Goal: Information Seeking & Learning: Learn about a topic

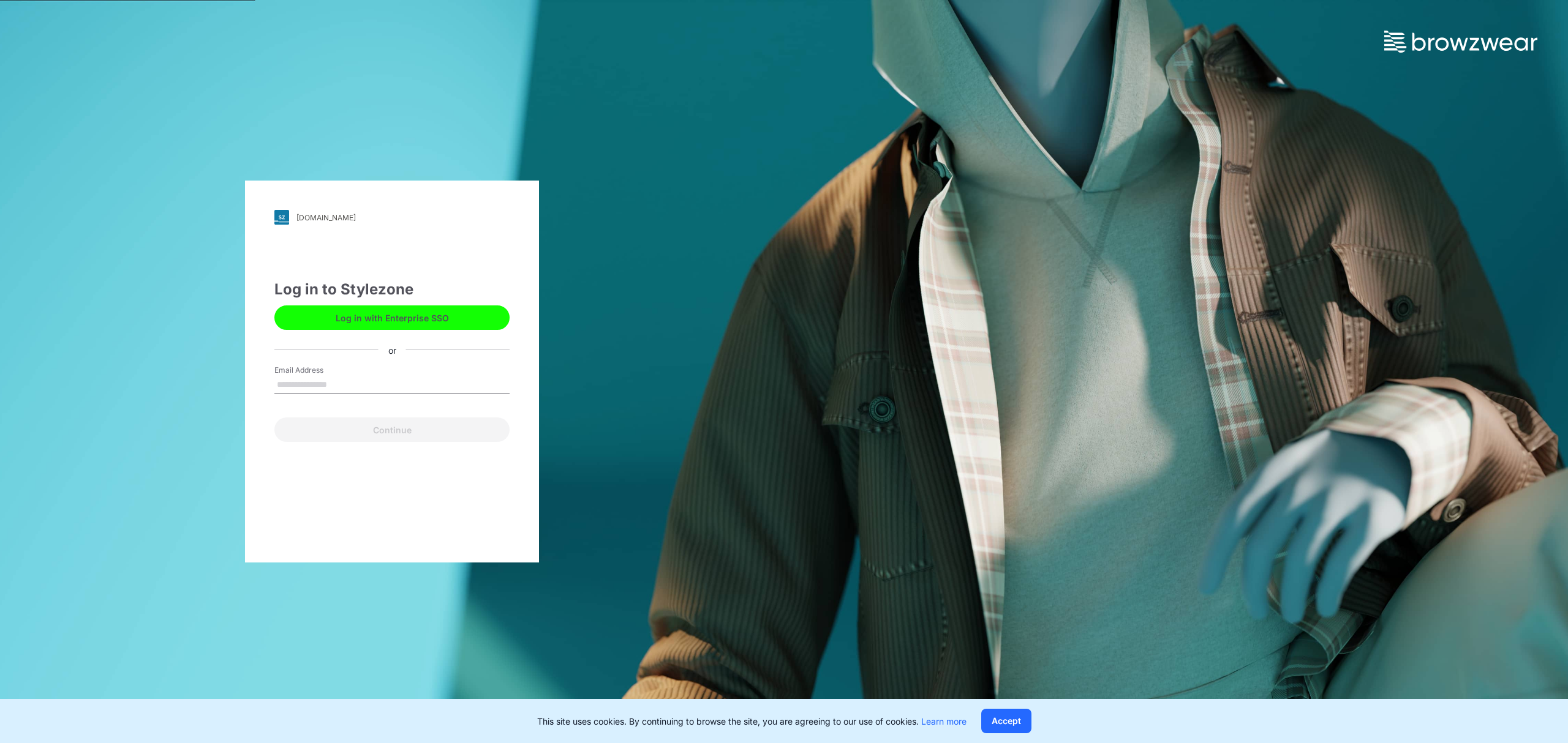
click at [352, 380] on input "Email Address" at bounding box center [391, 385] width 235 height 18
type input "**********"
click at [363, 427] on button "Continue" at bounding box center [391, 429] width 235 height 24
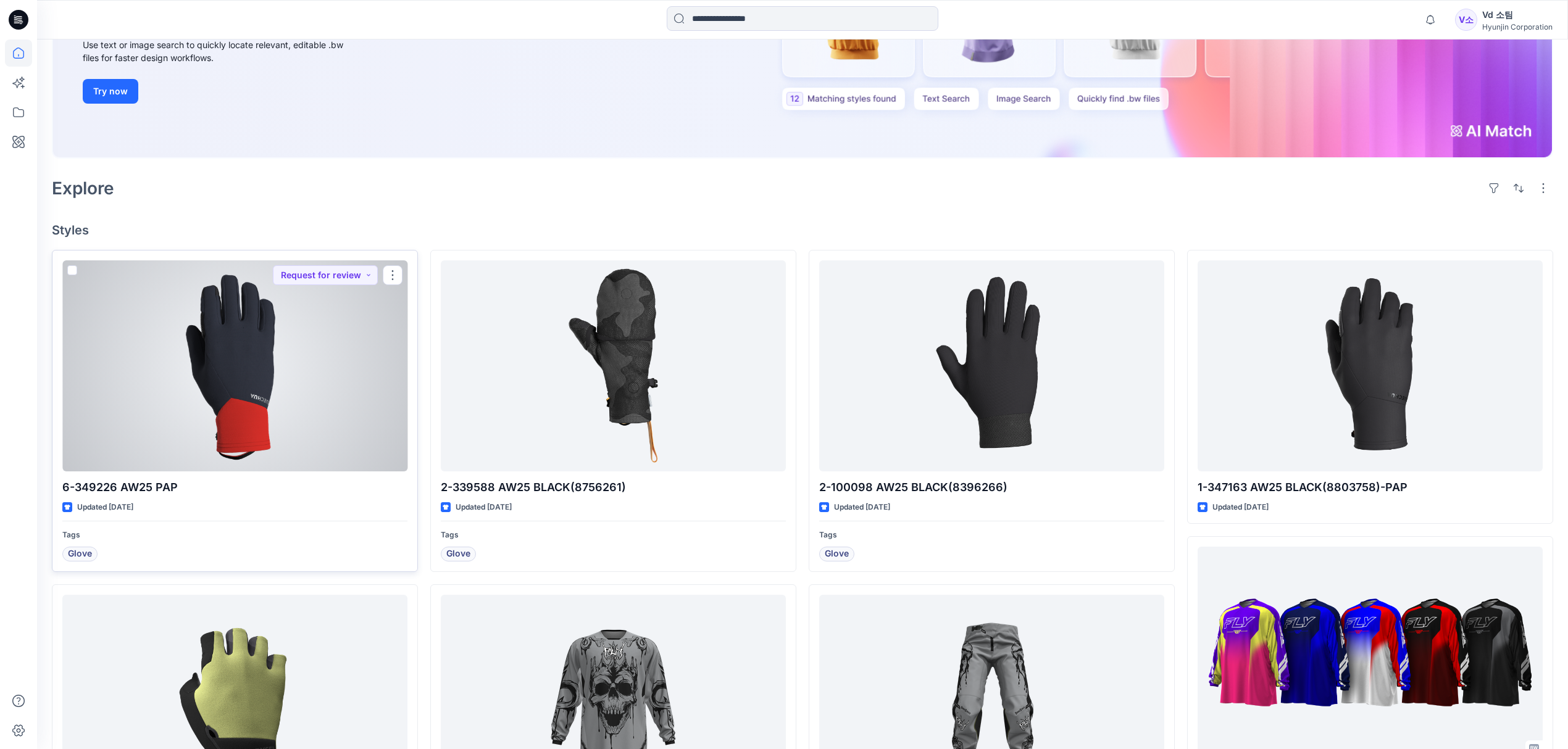
scroll to position [247, 0]
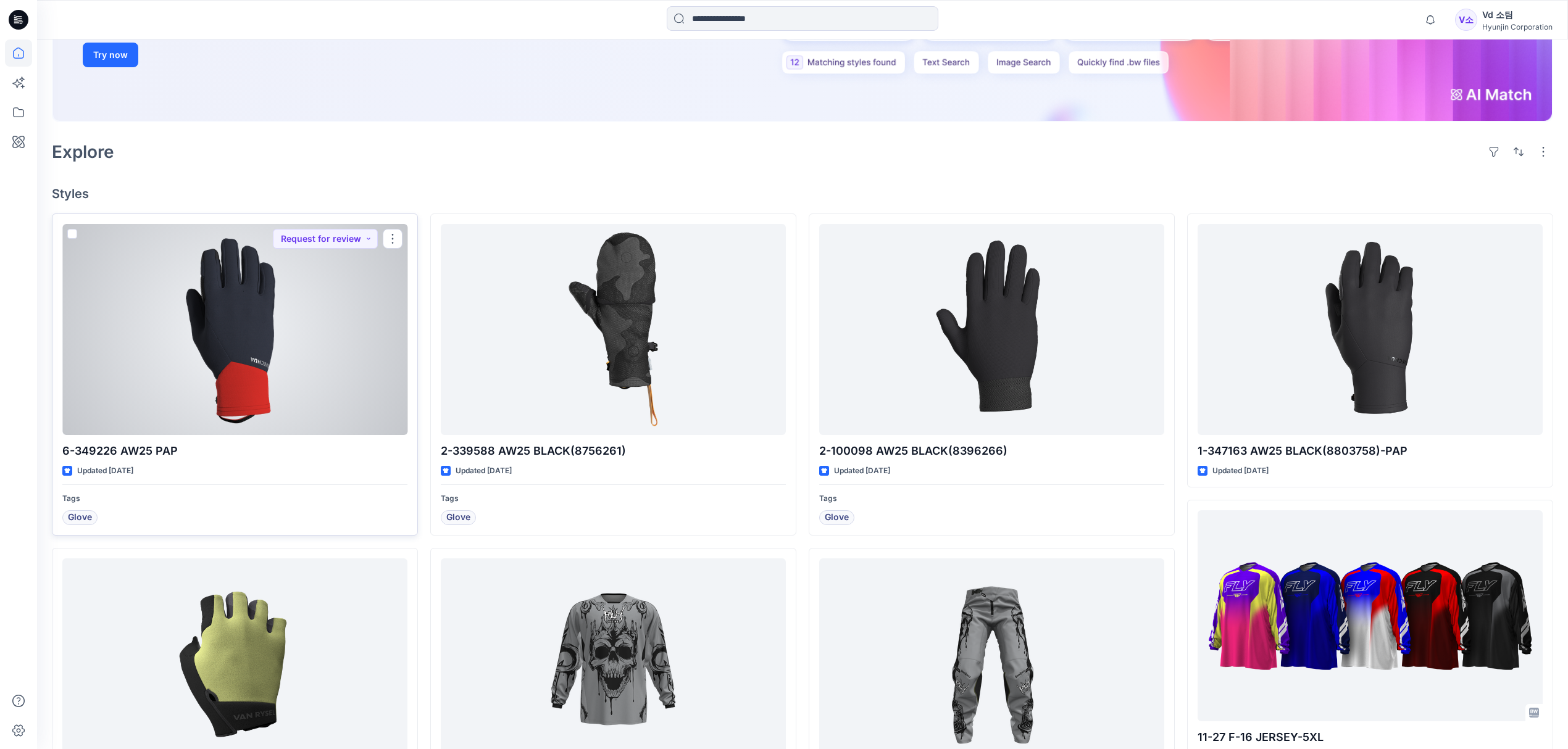
click at [232, 421] on div at bounding box center [235, 329] width 346 height 211
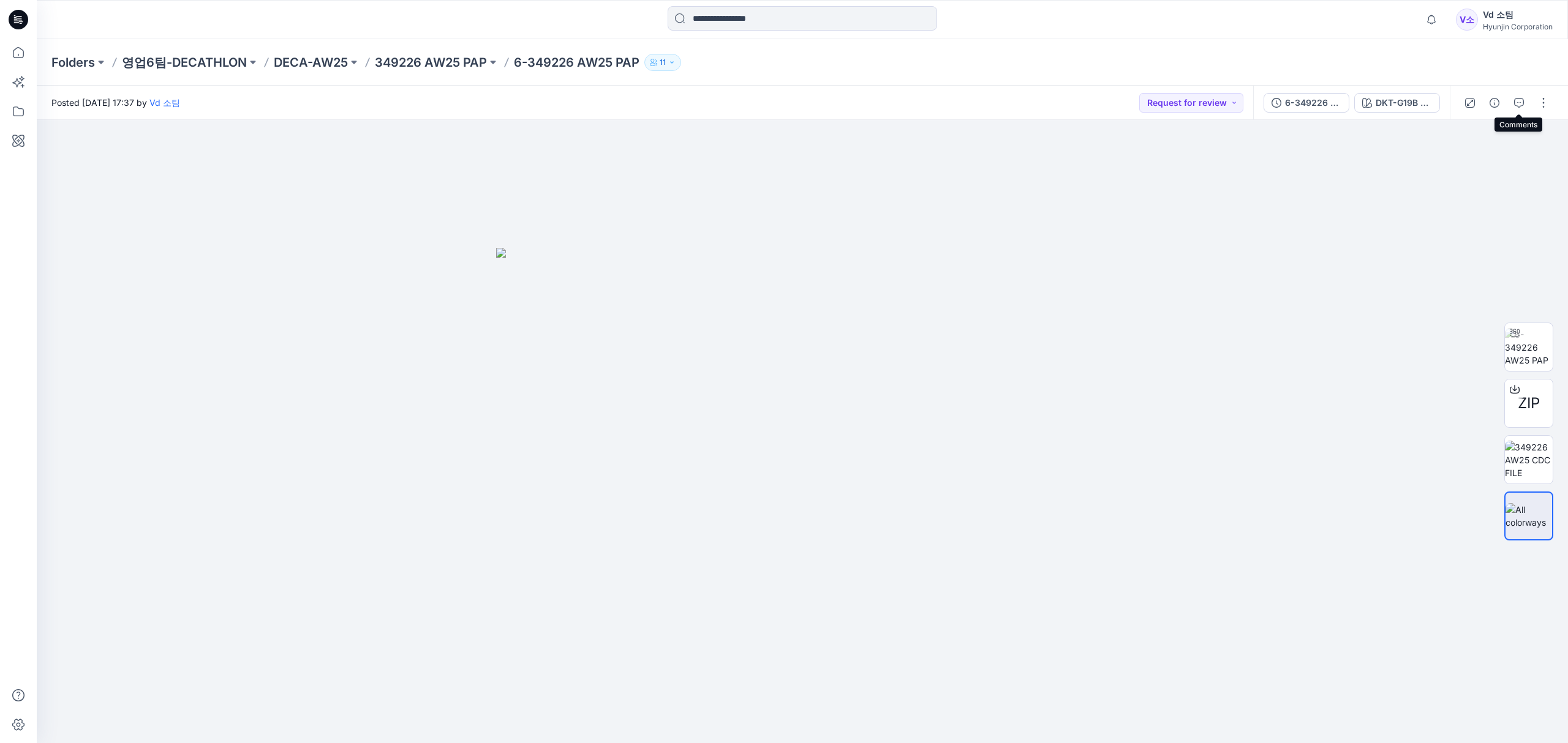
click at [1512, 101] on button "button" at bounding box center [1519, 103] width 20 height 20
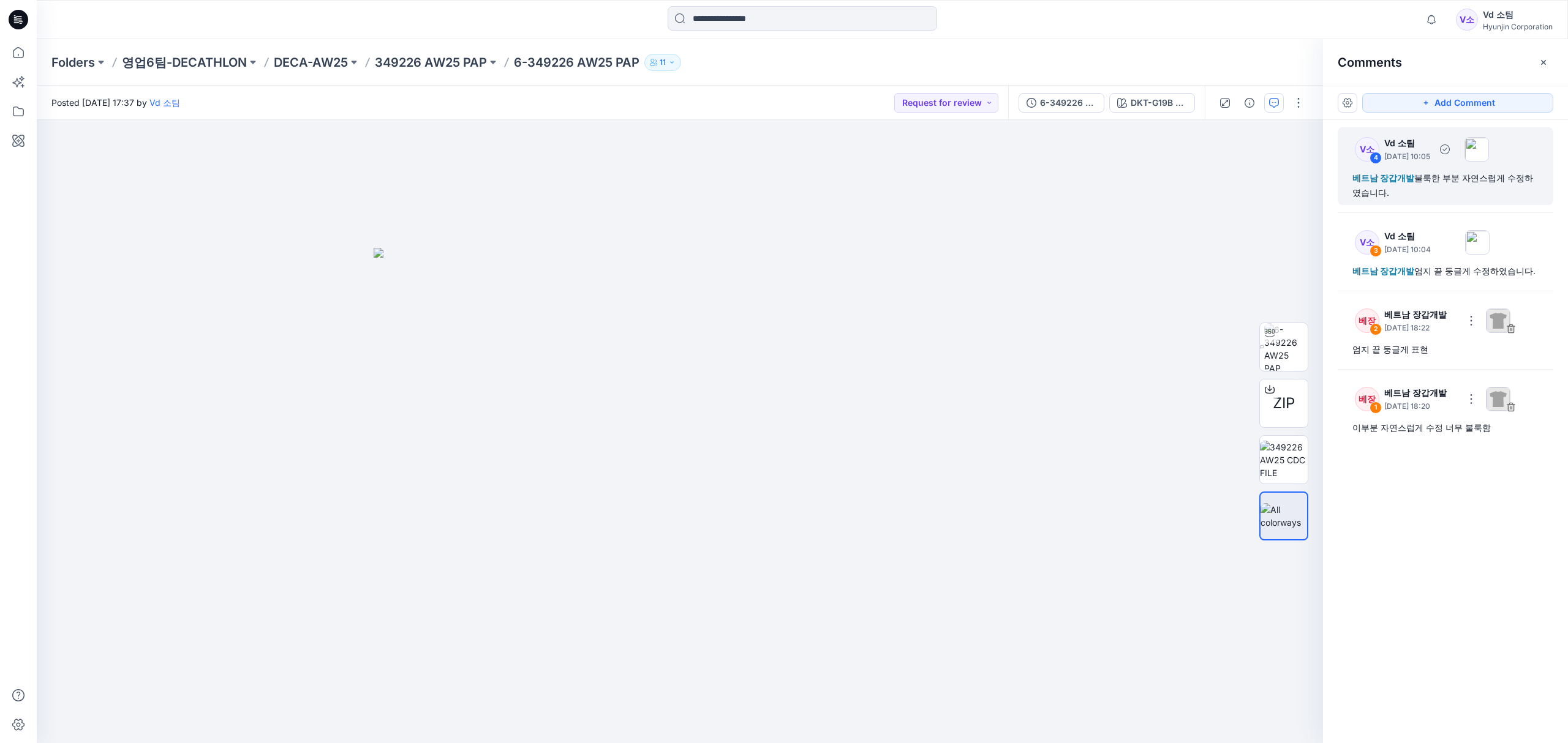
click at [1447, 179] on div "베트남 장갑개발 불룩한 부분 자연스럽게 수정하였습니다." at bounding box center [1445, 185] width 186 height 30
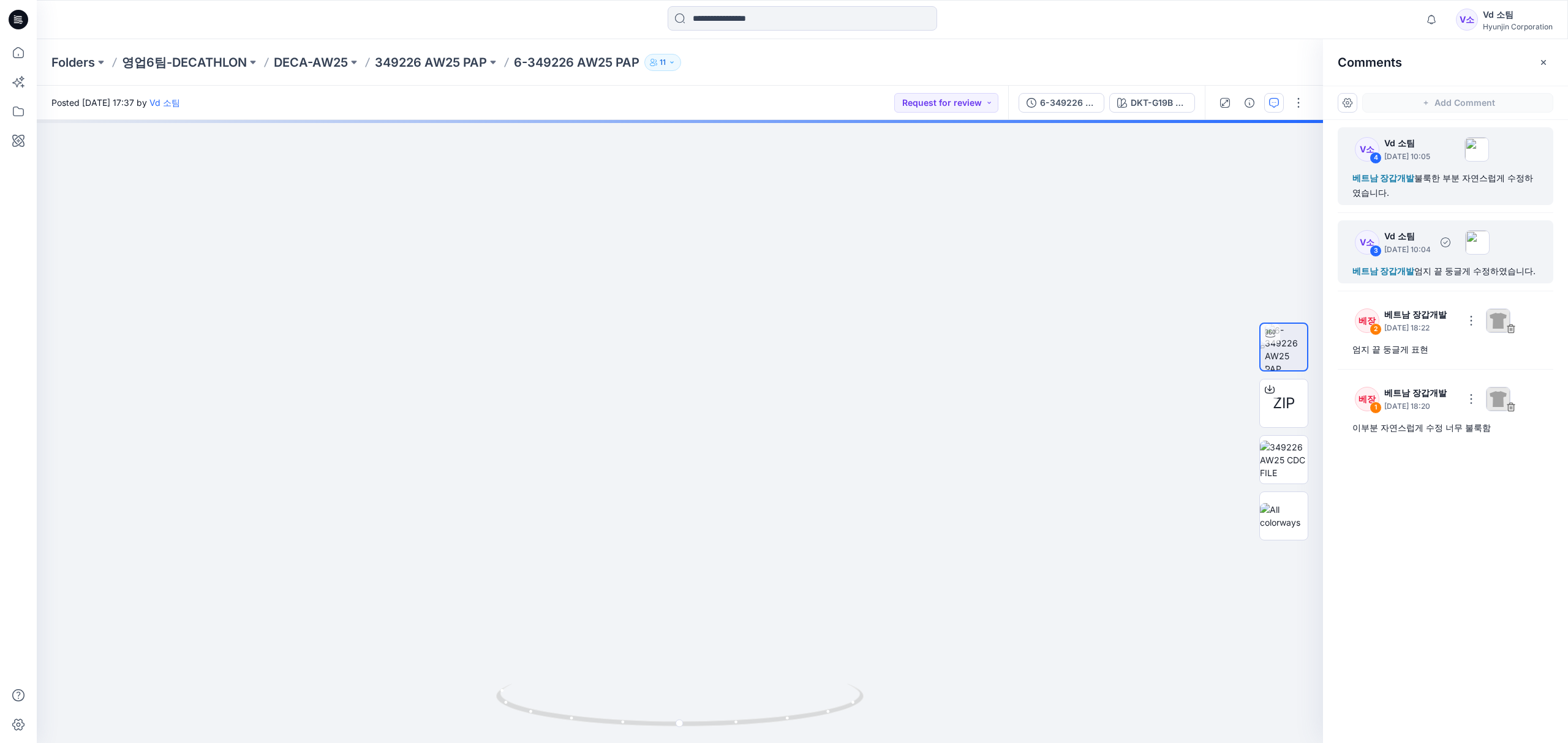
click at [1412, 263] on div "V소 3 Vd 소팀 [DATE] 10:04 베트남 장갑개발 엄지 끝 둥글게 수정하였습니다." at bounding box center [1446, 252] width 216 height 63
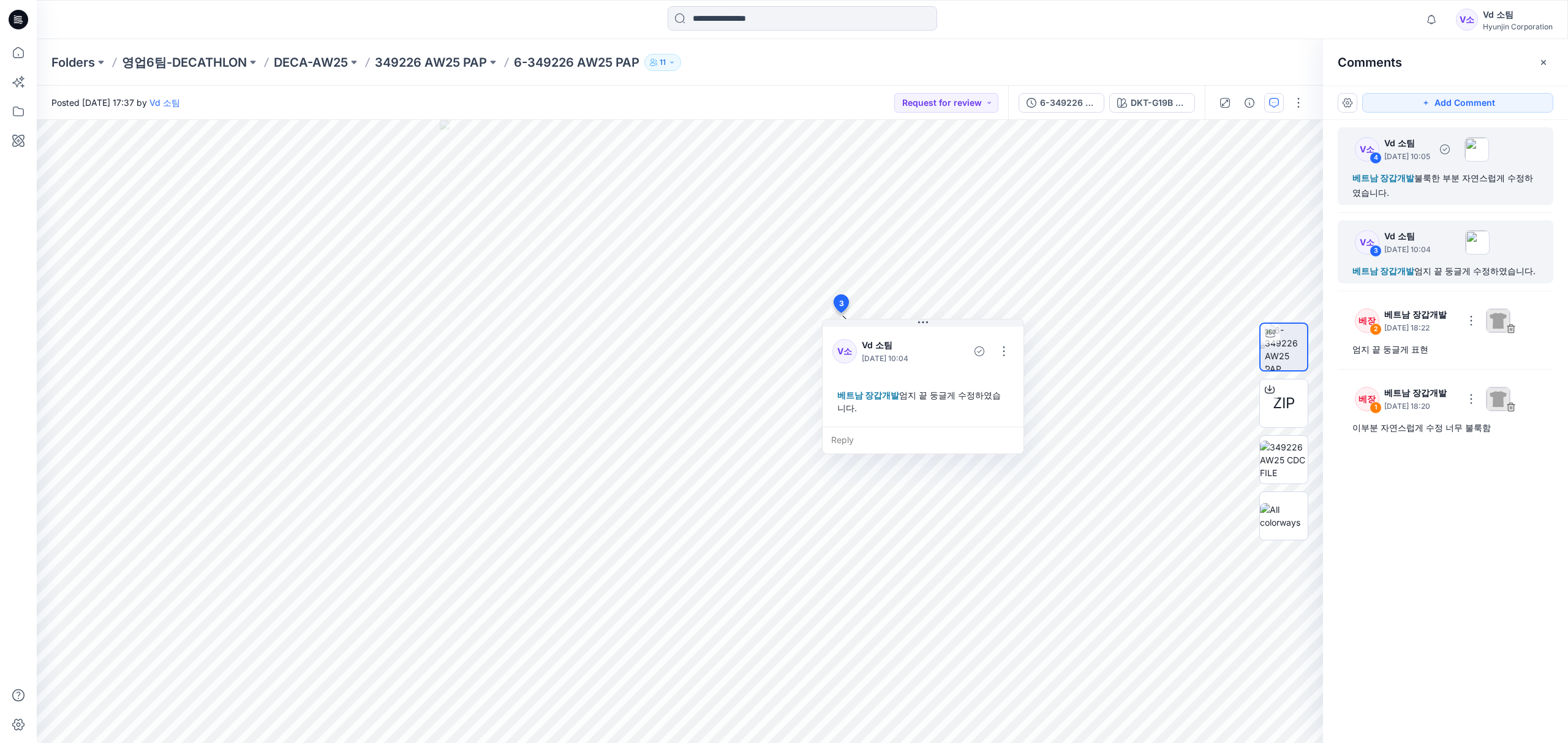
click at [1468, 187] on div "베트남 장갑개발 불룩한 부분 자연스럽게 수정하였습니다." at bounding box center [1445, 185] width 186 height 30
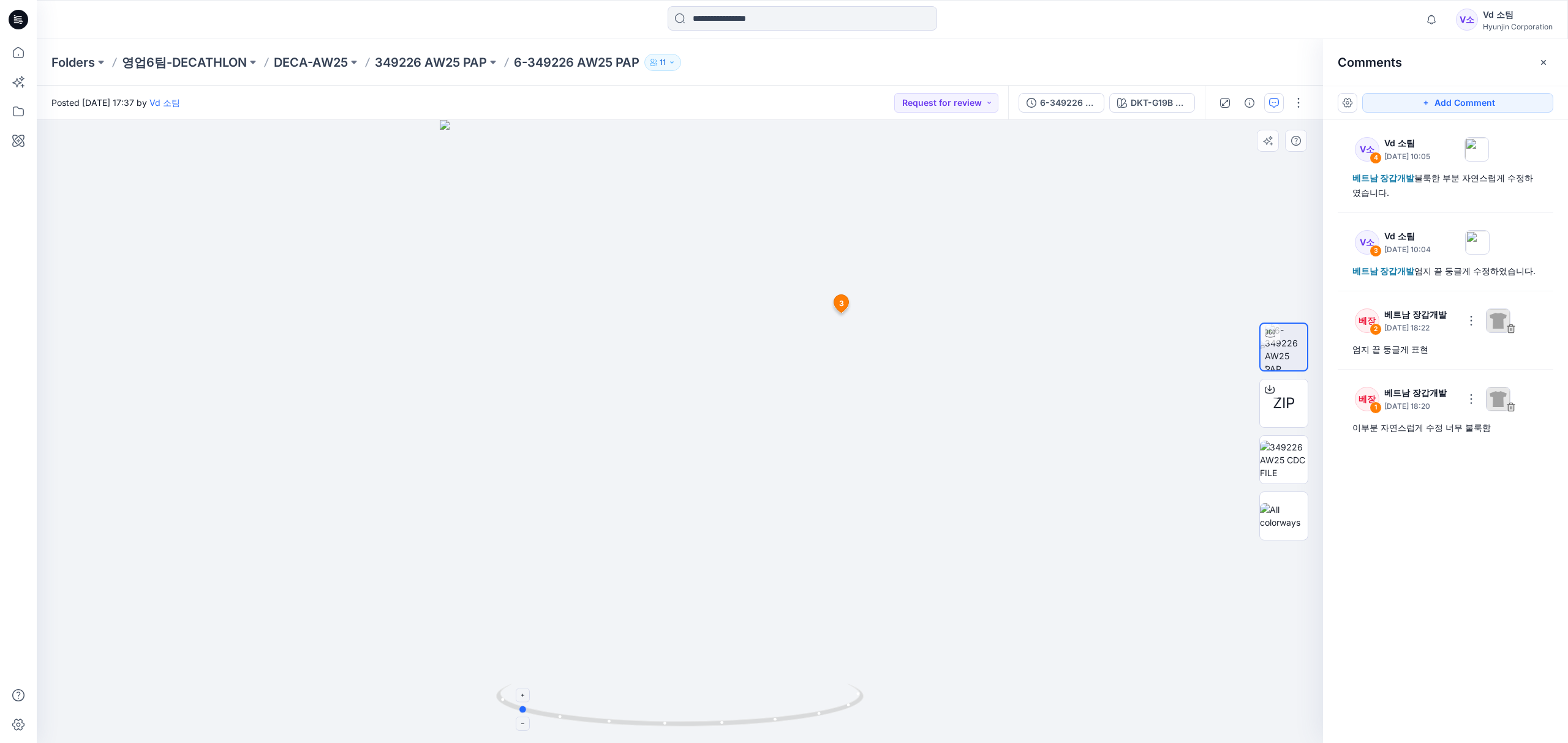
drag, startPoint x: 756, startPoint y: 705, endPoint x: 603, endPoint y: 688, distance: 153.9
click at [603, 688] on icon at bounding box center [681, 706] width 371 height 46
drag, startPoint x: 672, startPoint y: 510, endPoint x: 671, endPoint y: 611, distance: 101.0
click at [671, 611] on img at bounding box center [680, 339] width 802 height 810
drag, startPoint x: 709, startPoint y: 496, endPoint x: 728, endPoint y: 595, distance: 100.8
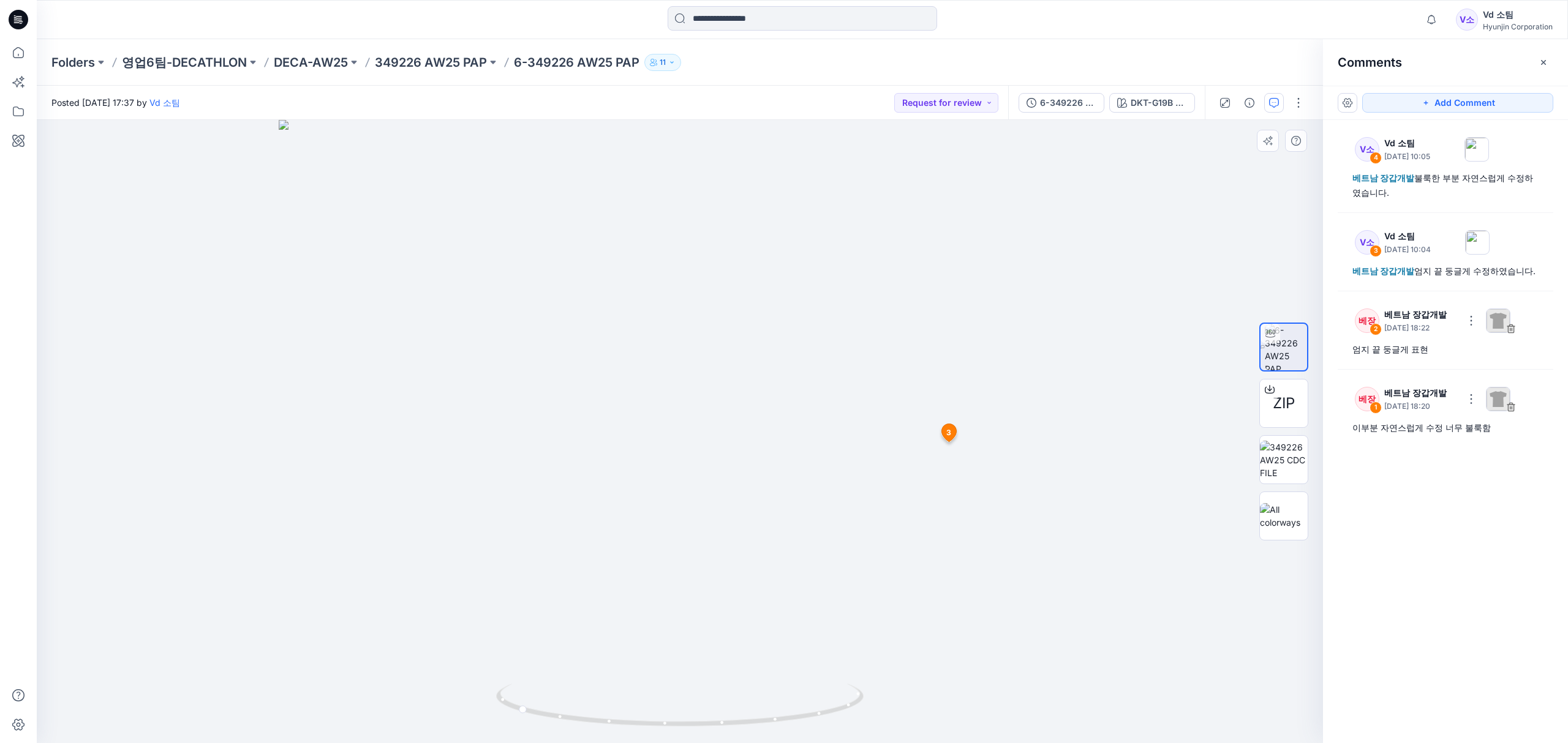
click at [728, 595] on img at bounding box center [680, 432] width 802 height 624
drag, startPoint x: 719, startPoint y: 638, endPoint x: 726, endPoint y: 524, distance: 114.2
click at [728, 473] on img at bounding box center [680, 372] width 802 height 744
drag, startPoint x: 719, startPoint y: 550, endPoint x: 726, endPoint y: 476, distance: 74.3
click at [726, 476] on img at bounding box center [680, 312] width 802 height 863
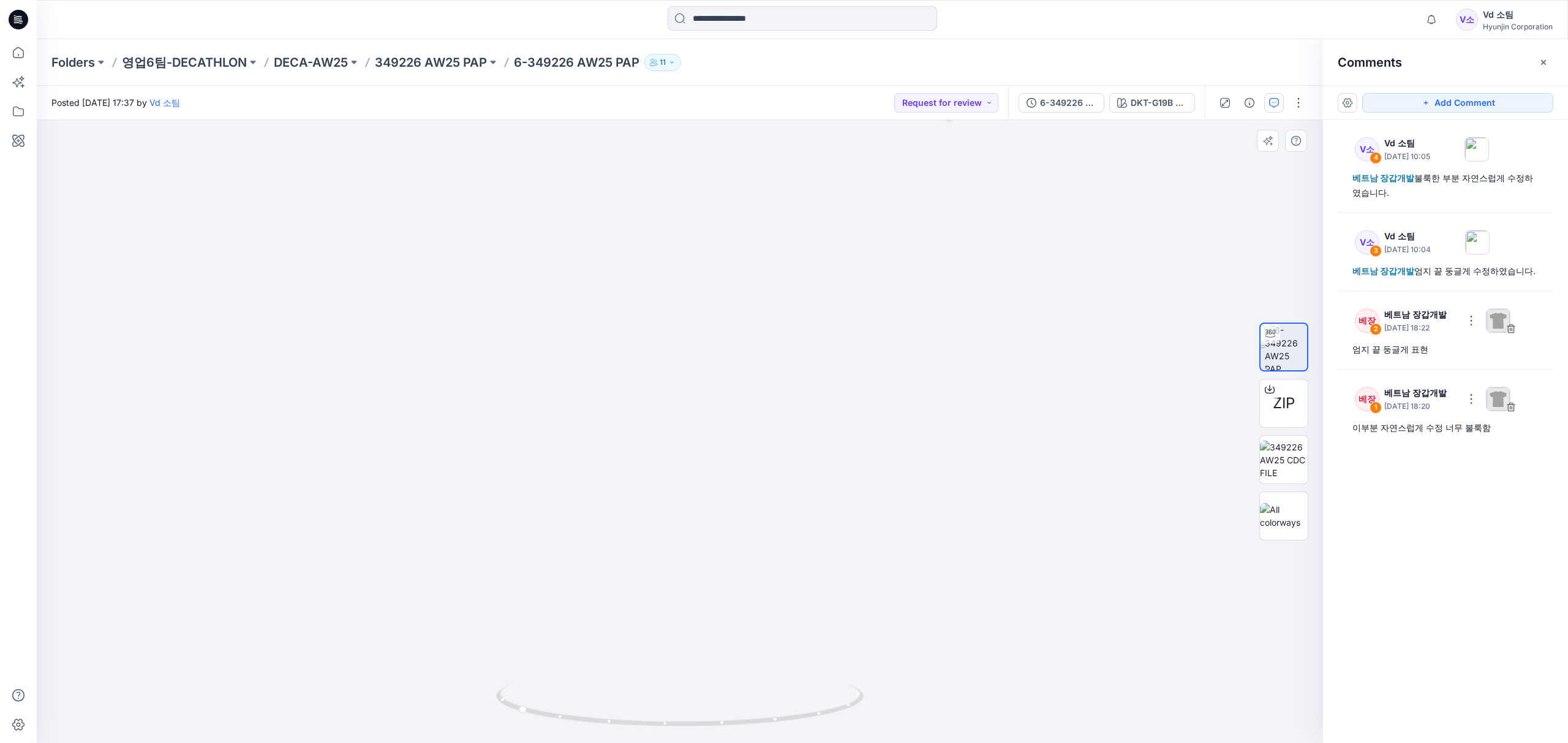
drag, startPoint x: 724, startPoint y: 509, endPoint x: 738, endPoint y: 403, distance: 106.9
click at [738, 403] on img at bounding box center [680, 270] width 802 height 948
drag, startPoint x: 716, startPoint y: 732, endPoint x: 632, endPoint y: 713, distance: 86.1
click at [632, 713] on div at bounding box center [680, 431] width 1286 height 623
drag, startPoint x: 713, startPoint y: 721, endPoint x: 722, endPoint y: 721, distance: 9.0
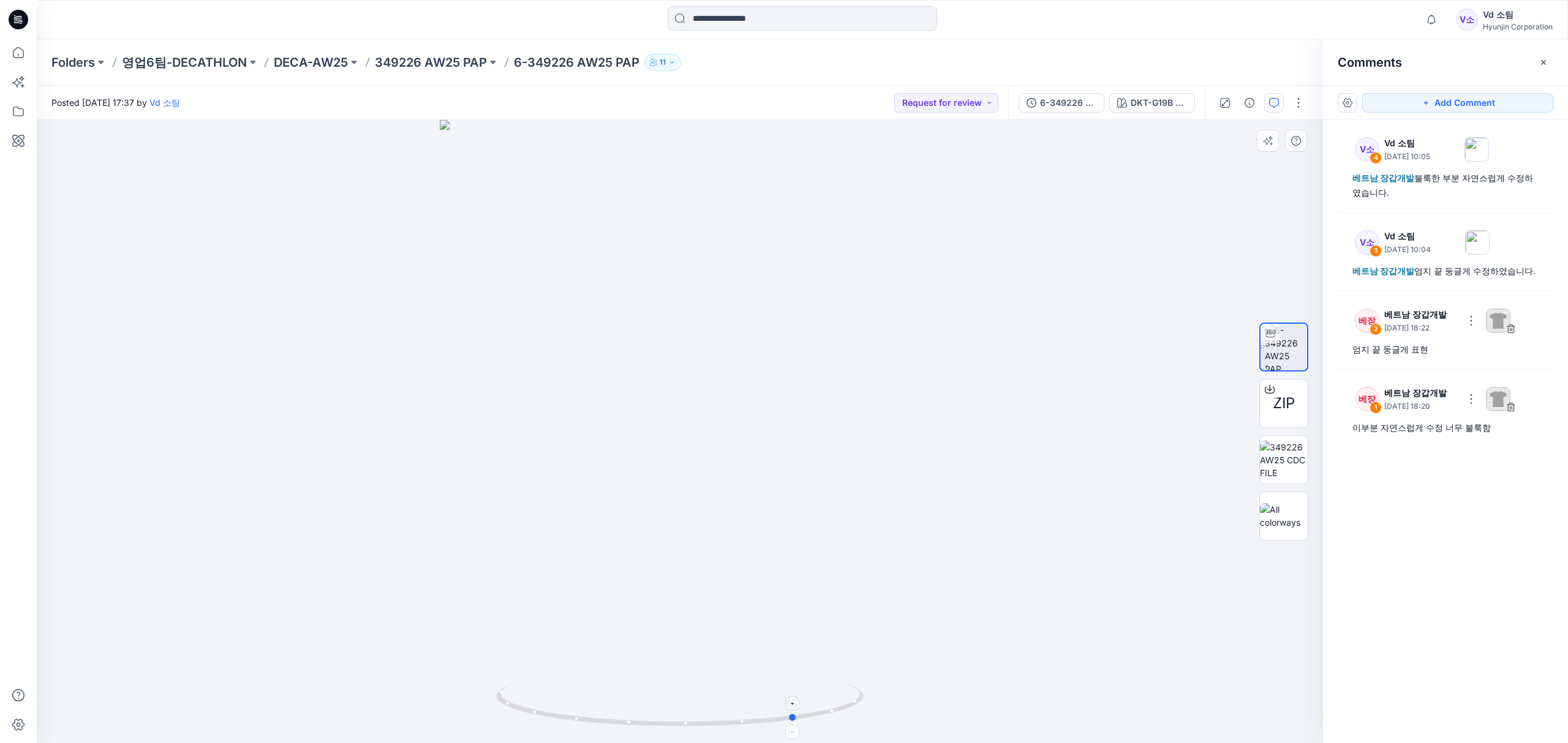
click at [722, 721] on icon at bounding box center [681, 706] width 371 height 46
drag, startPoint x: 625, startPoint y: 526, endPoint x: 641, endPoint y: 637, distance: 112.1
drag, startPoint x: 659, startPoint y: 548, endPoint x: 659, endPoint y: 586, distance: 38.0
drag, startPoint x: 753, startPoint y: 718, endPoint x: 636, endPoint y: 709, distance: 117.3
click at [636, 709] on icon at bounding box center [681, 706] width 371 height 46
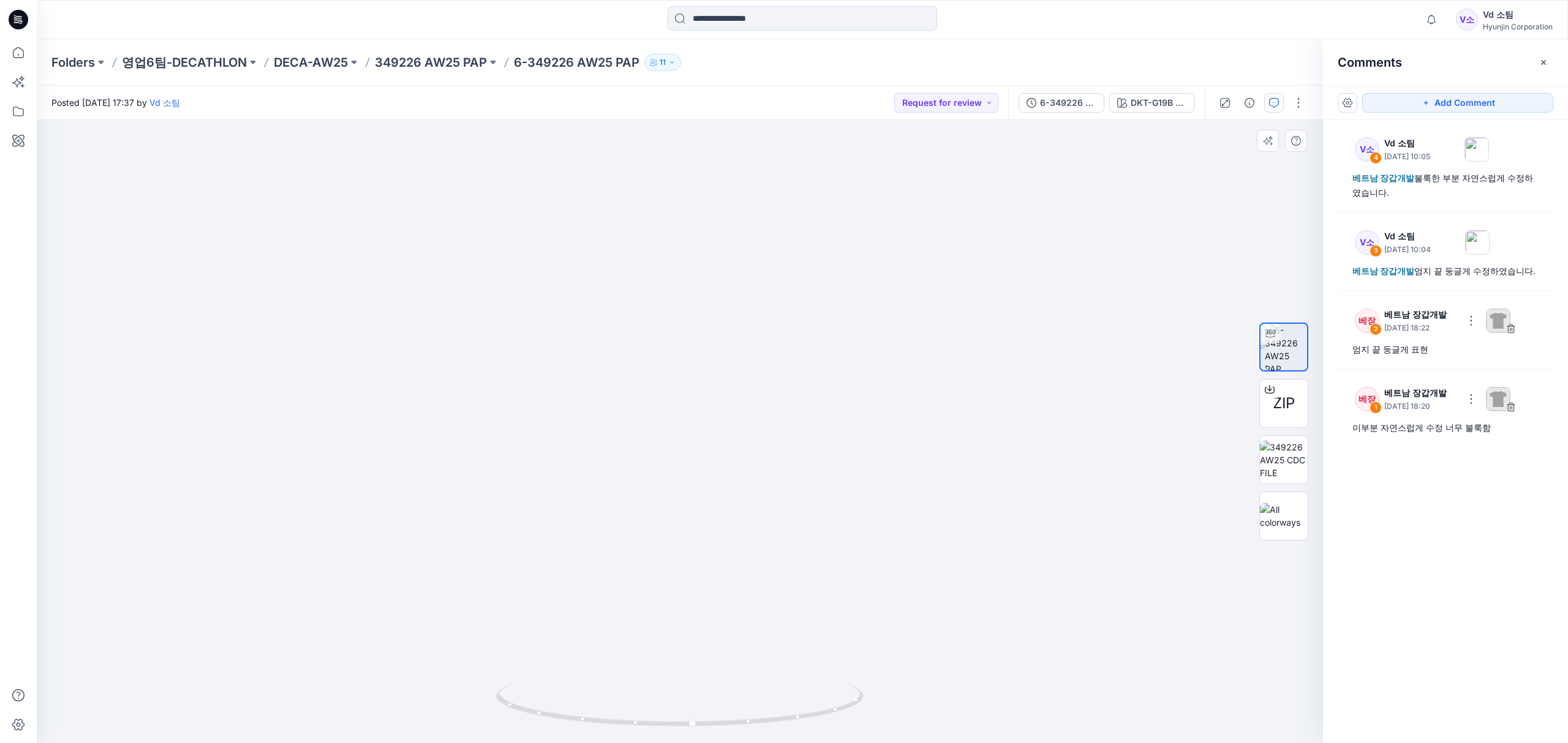
drag, startPoint x: 672, startPoint y: 568, endPoint x: 684, endPoint y: 396, distance: 172.4
click at [684, 397] on img at bounding box center [680, 282] width 883 height 922
drag, startPoint x: 685, startPoint y: 525, endPoint x: 689, endPoint y: 420, distance: 105.1
click at [687, 417] on img at bounding box center [680, 273] width 883 height 939
drag, startPoint x: 687, startPoint y: 500, endPoint x: 685, endPoint y: 431, distance: 69.0
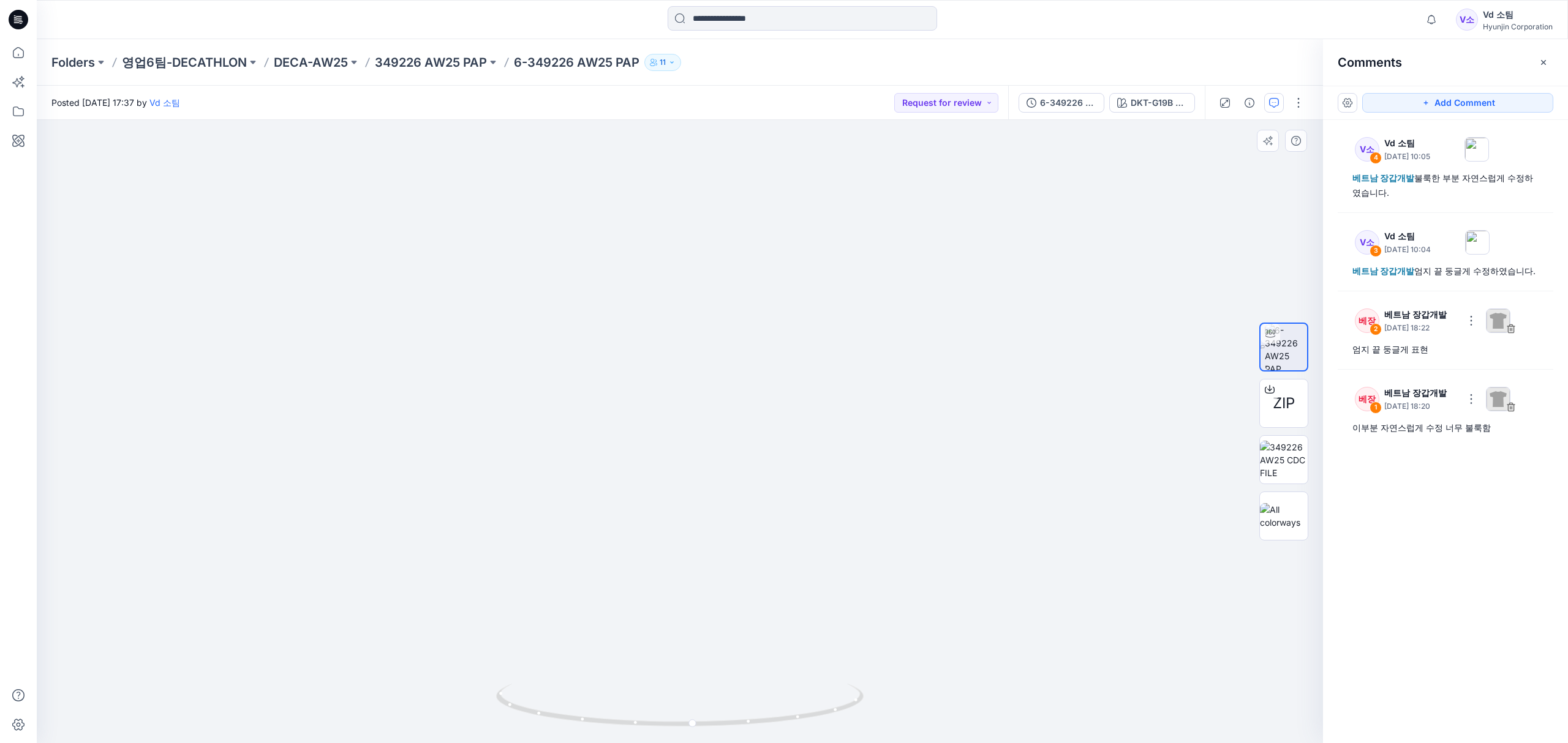
click at [685, 407] on img at bounding box center [680, 191] width 883 height 1104
drag, startPoint x: 680, startPoint y: 469, endPoint x: 679, endPoint y: 563, distance: 94.0
click at [679, 563] on img at bounding box center [680, 220] width 883 height 1045
click at [392, 64] on p "349226 AW25 PAP" at bounding box center [431, 62] width 112 height 17
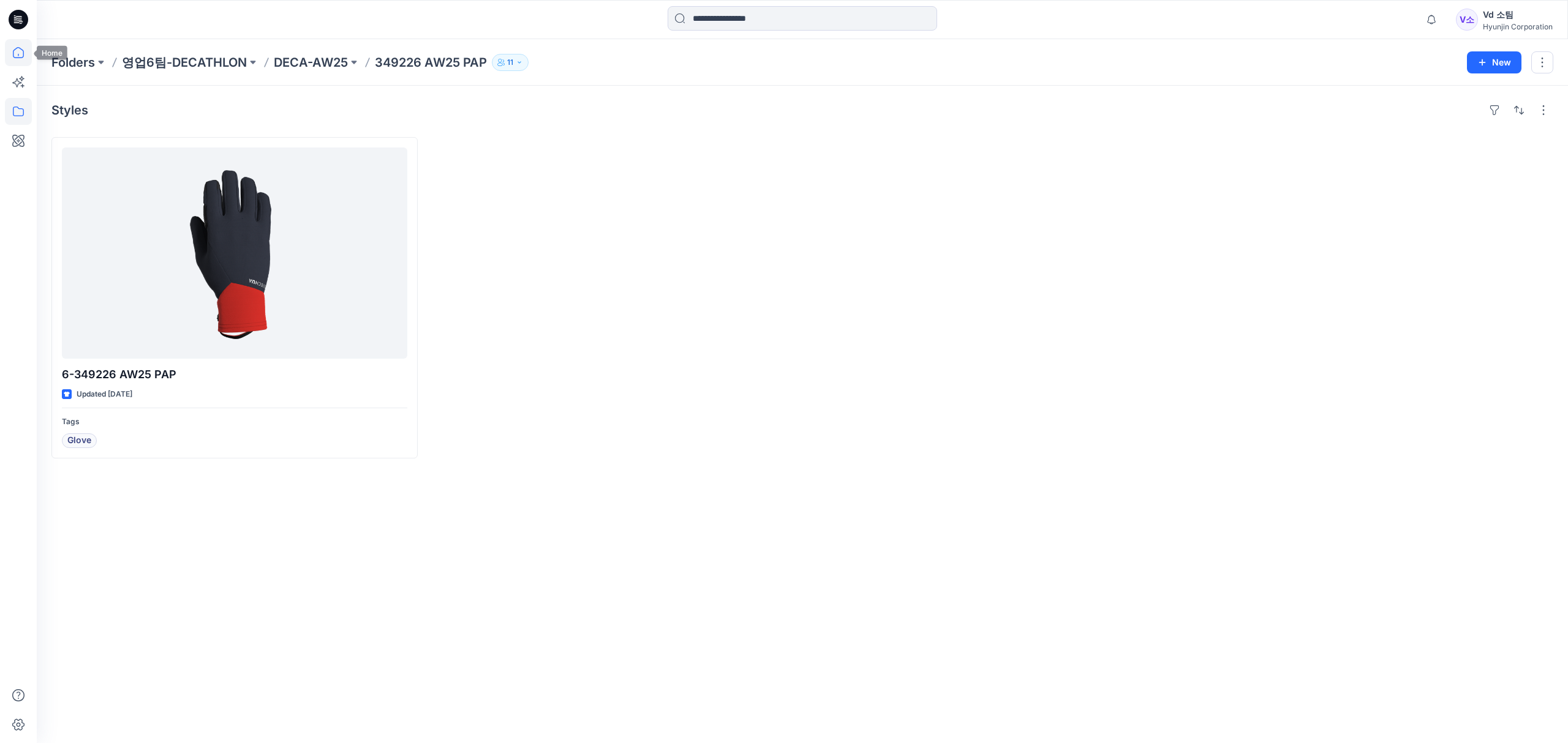
click at [11, 58] on icon at bounding box center [18, 53] width 27 height 27
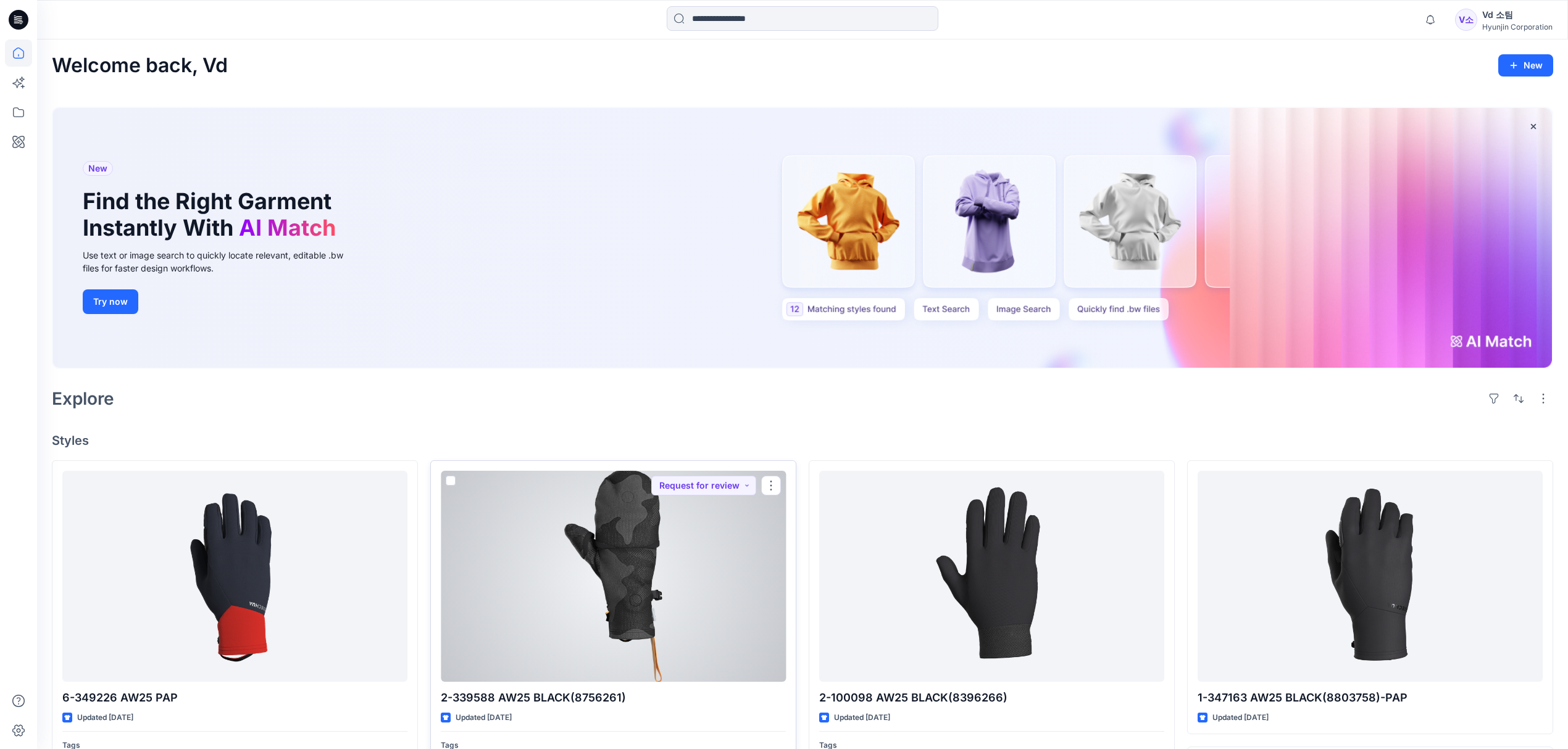
click at [650, 598] on div at bounding box center [613, 576] width 346 height 211
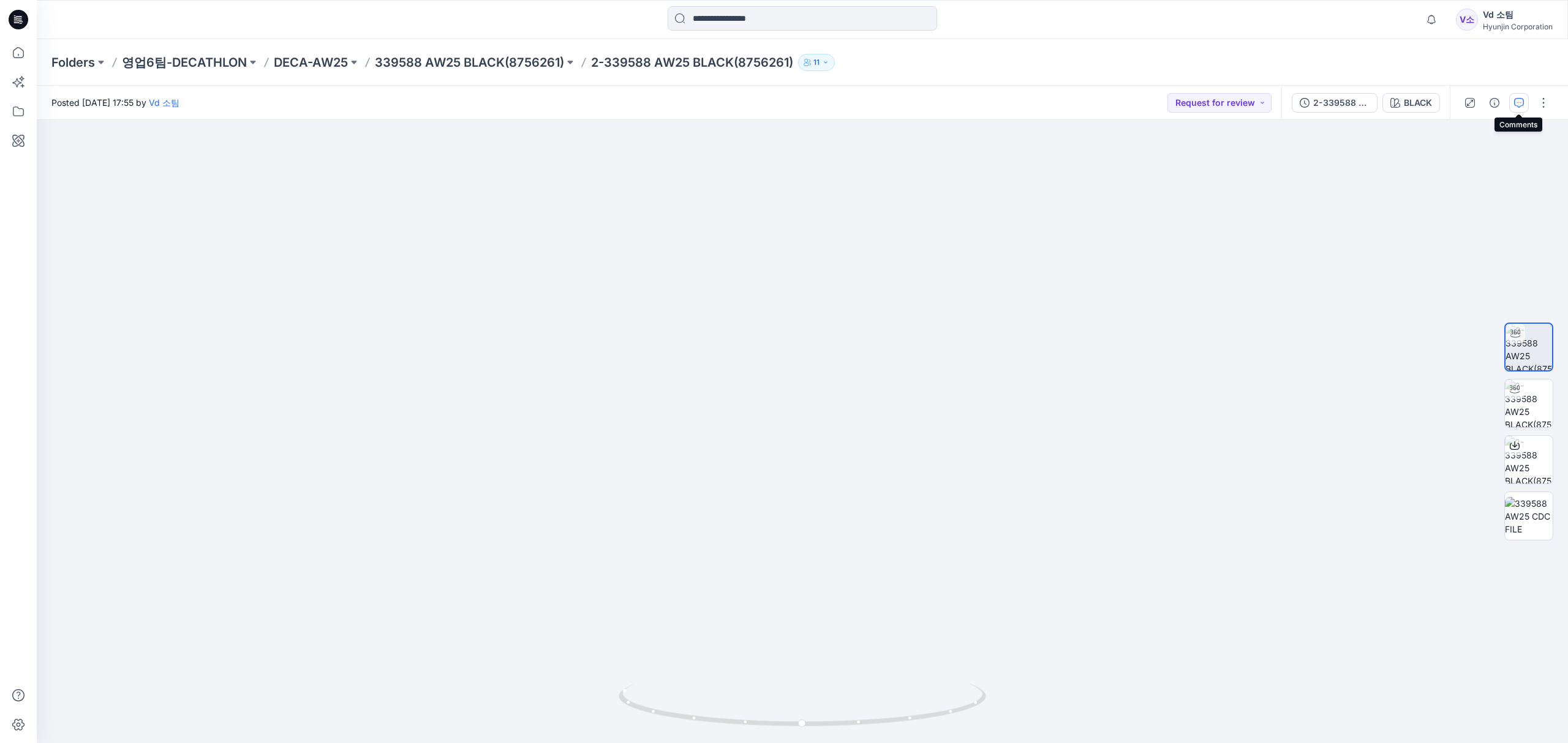
click at [1521, 103] on icon "button" at bounding box center [1519, 103] width 10 height 10
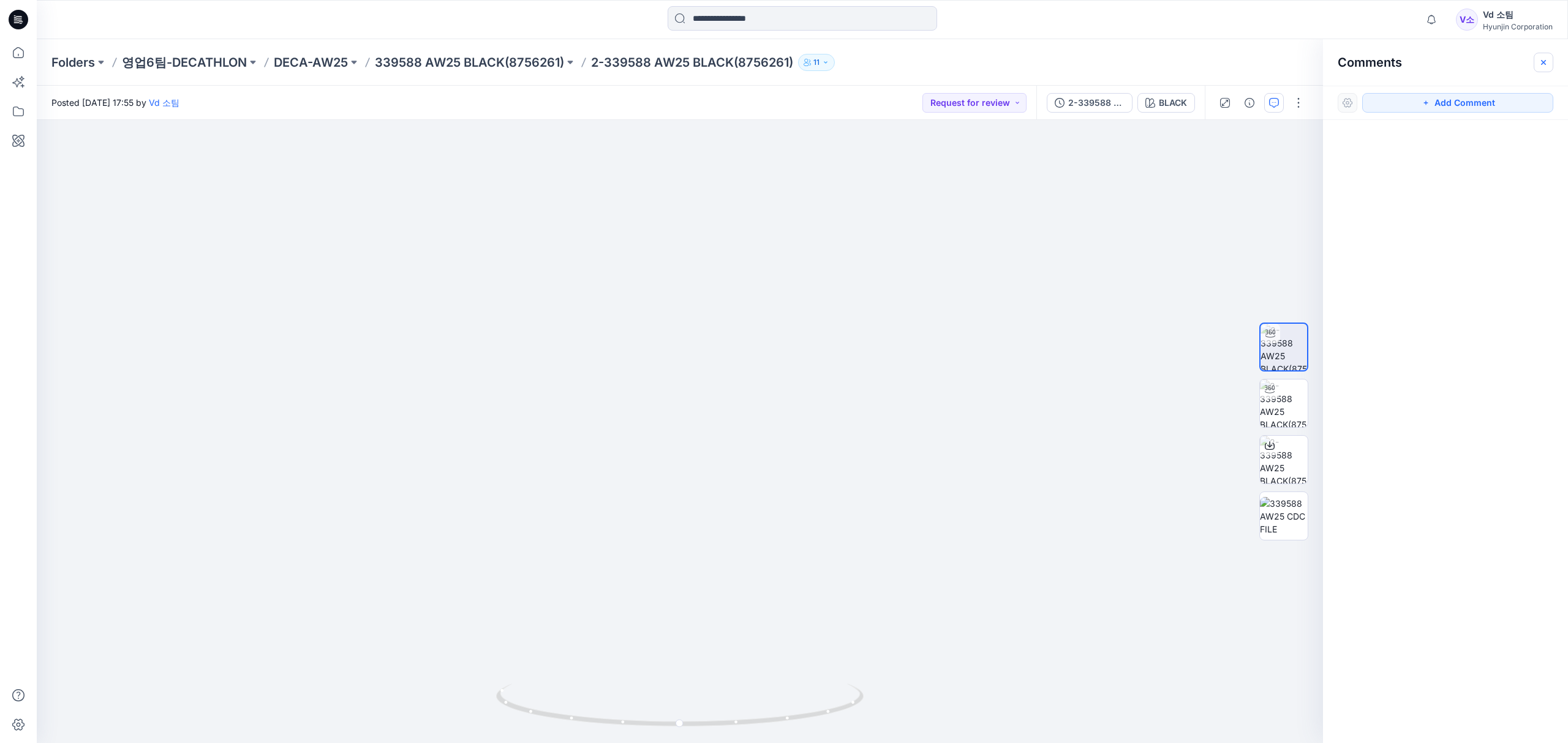
click at [1537, 61] on button "button" at bounding box center [1544, 63] width 20 height 20
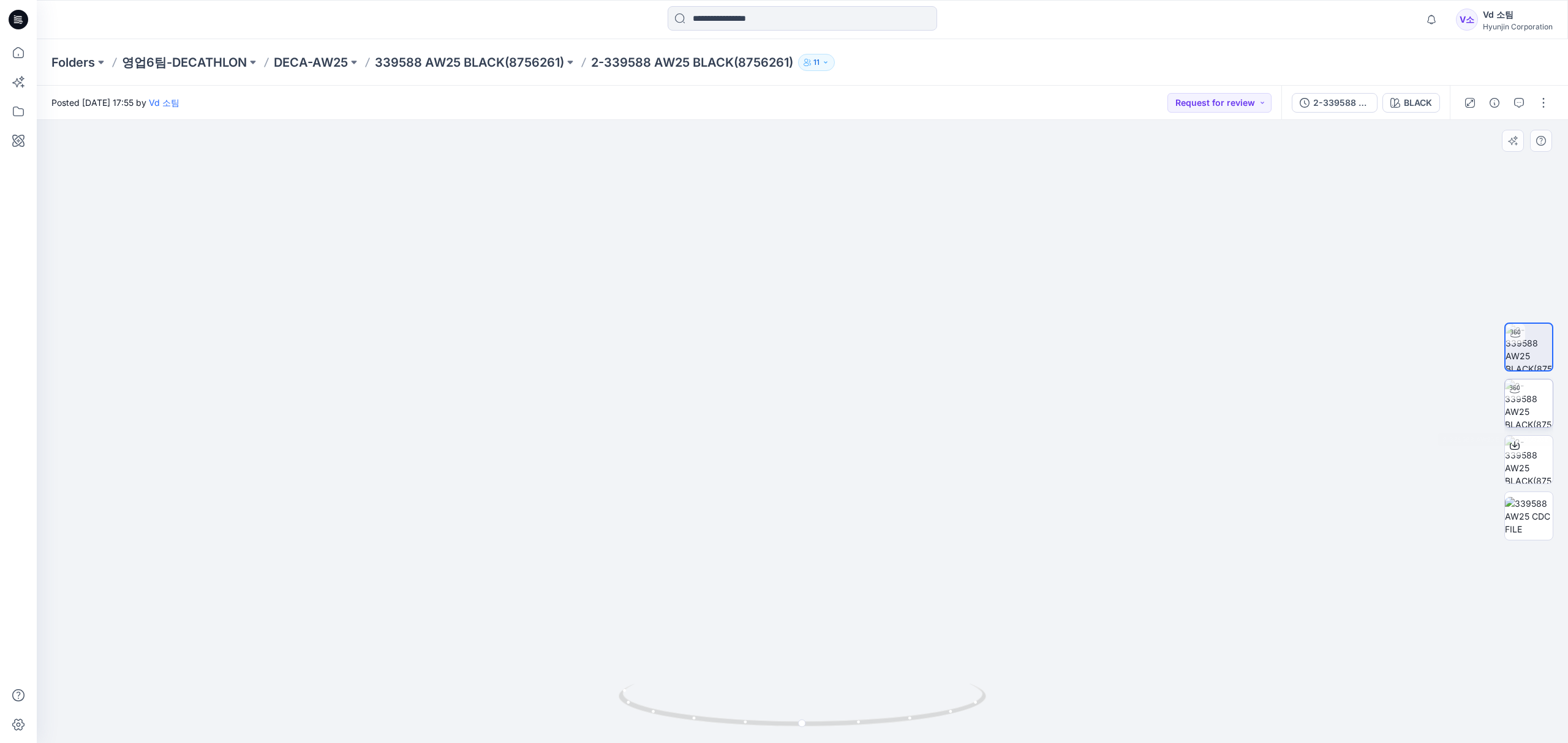
click at [1505, 403] on img at bounding box center [1528, 403] width 48 height 48
drag, startPoint x: 840, startPoint y: 725, endPoint x: 1071, endPoint y: 678, distance: 235.7
click at [1071, 678] on div at bounding box center [802, 431] width 1531 height 623
click at [1081, 660] on div at bounding box center [802, 431] width 1531 height 623
click at [17, 54] on icon at bounding box center [18, 53] width 27 height 27
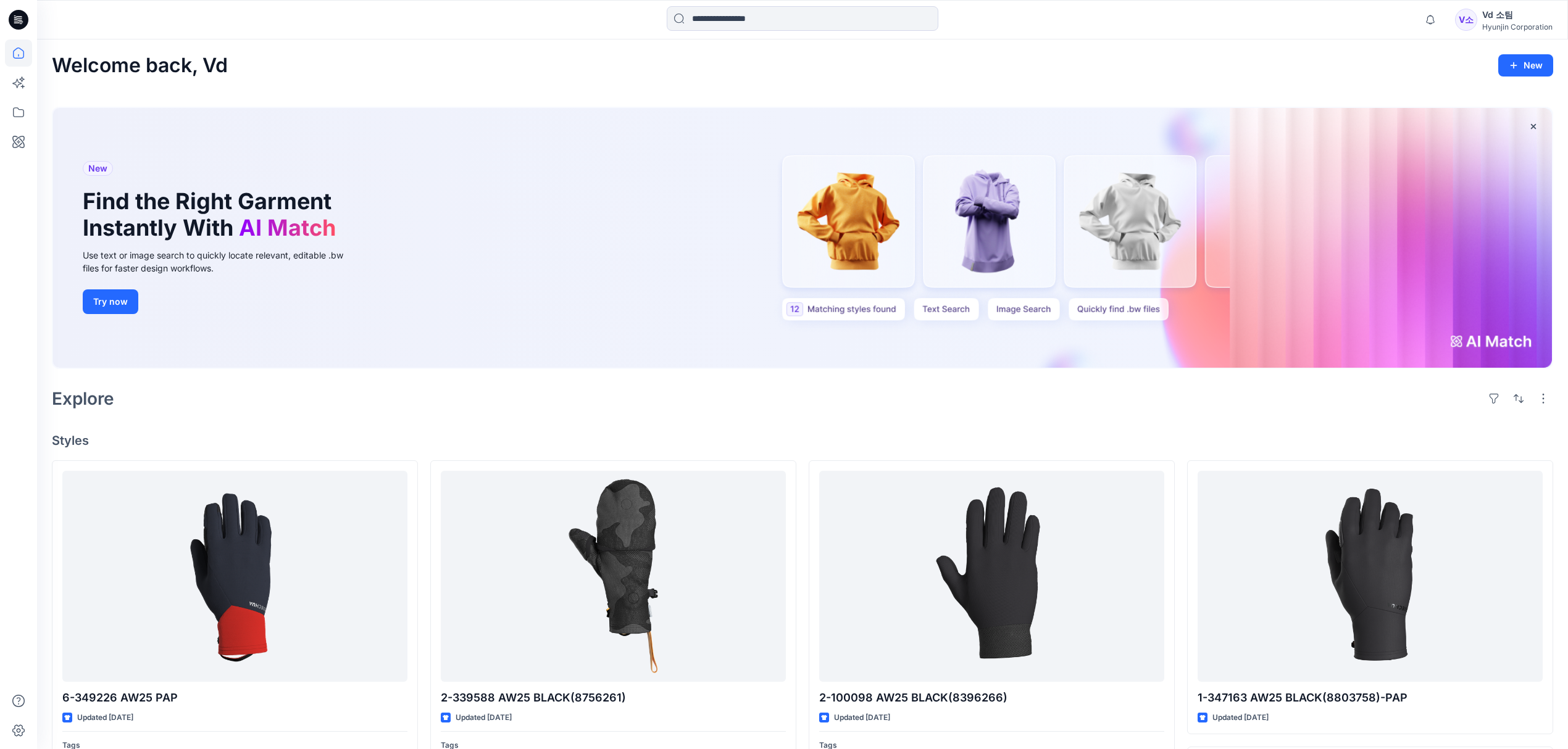
click at [281, 23] on div at bounding box center [229, 20] width 383 height 27
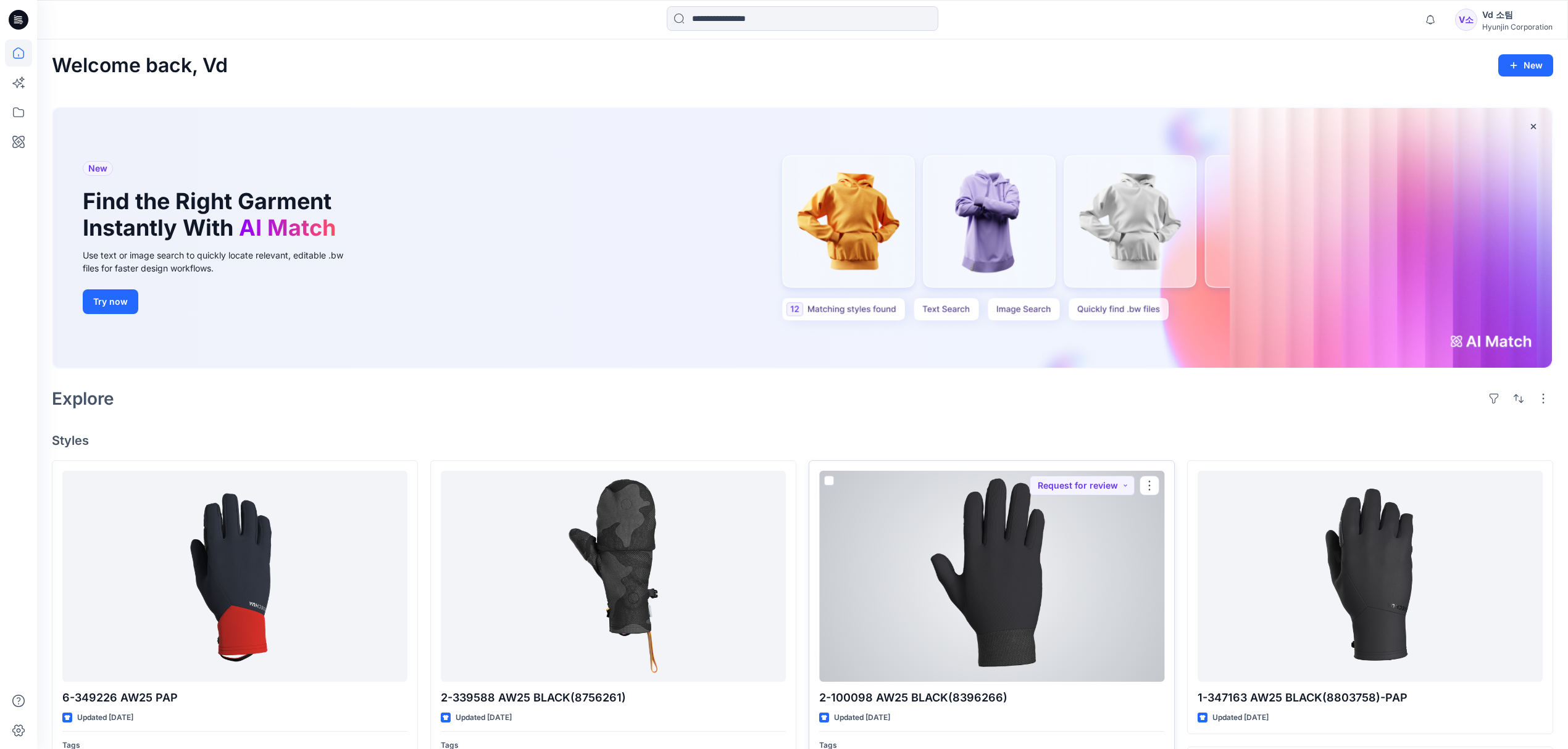
click at [930, 621] on div at bounding box center [991, 576] width 346 height 211
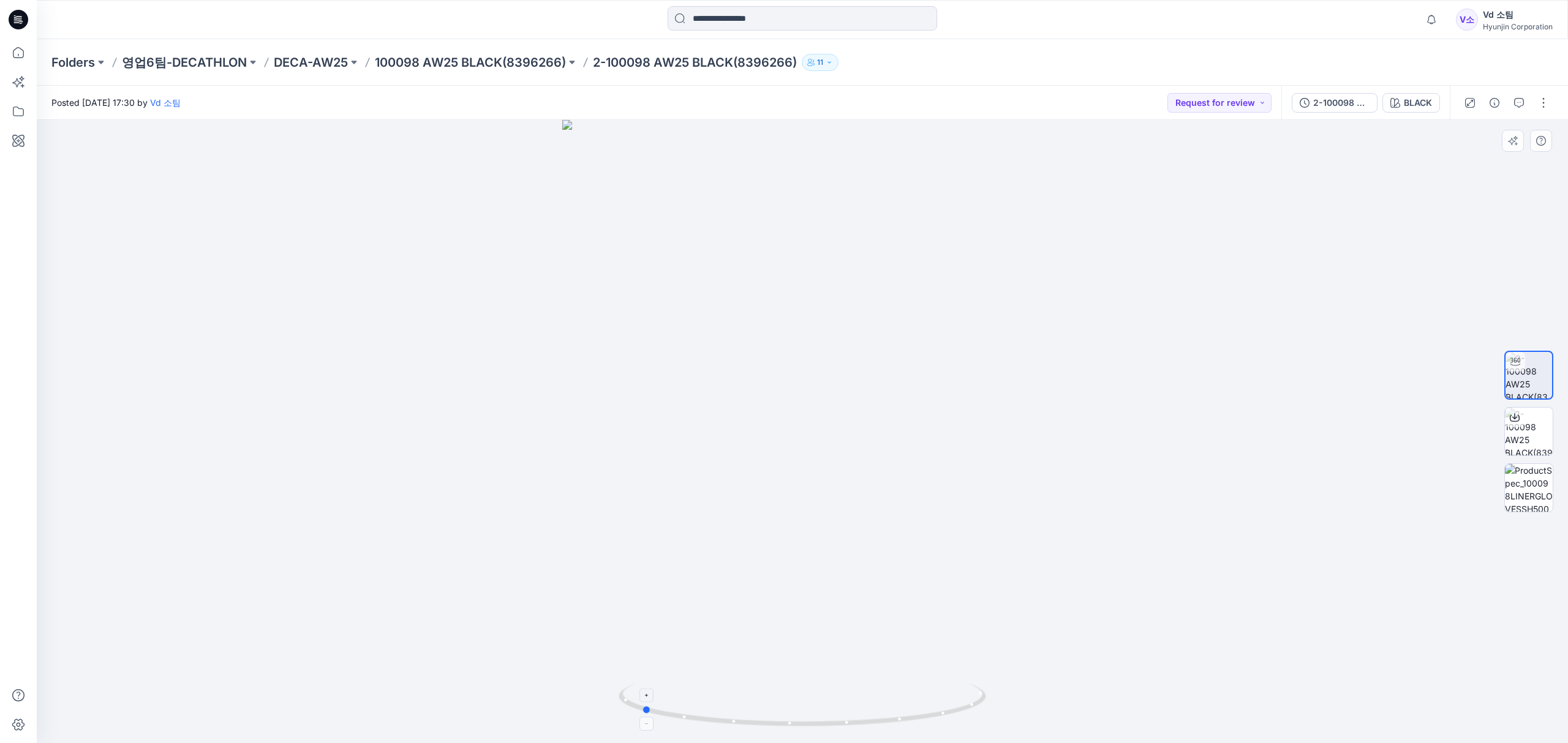
drag, startPoint x: 860, startPoint y: 721, endPoint x: 699, endPoint y: 705, distance: 161.8
click at [699, 705] on icon at bounding box center [804, 706] width 371 height 46
drag, startPoint x: 804, startPoint y: 520, endPoint x: 806, endPoint y: 631, distance: 111.0
click at [806, 631] on img at bounding box center [802, 380] width 918 height 727
drag, startPoint x: 820, startPoint y: 507, endPoint x: 809, endPoint y: 488, distance: 22.0
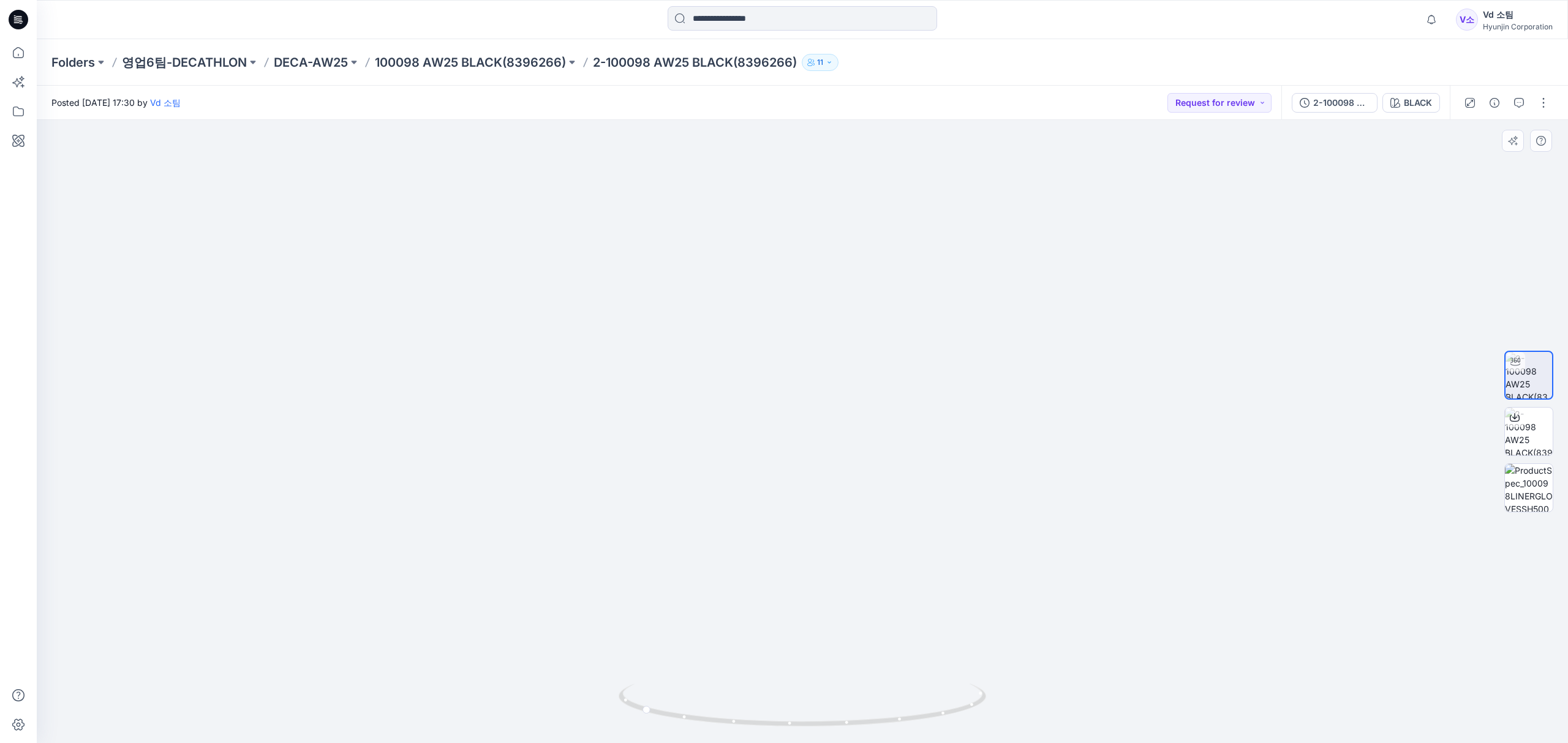
click at [809, 488] on img at bounding box center [802, 400] width 918 height 685
drag, startPoint x: 809, startPoint y: 532, endPoint x: 807, endPoint y: 453, distance: 79.0
click at [807, 453] on img at bounding box center [802, 331] width 918 height 826
drag, startPoint x: 807, startPoint y: 537, endPoint x: 816, endPoint y: 431, distance: 106.4
click at [811, 430] on img at bounding box center [802, 308] width 918 height 870
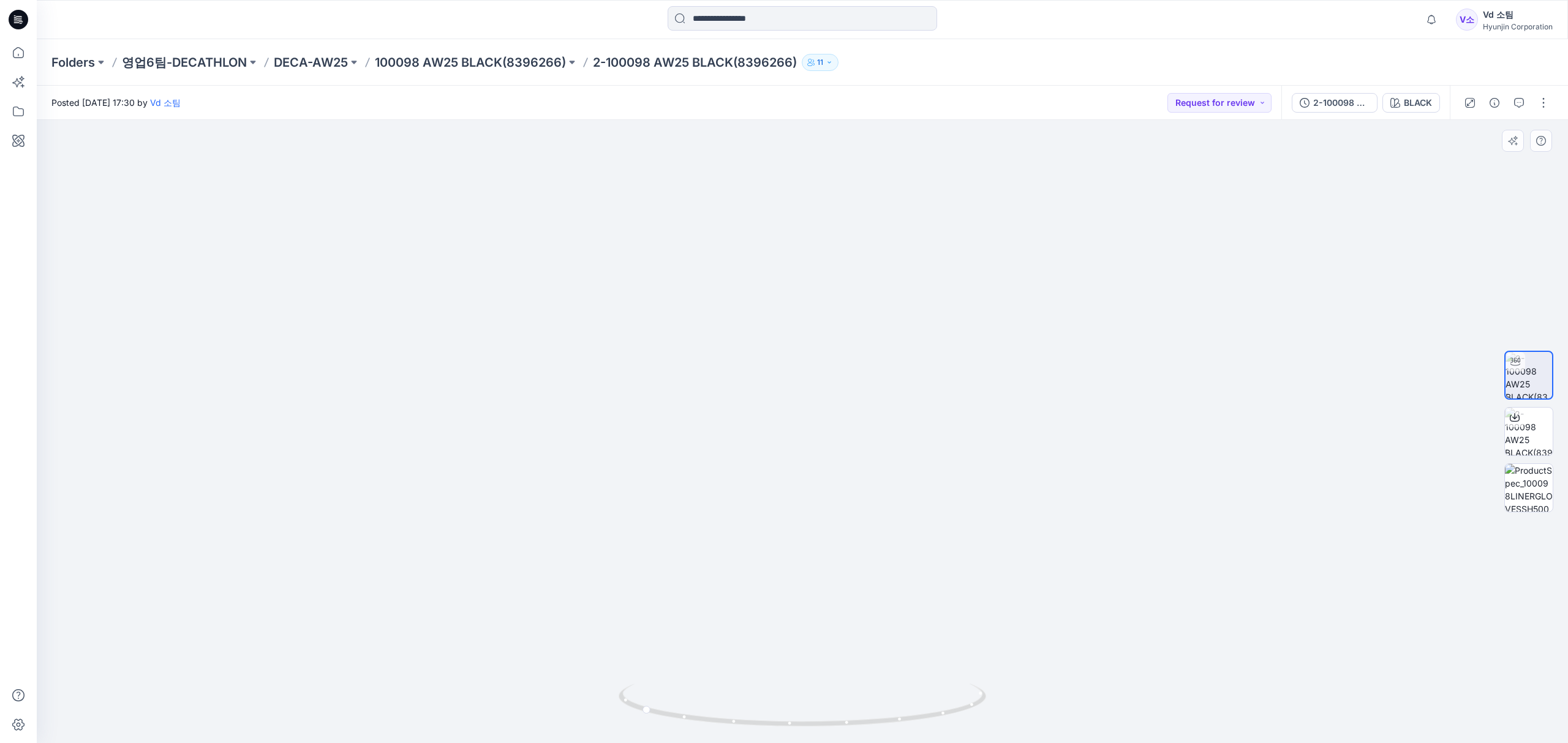
drag, startPoint x: 810, startPoint y: 561, endPoint x: 829, endPoint y: 431, distance: 131.4
click at [829, 426] on img at bounding box center [802, 227] width 918 height 1034
drag, startPoint x: 802, startPoint y: 499, endPoint x: 811, endPoint y: 503, distance: 9.8
click at [811, 503] on img at bounding box center [802, 210] width 918 height 1066
drag, startPoint x: 803, startPoint y: 458, endPoint x: 800, endPoint y: 546, distance: 88.1
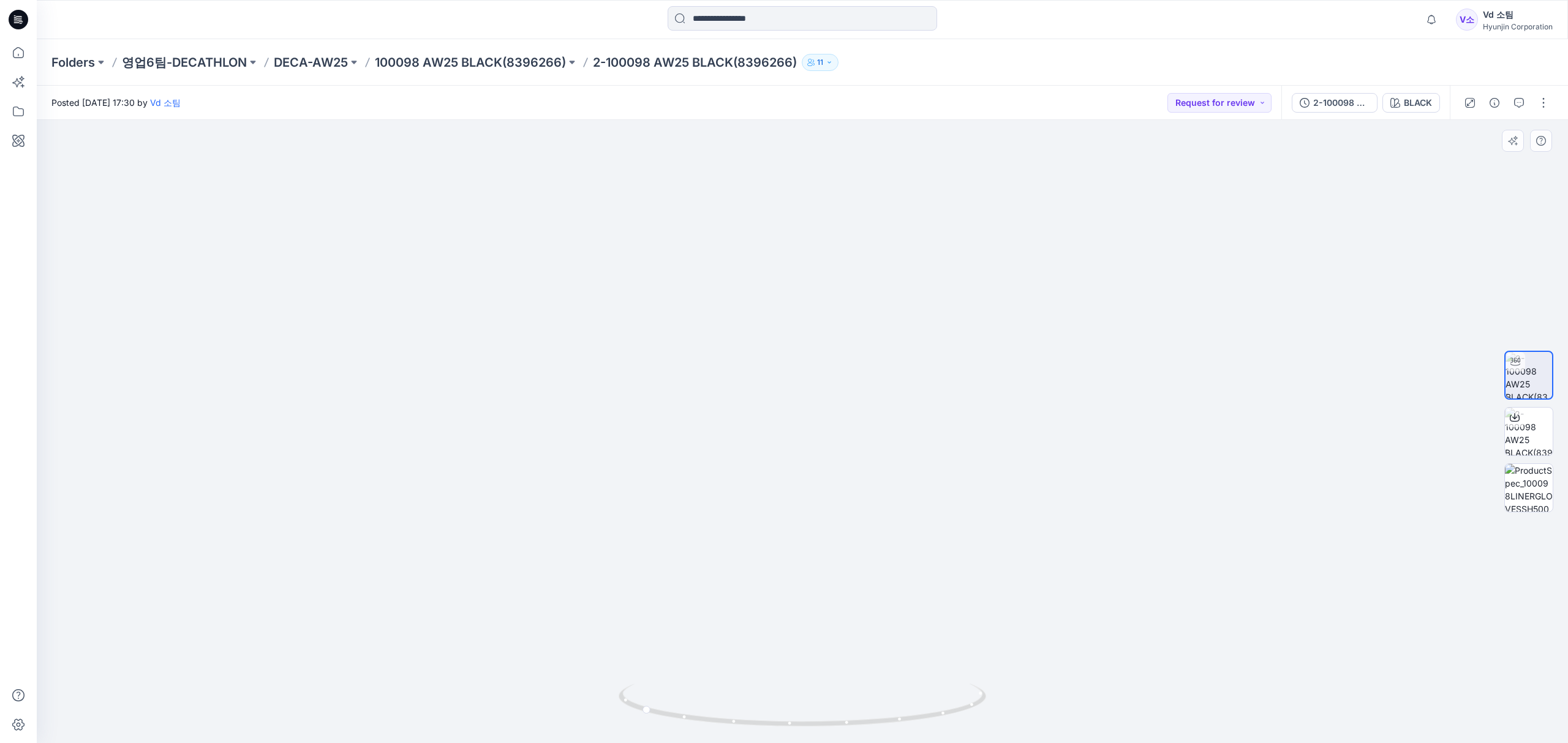
click at [800, 546] on img at bounding box center [802, 255] width 918 height 975
drag, startPoint x: 800, startPoint y: 479, endPoint x: 821, endPoint y: 426, distance: 57.0
click at [821, 426] on img at bounding box center [802, 229] width 918 height 1027
drag, startPoint x: 821, startPoint y: 426, endPoint x: 829, endPoint y: 542, distance: 116.3
click at [829, 542] on img at bounding box center [802, 288] width 918 height 912
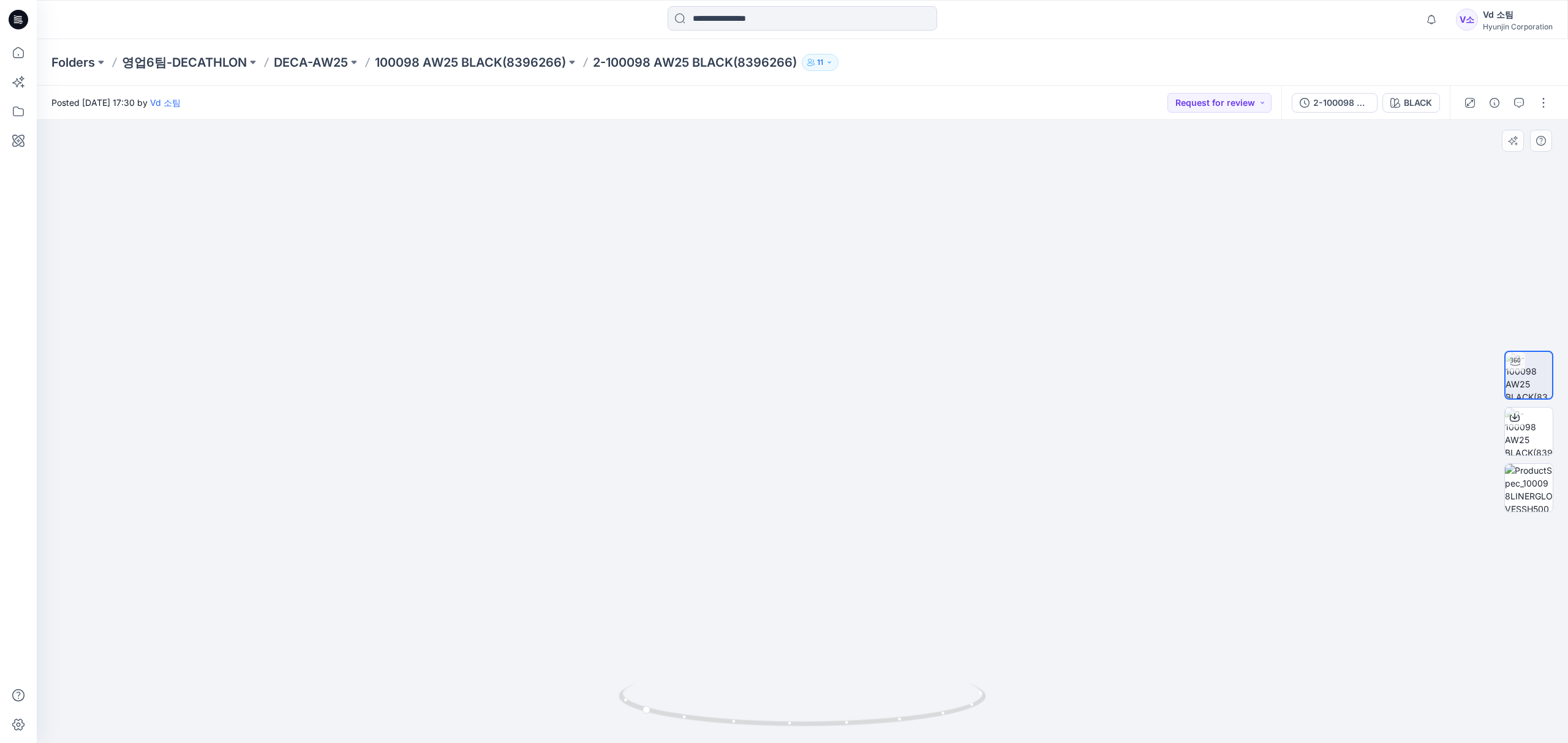
drag, startPoint x: 831, startPoint y: 533, endPoint x: 838, endPoint y: 577, distance: 44.6
click at [838, 577] on img at bounding box center [802, 230] width 918 height 1027
drag, startPoint x: 829, startPoint y: 507, endPoint x: 834, endPoint y: 621, distance: 114.1
click at [834, 633] on img at bounding box center [802, 367] width 918 height 752
drag, startPoint x: 823, startPoint y: 536, endPoint x: 821, endPoint y: 628, distance: 92.0
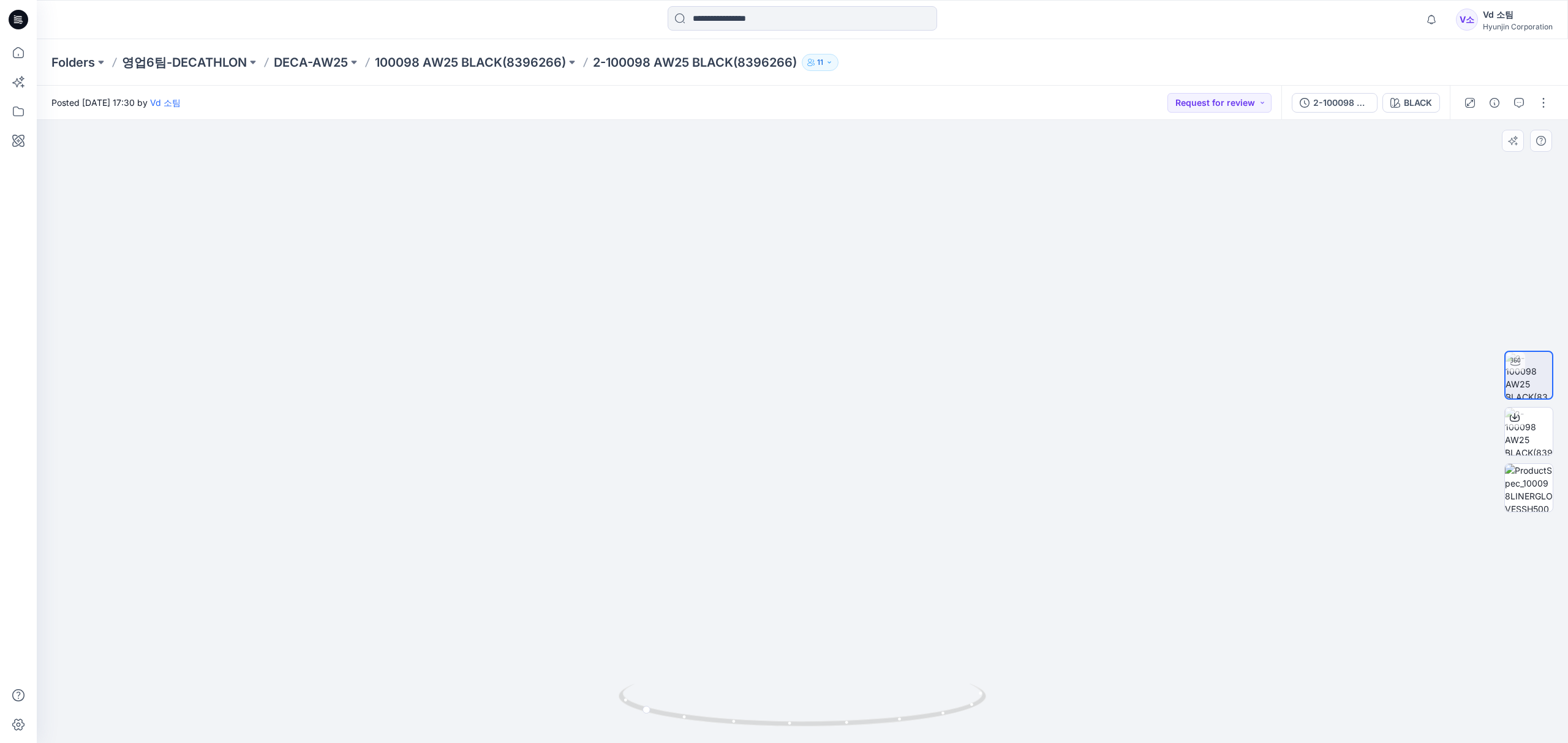
click at [821, 628] on img at bounding box center [802, 418] width 918 height 651
drag, startPoint x: 824, startPoint y: 719, endPoint x: 661, endPoint y: 694, distance: 164.9
click at [661, 694] on icon at bounding box center [804, 706] width 371 height 46
drag, startPoint x: 739, startPoint y: 636, endPoint x: 763, endPoint y: 422, distance: 215.3
click at [759, 426] on img at bounding box center [802, 374] width 918 height 737
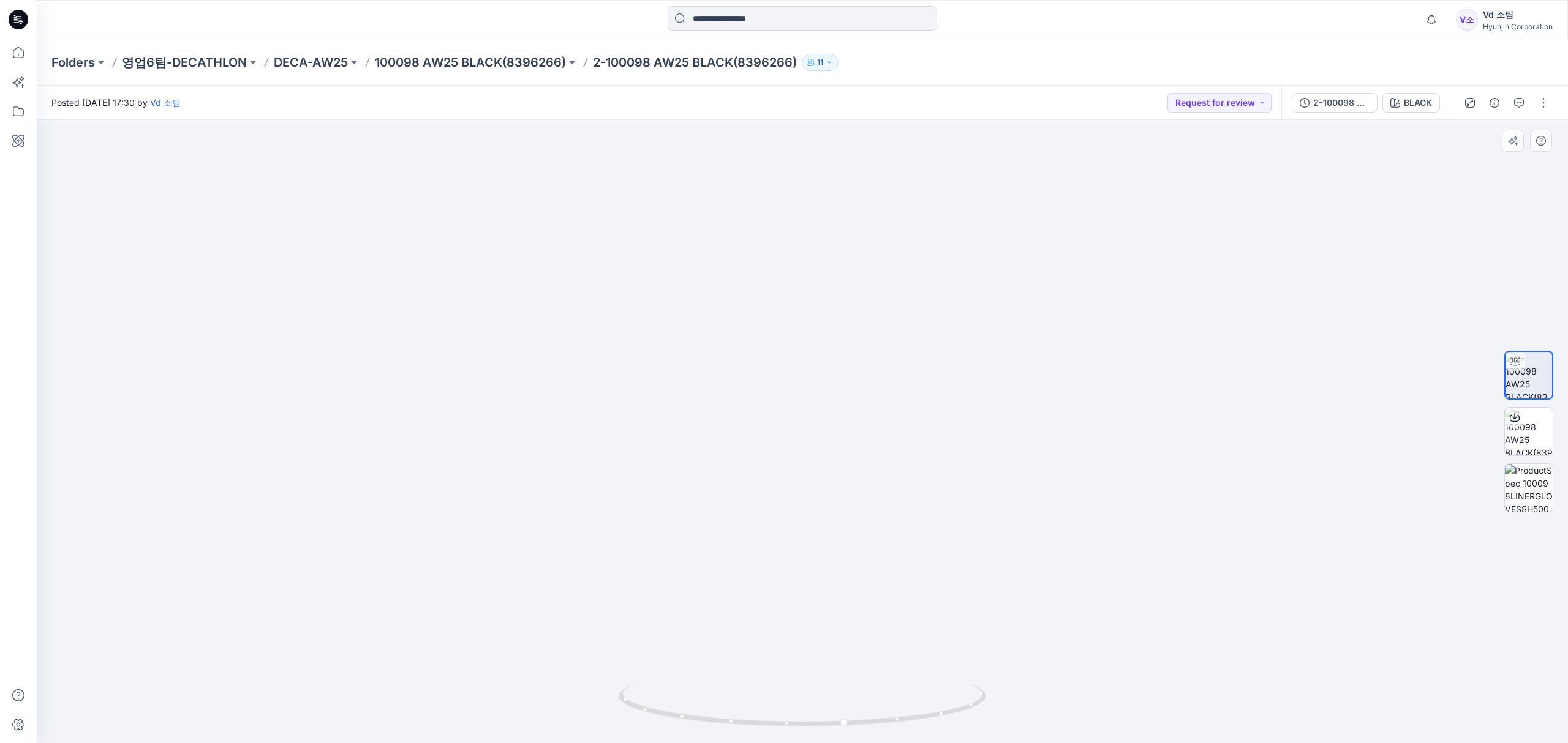
drag, startPoint x: 778, startPoint y: 546, endPoint x: 783, endPoint y: 383, distance: 163.1
click at [782, 383] on img at bounding box center [802, 306] width 918 height 875
drag, startPoint x: 787, startPoint y: 522, endPoint x: 790, endPoint y: 628, distance: 106.0
click at [790, 628] on img at bounding box center [802, 226] width 918 height 1034
drag, startPoint x: 802, startPoint y: 537, endPoint x: 800, endPoint y: 635, distance: 98.0
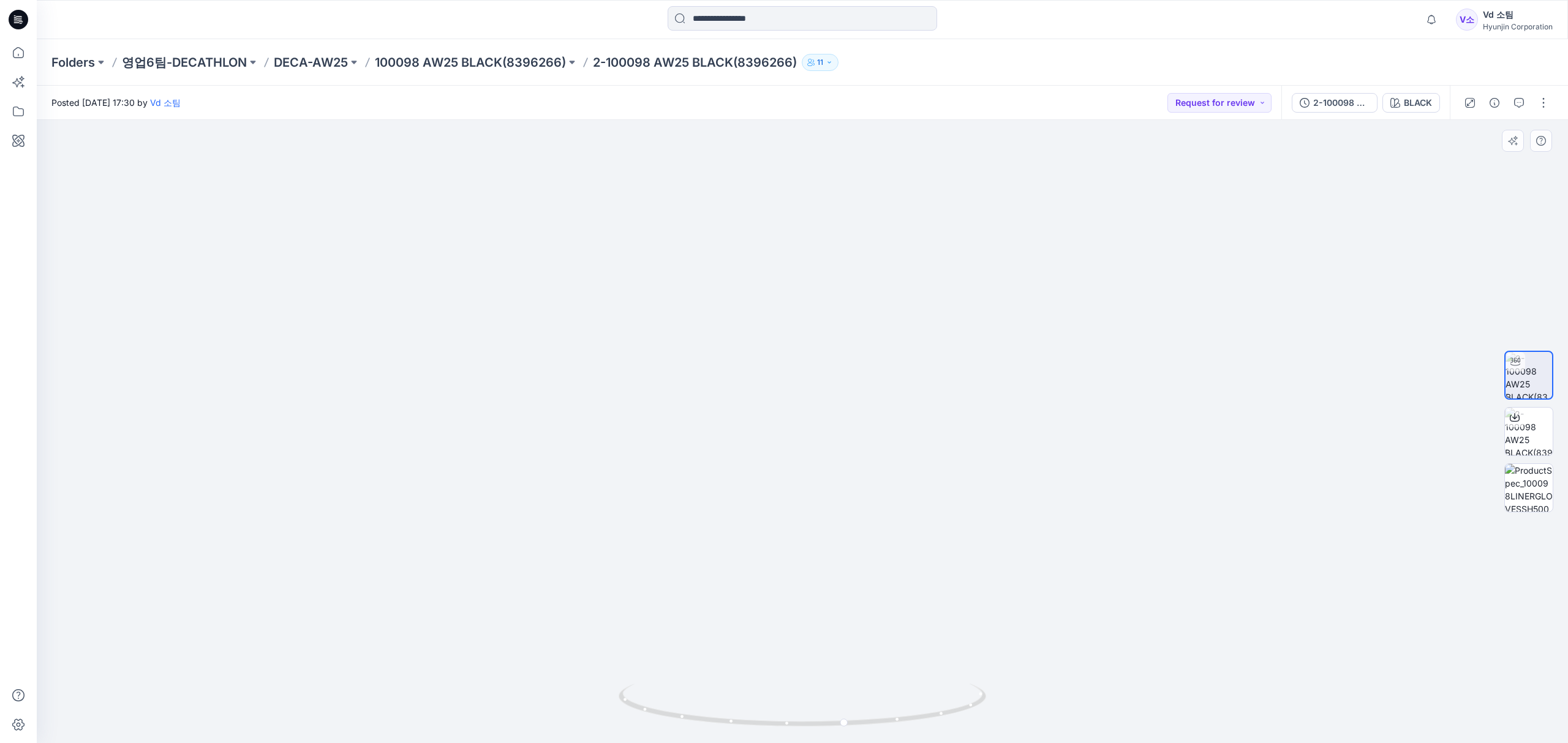
click at [800, 635] on img at bounding box center [802, 284] width 918 height 919
drag, startPoint x: 800, startPoint y: 566, endPoint x: 797, endPoint y: 652, distance: 86.1
click at [797, 652] on img at bounding box center [802, 341] width 918 height 803
drag, startPoint x: 810, startPoint y: 549, endPoint x: 827, endPoint y: 479, distance: 72.0
click at [827, 479] on img at bounding box center [802, 346] width 918 height 795
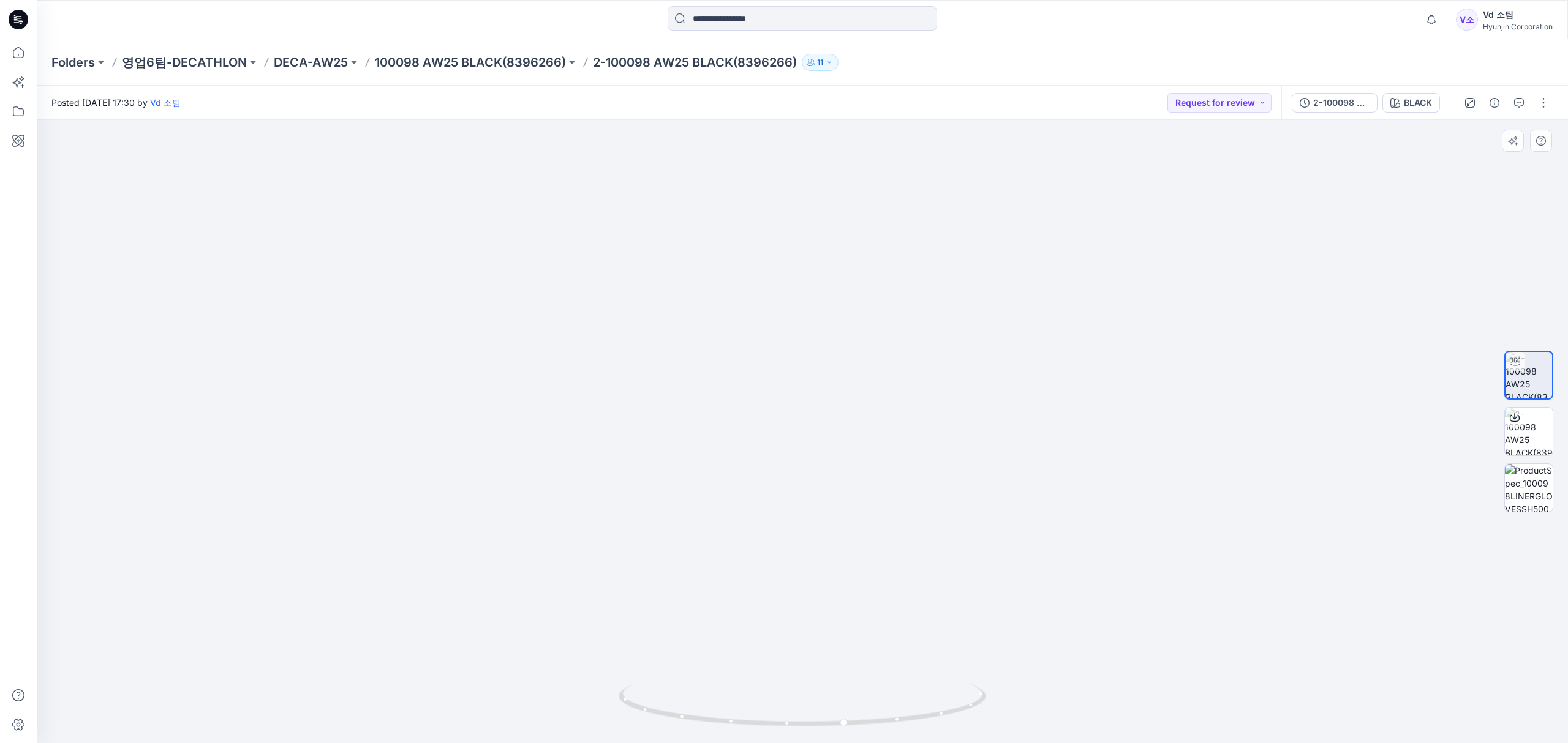
drag, startPoint x: 811, startPoint y: 535, endPoint x: 811, endPoint y: 507, distance: 28.0
click at [811, 507] on img at bounding box center [802, 332] width 918 height 823
click at [18, 49] on icon at bounding box center [18, 53] width 27 height 27
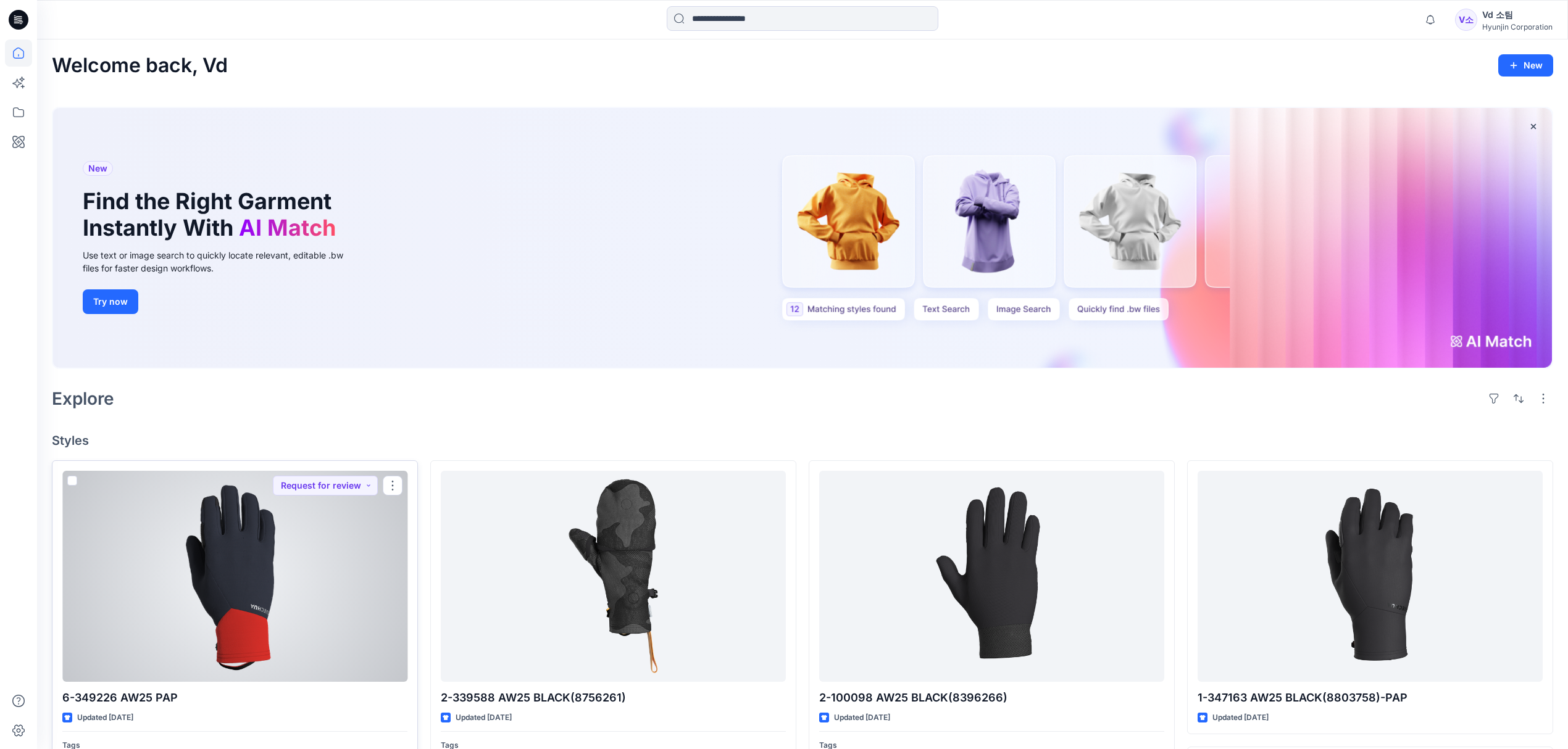
click at [297, 643] on div at bounding box center [235, 576] width 346 height 211
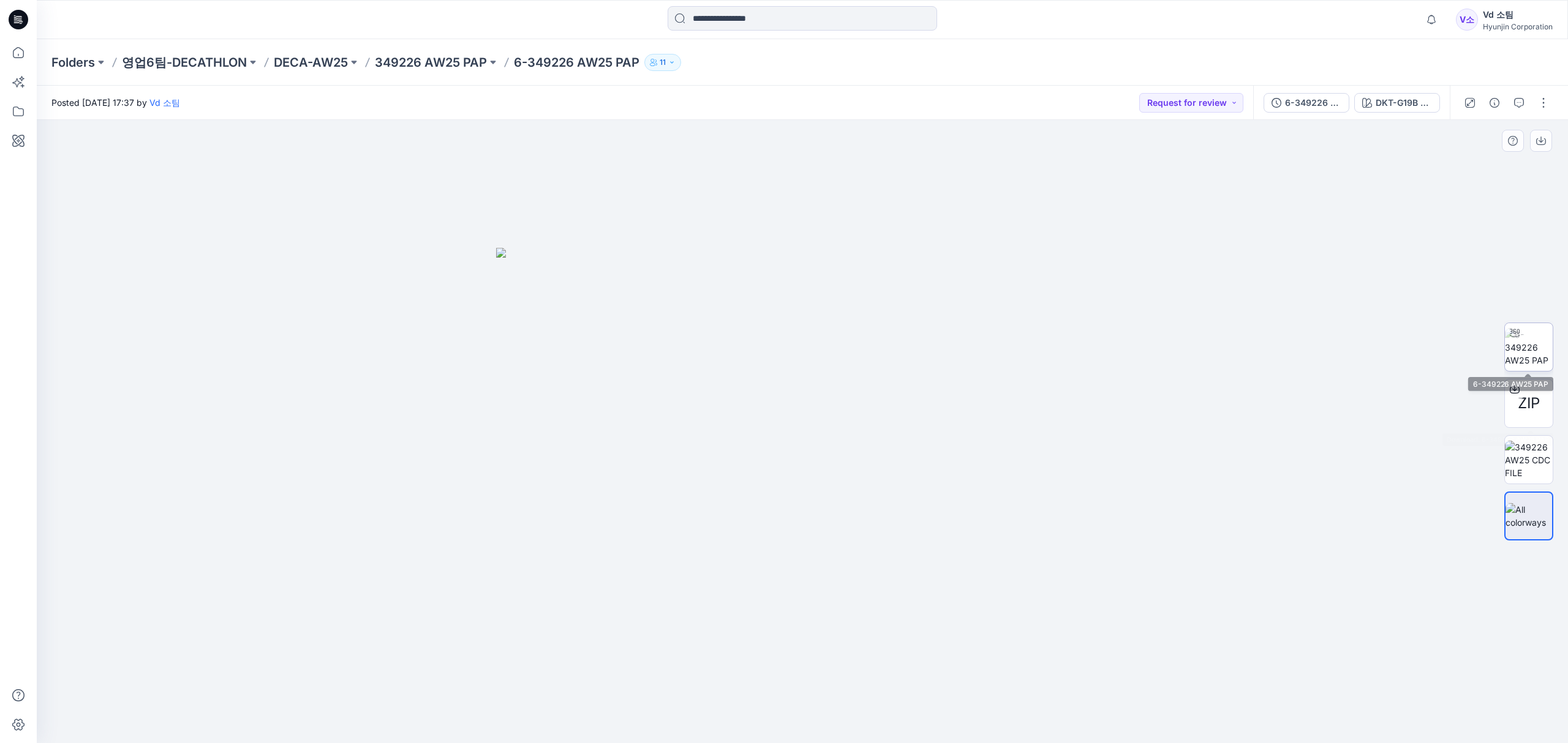
click at [1515, 338] on icon at bounding box center [1514, 333] width 10 height 10
drag, startPoint x: 829, startPoint y: 721, endPoint x: 713, endPoint y: 712, distance: 116.3
click at [713, 712] on icon at bounding box center [804, 706] width 371 height 46
drag, startPoint x: 783, startPoint y: 546, endPoint x: 713, endPoint y: 533, distance: 71.2
click at [713, 533] on img at bounding box center [802, 327] width 802 height 834
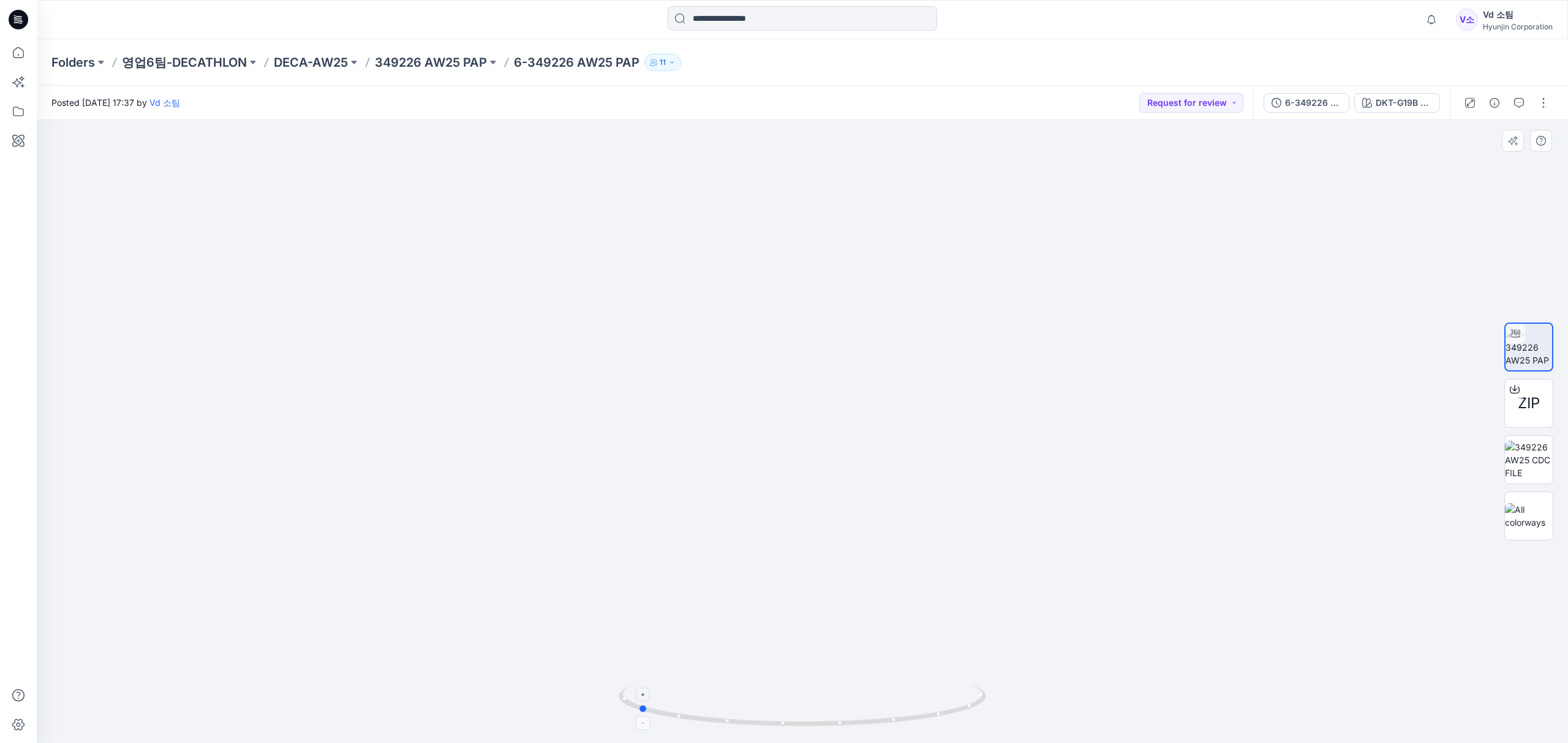
drag, startPoint x: 872, startPoint y: 719, endPoint x: 823, endPoint y: 721, distance: 49.0
click at [823, 721] on icon at bounding box center [804, 706] width 371 height 46
drag, startPoint x: 931, startPoint y: 466, endPoint x: 907, endPoint y: 594, distance: 130.2
click at [907, 594] on img at bounding box center [802, 306] width 918 height 878
drag, startPoint x: 908, startPoint y: 515, endPoint x: 885, endPoint y: 642, distance: 129.1
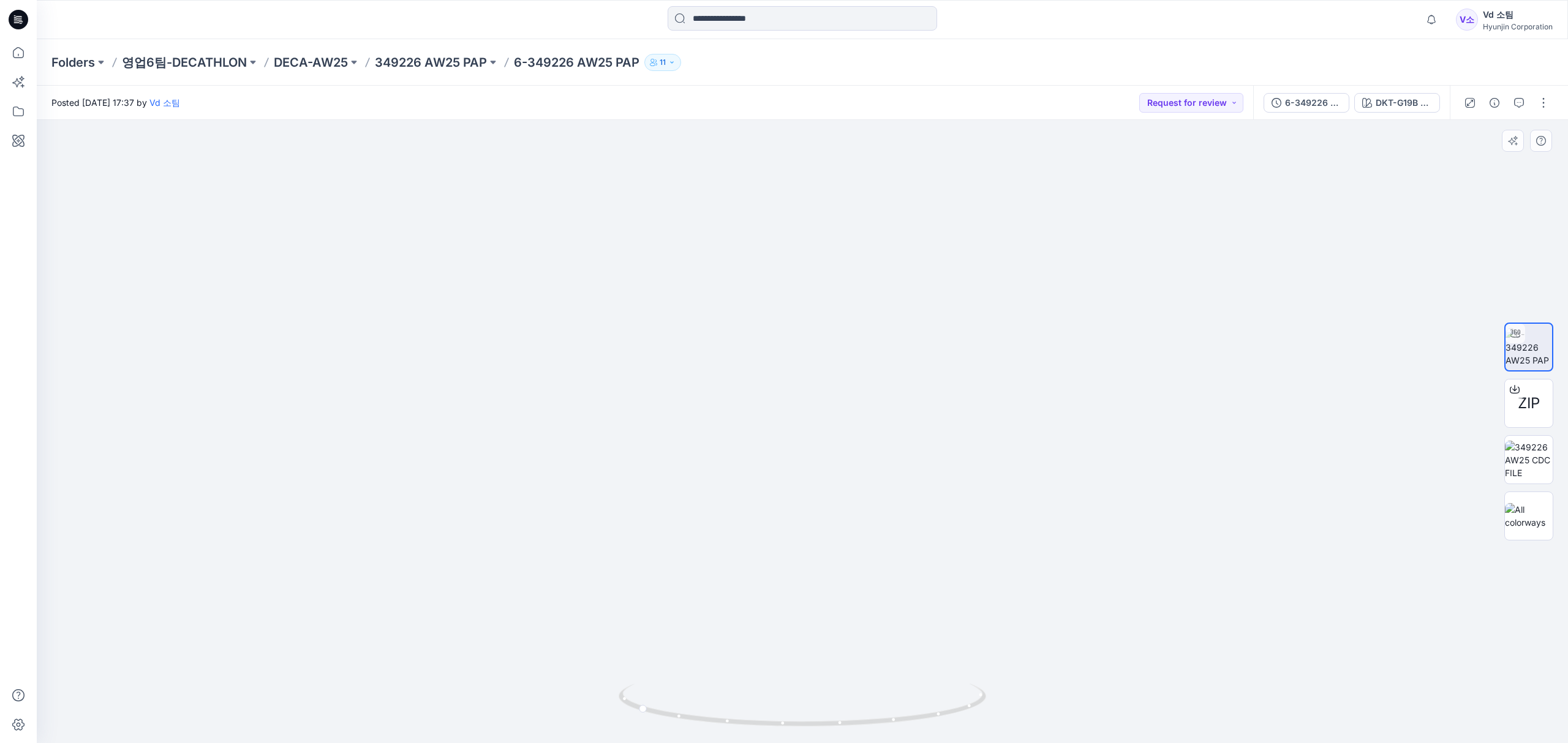
click at [885, 642] on img at bounding box center [802, 380] width 918 height 726
drag, startPoint x: 907, startPoint y: 559, endPoint x: 907, endPoint y: 611, distance: 52.0
click at [907, 611] on img at bounding box center [802, 414] width 918 height 661
drag, startPoint x: 921, startPoint y: 630, endPoint x: 924, endPoint y: 594, distance: 36.1
click at [924, 594] on img at bounding box center [802, 396] width 918 height 696
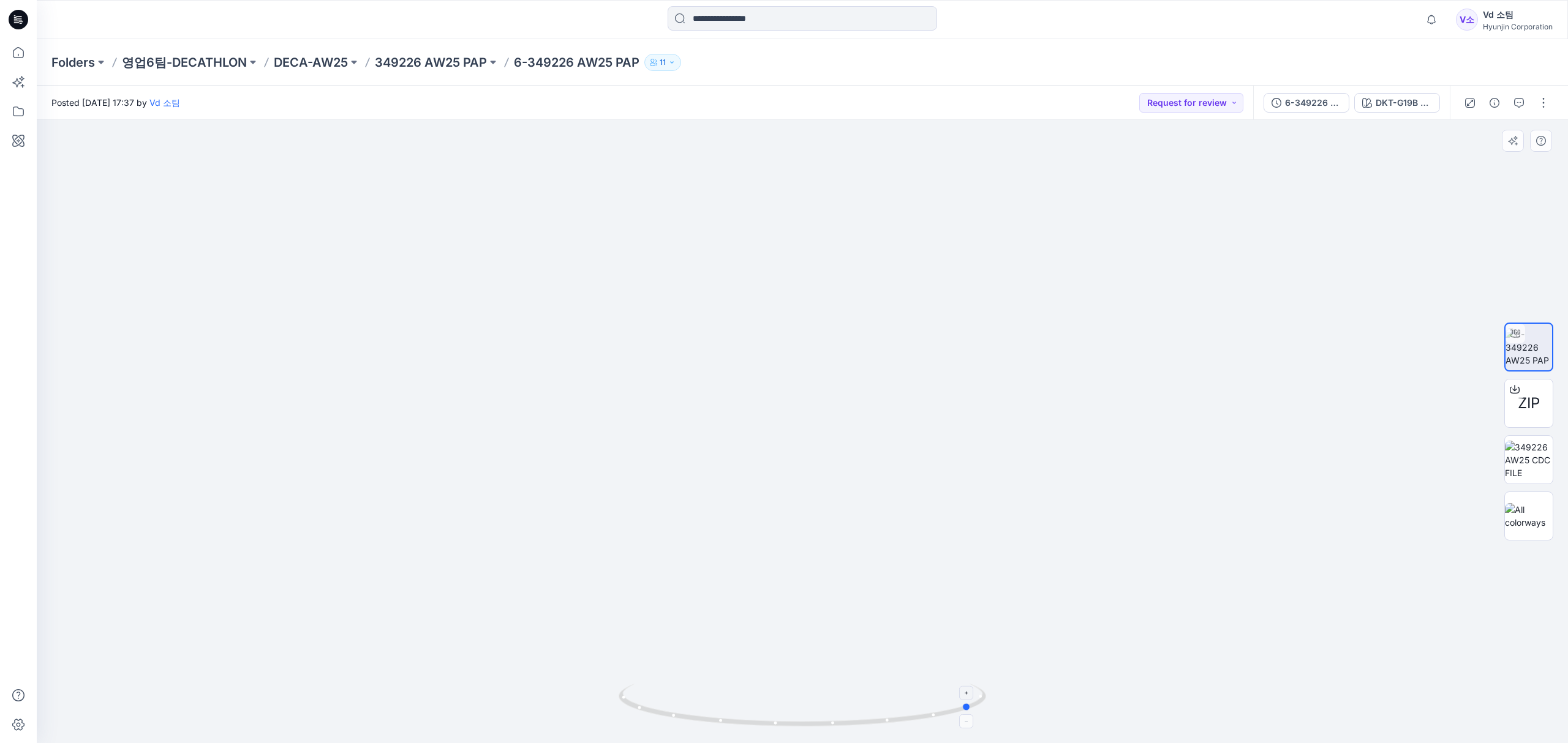
drag, startPoint x: 789, startPoint y: 728, endPoint x: 757, endPoint y: 711, distance: 36.2
click at [757, 711] on icon at bounding box center [804, 706] width 371 height 46
drag, startPoint x: 779, startPoint y: 548, endPoint x: 792, endPoint y: 636, distance: 89.0
click at [792, 636] on img at bounding box center [802, 432] width 918 height 624
drag
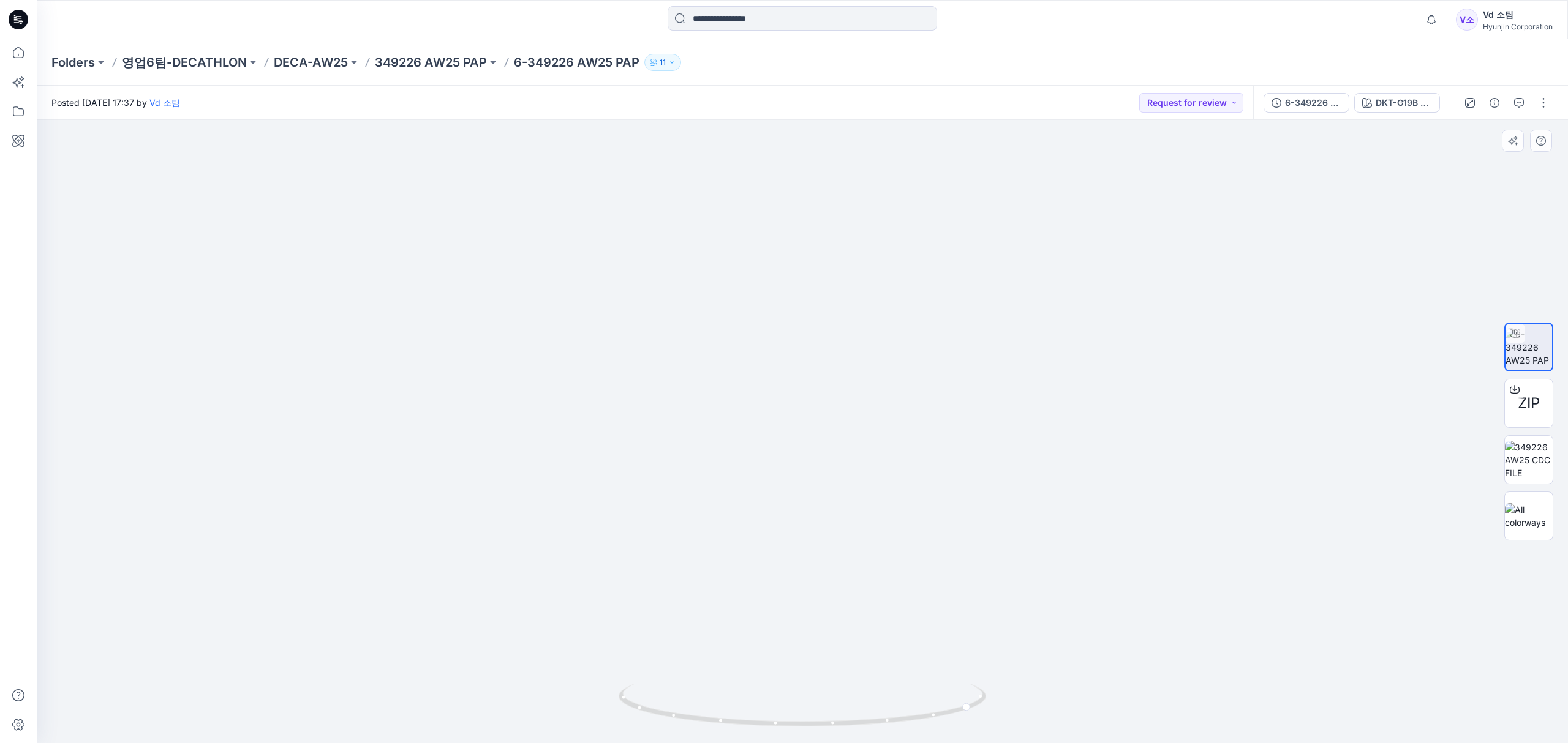
click at [817, 332] on img at bounding box center [802, 341] width 918 height 807
click at [826, 431] on img at bounding box center [802, 302] width 918 height 883
click at [826, 331] on img at bounding box center [802, 227] width 918 height 1034
click at [819, 377] on img at bounding box center [802, 183] width 918 height 1123
click at [814, 403] on img at bounding box center [802, 167] width 918 height 1152
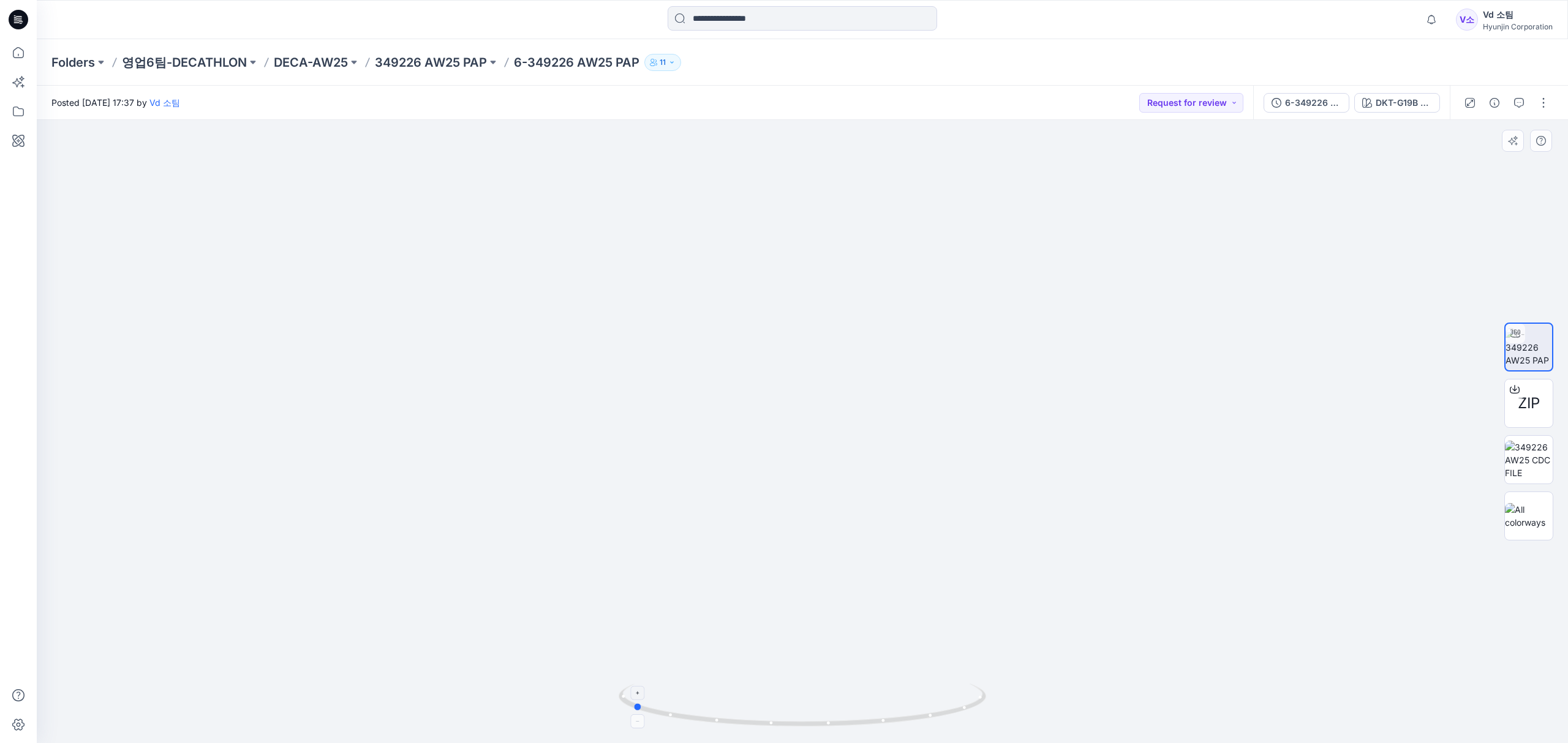
drag, startPoint x: 829, startPoint y: 715, endPoint x: 856, endPoint y: 701, distance: 30.4
click at [856, 701] on icon at bounding box center [804, 706] width 371 height 46
drag, startPoint x: 864, startPoint y: 567, endPoint x: 872, endPoint y: 641, distance: 74.4
click at [872, 641] on img at bounding box center [802, 205] width 918 height 1078
click at [875, 611] on img at bounding box center [802, 213] width 918 height 1061
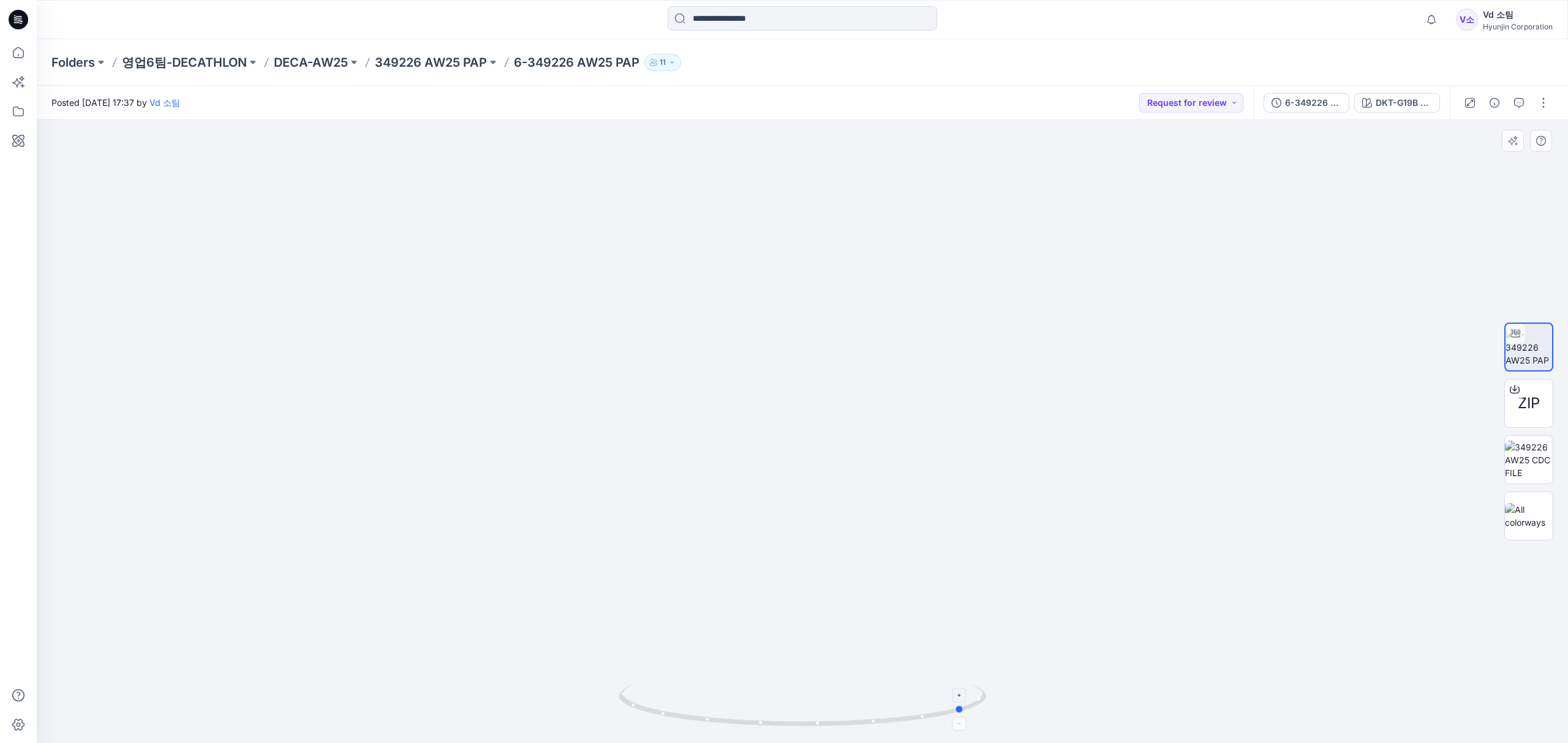
drag, startPoint x: 861, startPoint y: 721, endPoint x: 827, endPoint y: 698, distance: 41.0
click at [827, 698] on icon at bounding box center [804, 706] width 371 height 46
drag, startPoint x: 809, startPoint y: 725, endPoint x: 856, endPoint y: 719, distance: 47.4
click at [856, 719] on icon at bounding box center [804, 706] width 371 height 46
drag, startPoint x: 824, startPoint y: 487, endPoint x: 823, endPoint y: 515, distance: 28.0
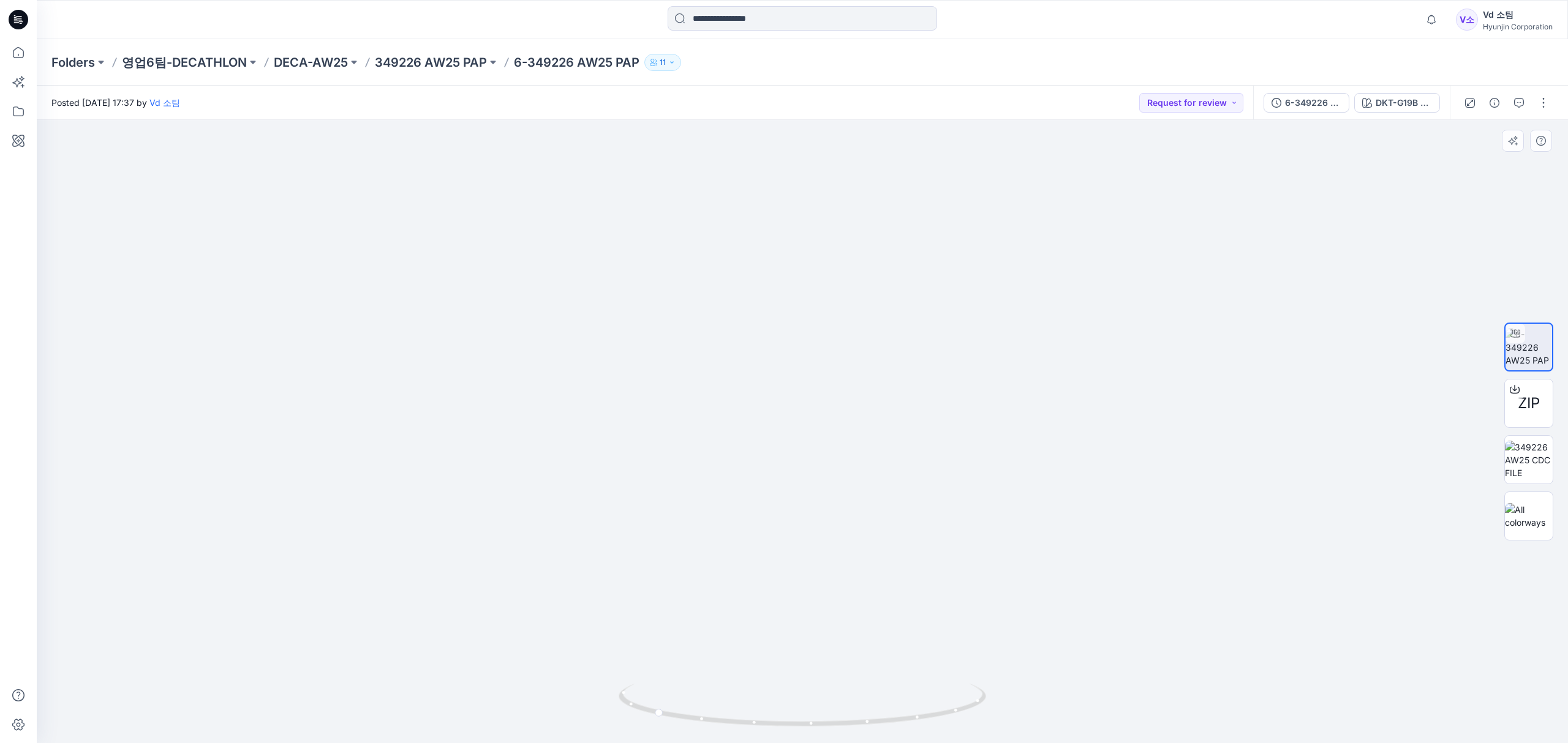
click at [823, 515] on img at bounding box center [802, 227] width 918 height 1034
drag, startPoint x: 847, startPoint y: 581, endPoint x: 851, endPoint y: 600, distance: 19.4
click at [850, 602] on img at bounding box center [802, 299] width 918 height 890
drag, startPoint x: 853, startPoint y: 564, endPoint x: 863, endPoint y: 593, distance: 30.7
click at [854, 623] on img at bounding box center [802, 335] width 918 height 818
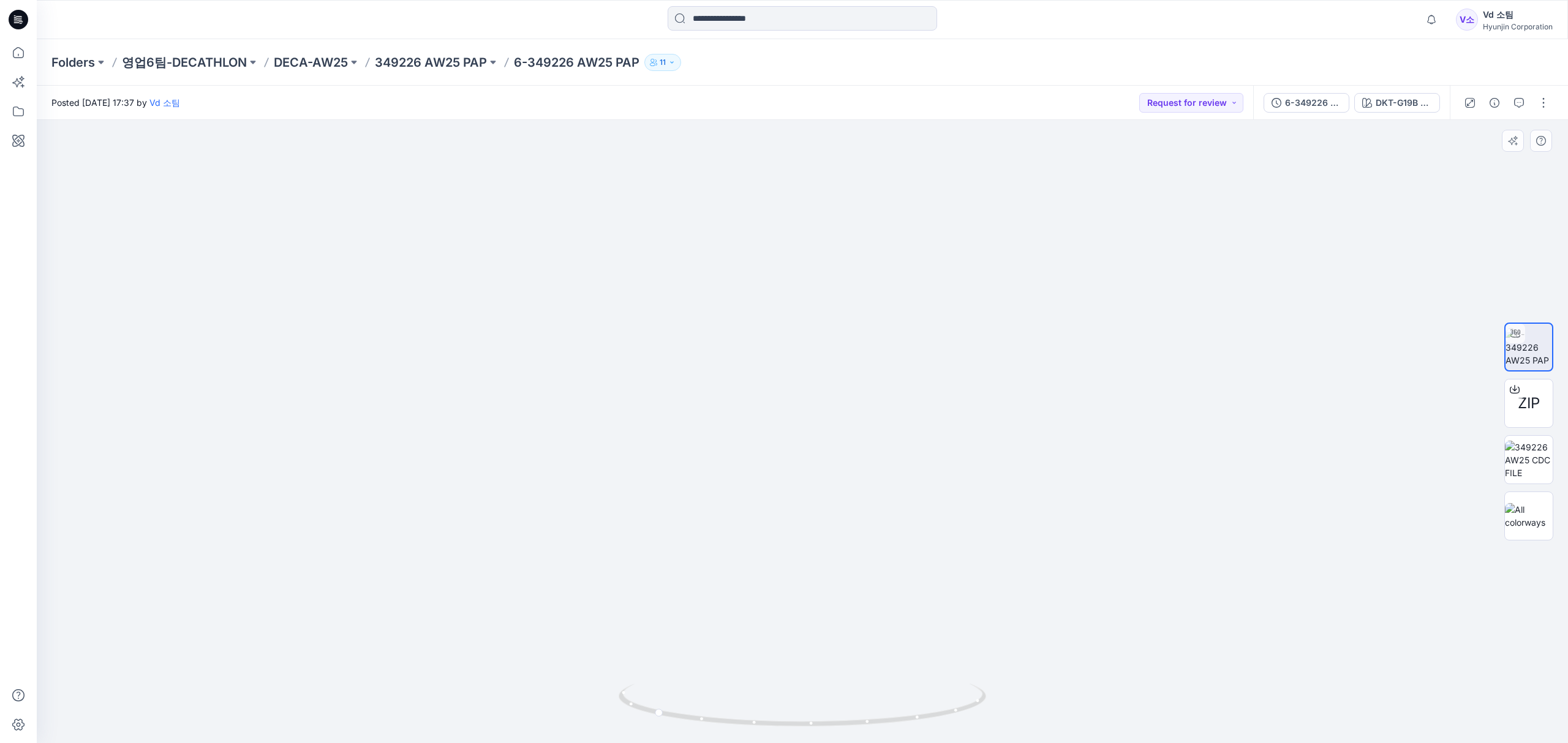
drag, startPoint x: 863, startPoint y: 523, endPoint x: 856, endPoint y: 574, distance: 51.5
click at [856, 574] on img at bounding box center [802, 397] width 918 height 694
click at [1380, 99] on div "DKT-G19B BLUE" at bounding box center [1403, 103] width 57 height 13
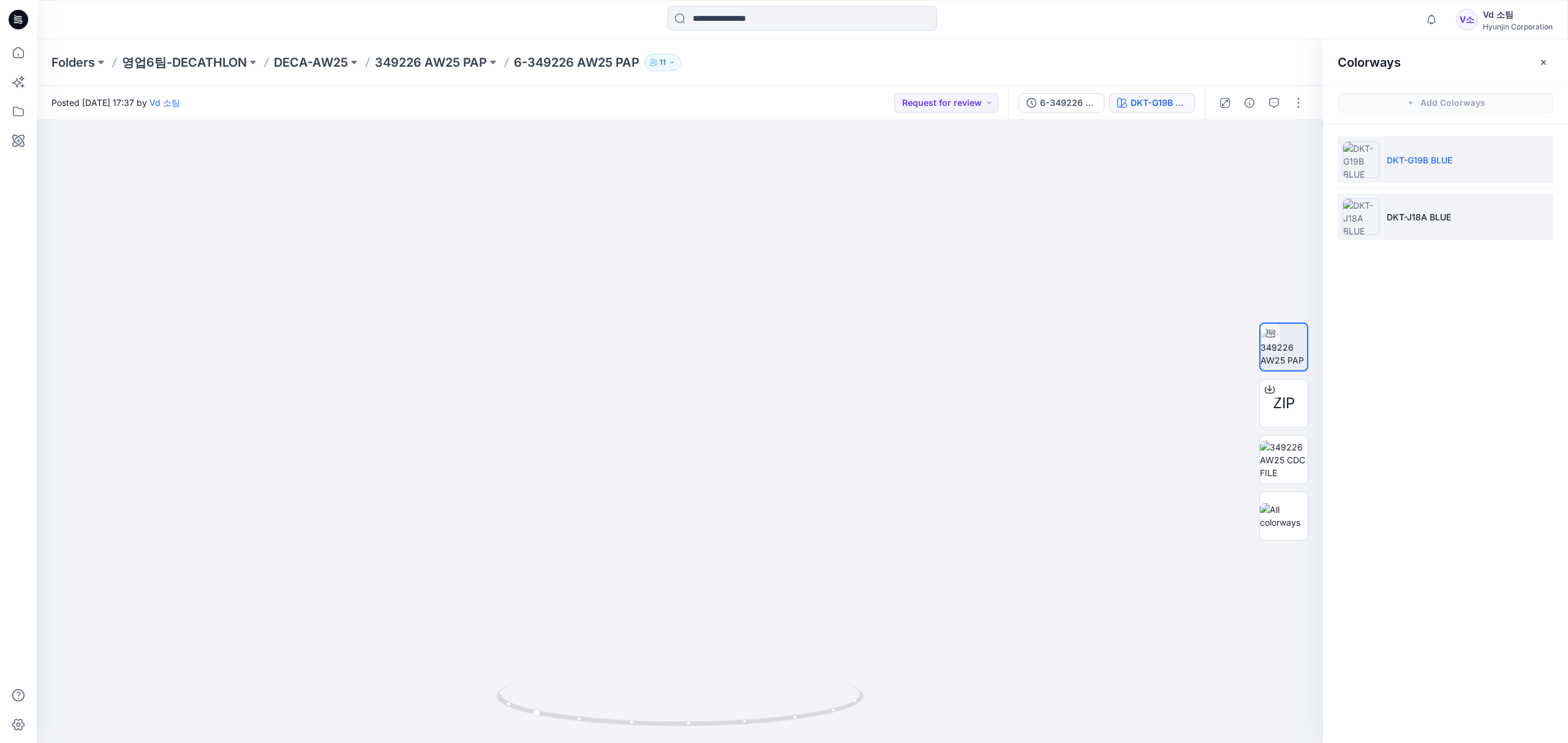
click at [1409, 216] on p "DKT-J18A BLUE" at bounding box center [1418, 217] width 64 height 13
drag, startPoint x: 738, startPoint y: 725, endPoint x: 901, endPoint y: 719, distance: 163.1
click at [901, 719] on div at bounding box center [680, 431] width 1286 height 623
drag, startPoint x: 770, startPoint y: 538, endPoint x: 767, endPoint y: 398, distance: 140.0
click at [767, 398] on img at bounding box center [679, 219] width 918 height 1048
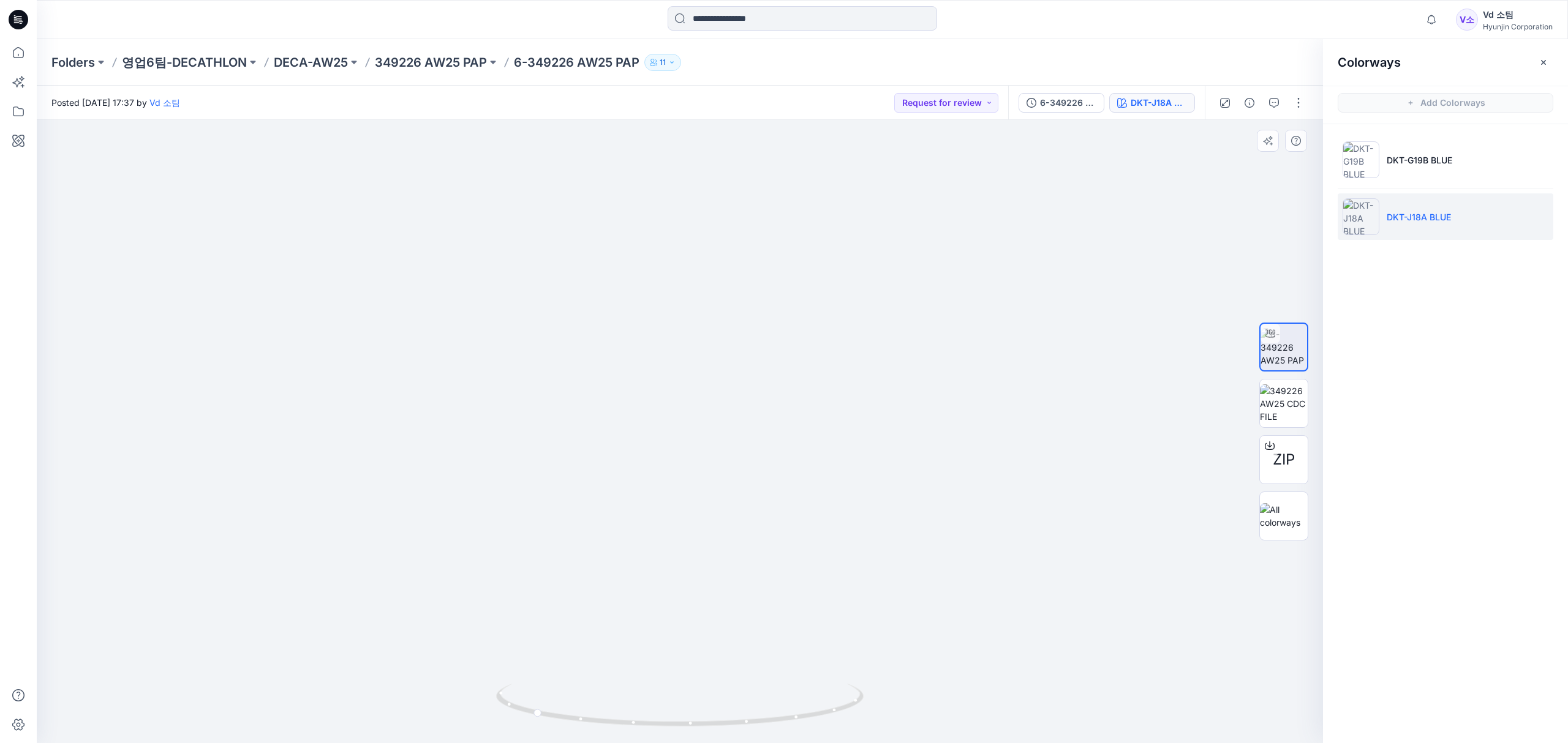
drag, startPoint x: 786, startPoint y: 352, endPoint x: 789, endPoint y: 548, distance: 196.0
click at [789, 547] on img at bounding box center [679, 299] width 918 height 888
drag, startPoint x: 769, startPoint y: 490, endPoint x: 763, endPoint y: 562, distance: 72.2
click at [763, 562] on img at bounding box center [679, 372] width 918 height 745
drag, startPoint x: 665, startPoint y: 731, endPoint x: 802, endPoint y: 708, distance: 138.9
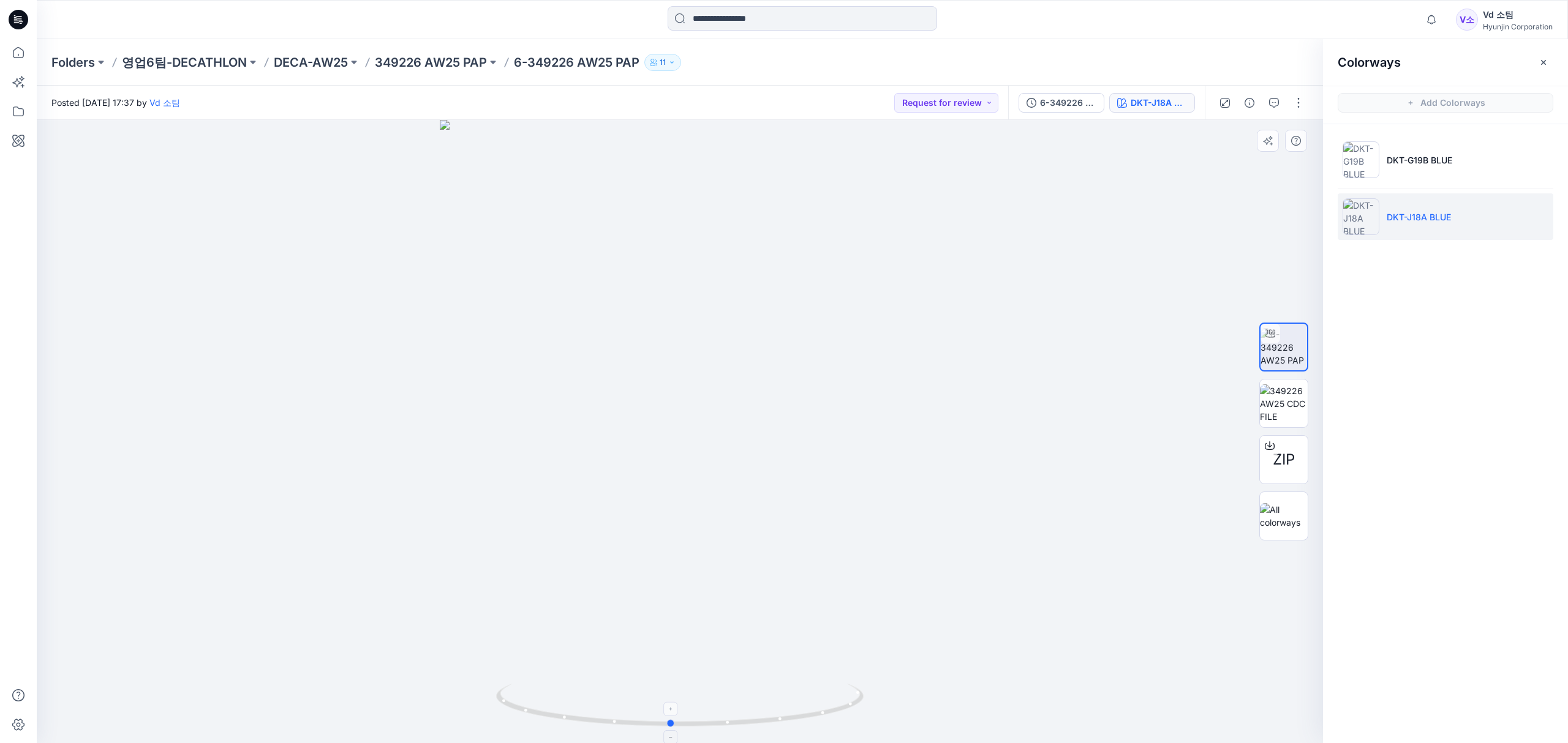
click at [802, 708] on div at bounding box center [680, 431] width 1286 height 623
click at [1461, 152] on li "DKT-G19B BLUE" at bounding box center [1446, 160] width 216 height 47
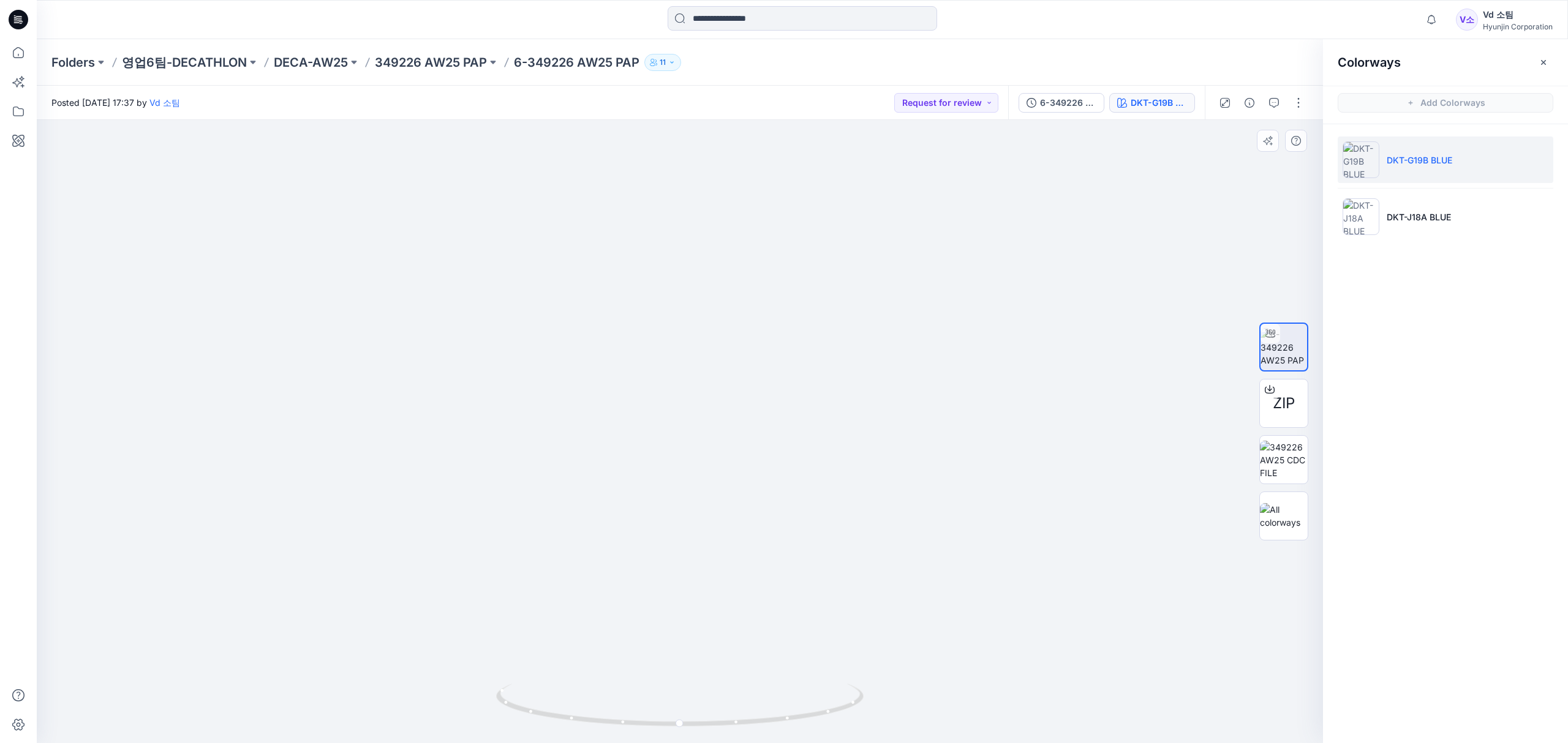
drag, startPoint x: 689, startPoint y: 382, endPoint x: 721, endPoint y: 603, distance: 223.3
click at [712, 649] on img at bounding box center [679, 410] width 909 height 667
drag, startPoint x: 642, startPoint y: 716, endPoint x: 901, endPoint y: 718, distance: 259.0
click at [901, 718] on div at bounding box center [680, 431] width 1286 height 623
click at [25, 51] on icon at bounding box center [18, 53] width 27 height 27
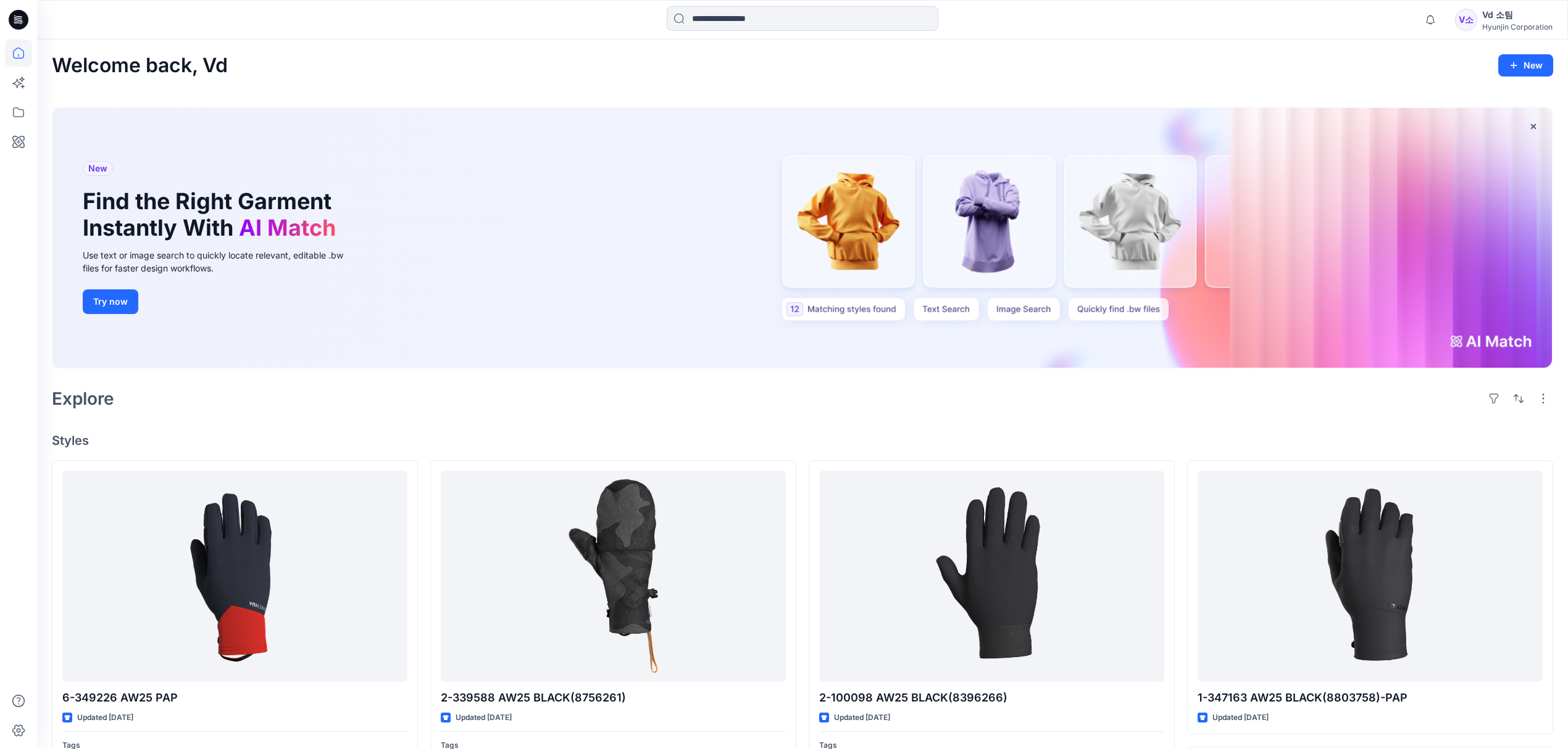
click at [1434, 25] on icon "button" at bounding box center [1430, 19] width 24 height 24
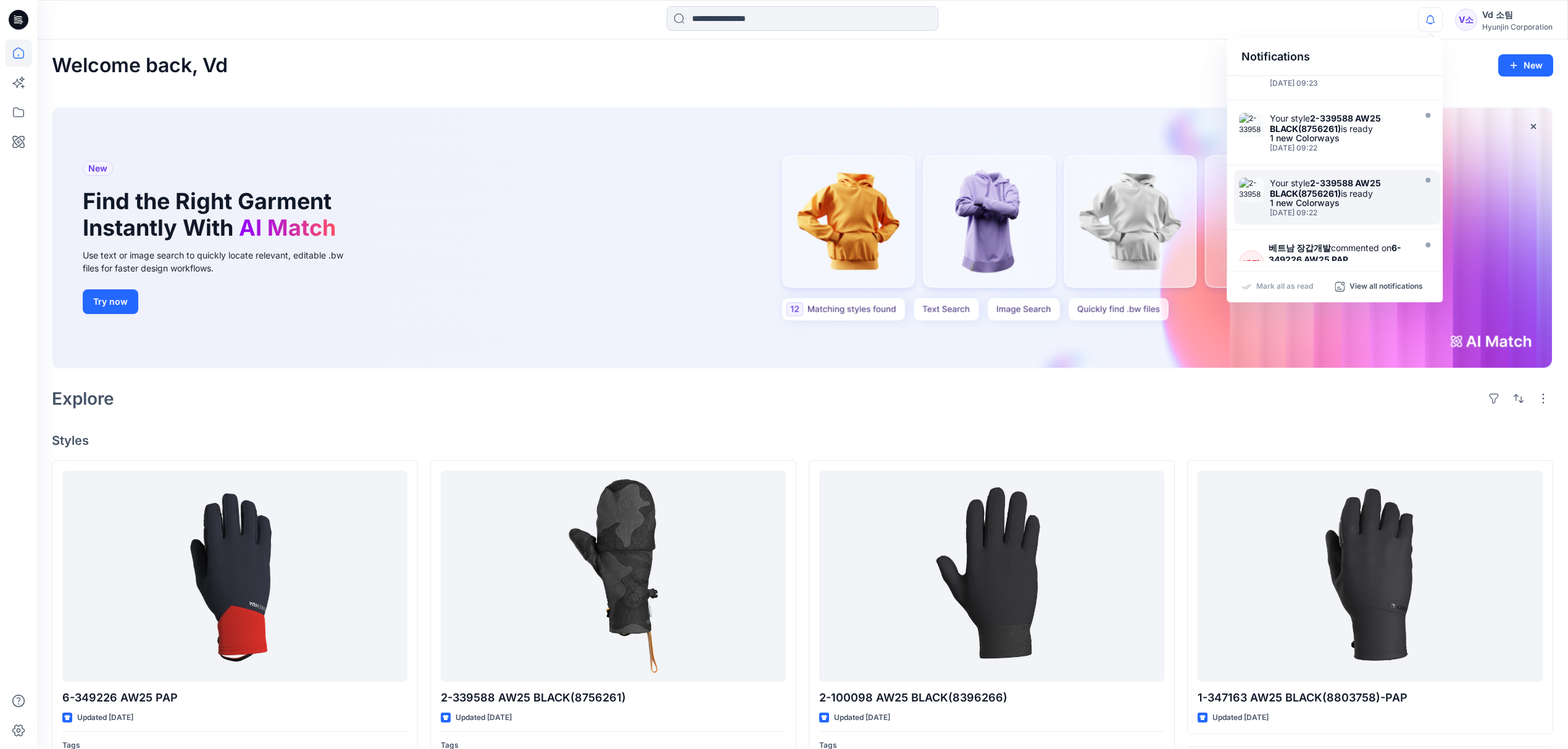
scroll to position [247, 0]
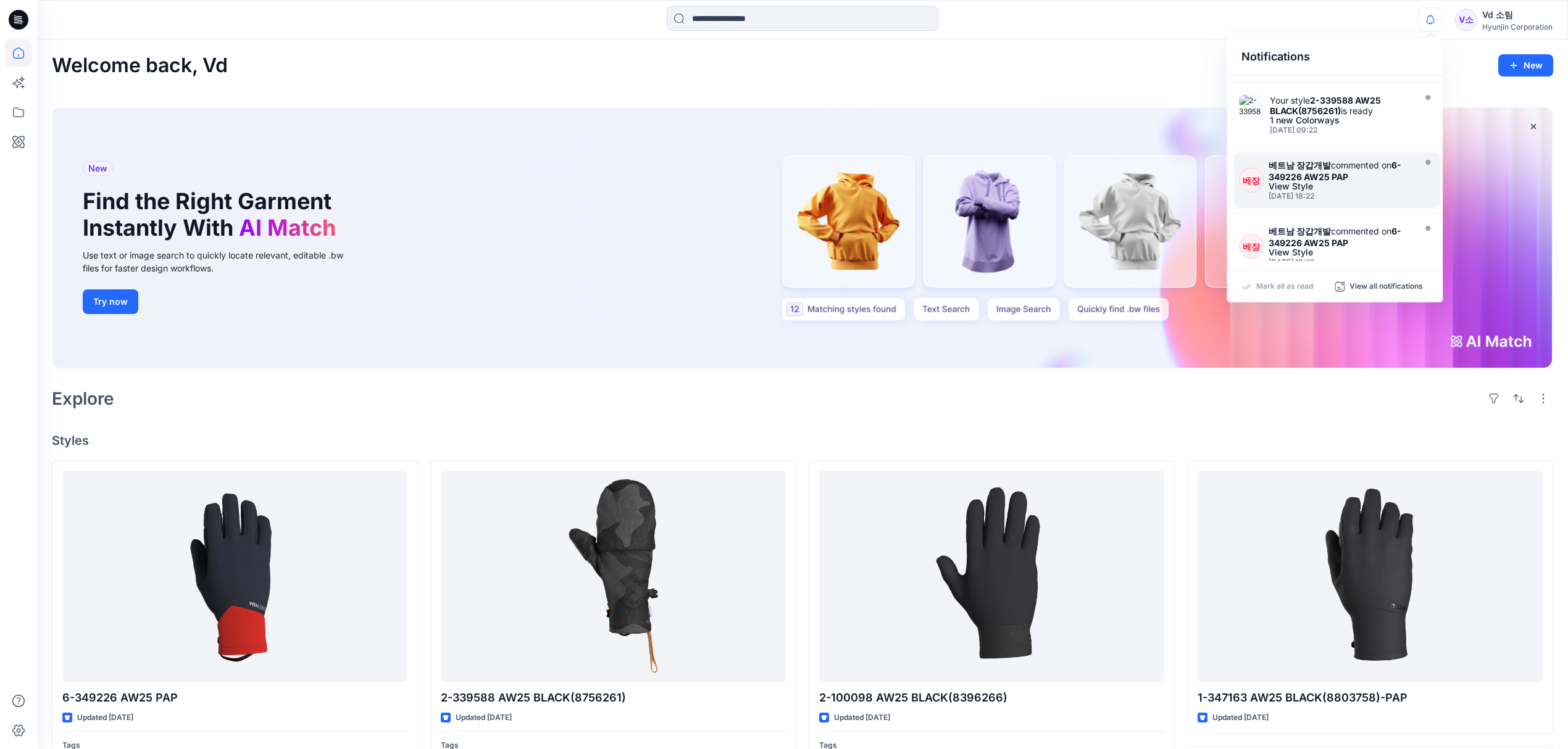
click at [1347, 190] on div "View Style" at bounding box center [1340, 187] width 143 height 9
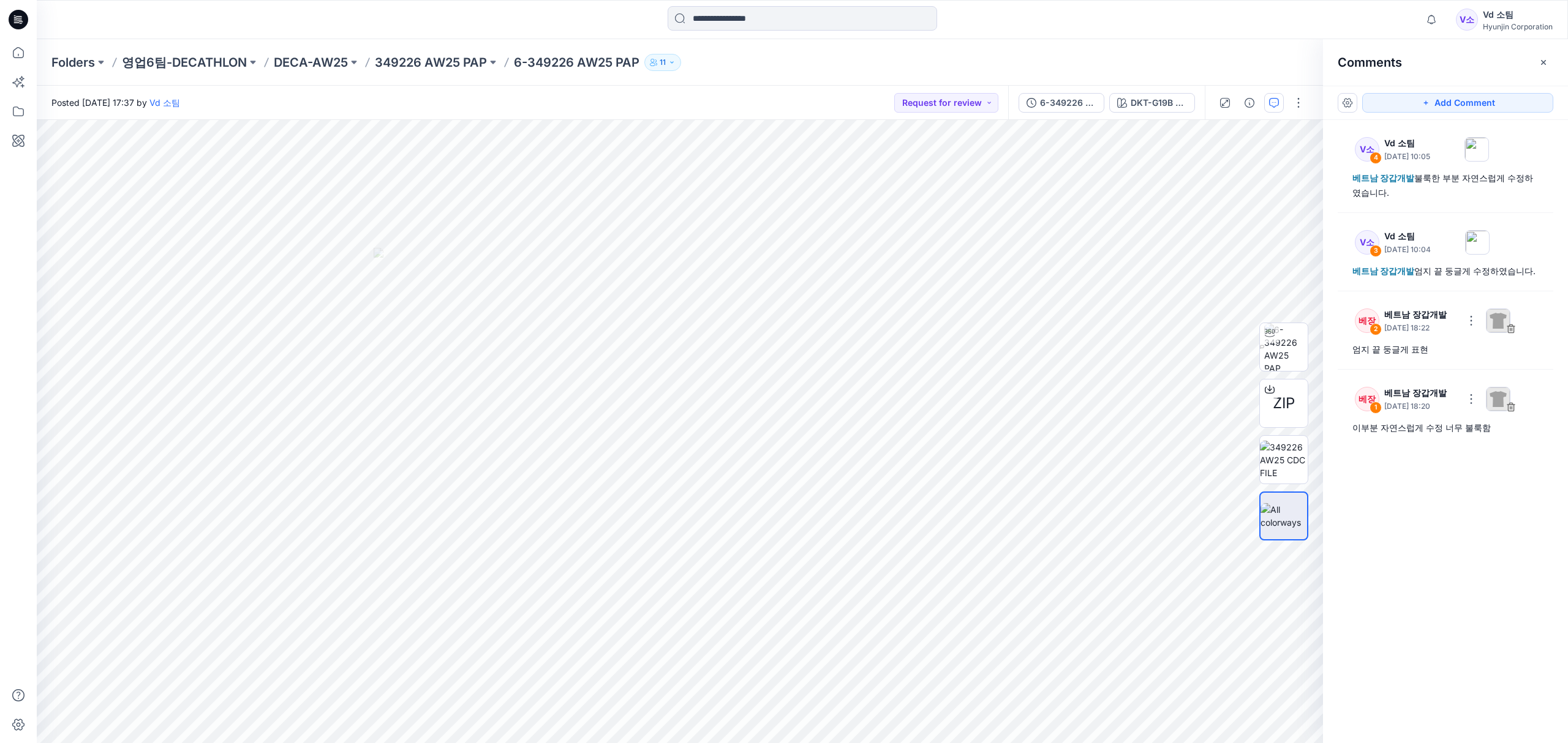
click at [1449, 497] on div "V소 4 Vd 소팀 [DATE] 10:05 베트남 장갑개발 불룩한 부분 자연스럽게 수정하였습니다. V소 3 Vd 소팀 [DATE] 10:04 …" at bounding box center [1445, 408] width 245 height 578
click at [27, 49] on icon at bounding box center [18, 53] width 27 height 27
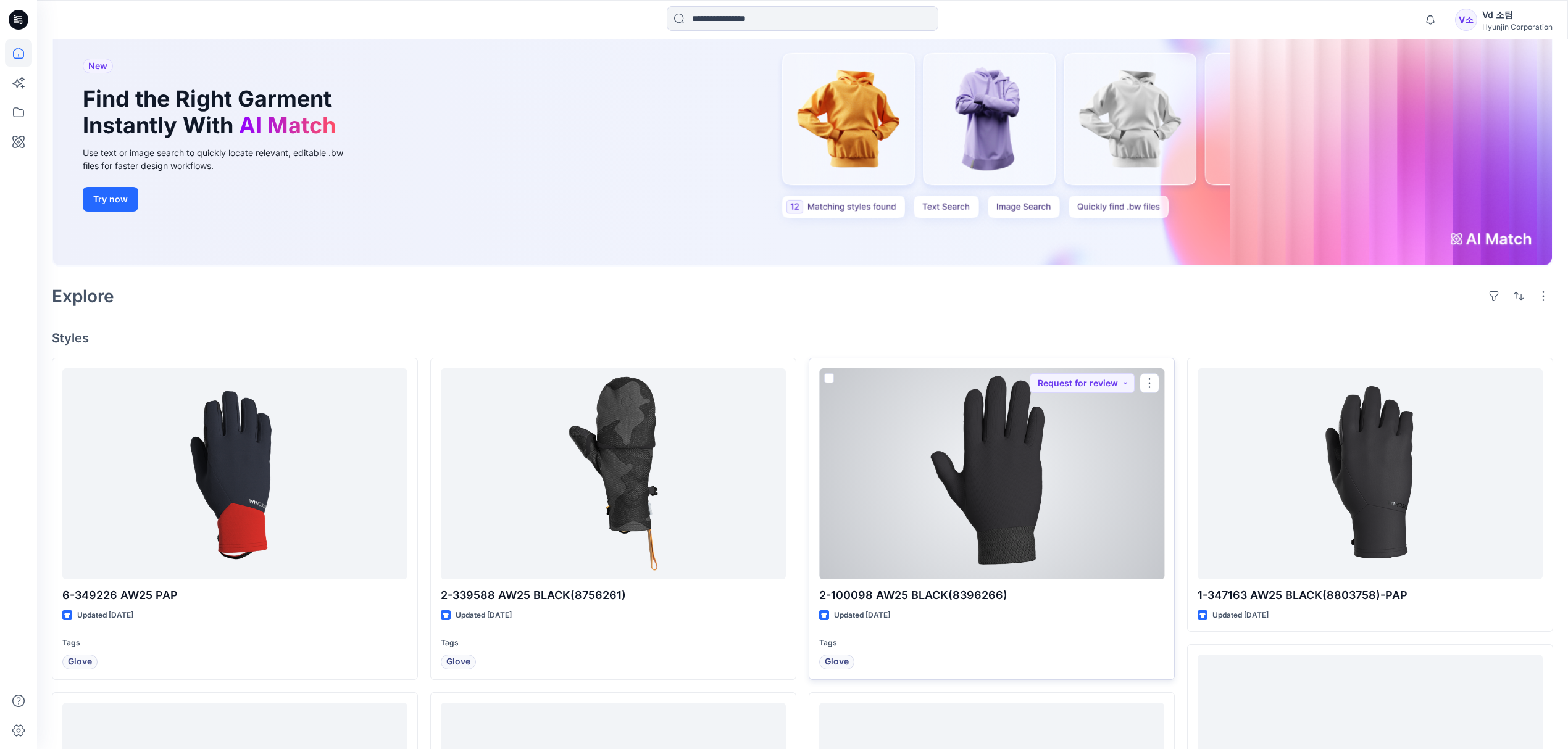
scroll to position [247, 0]
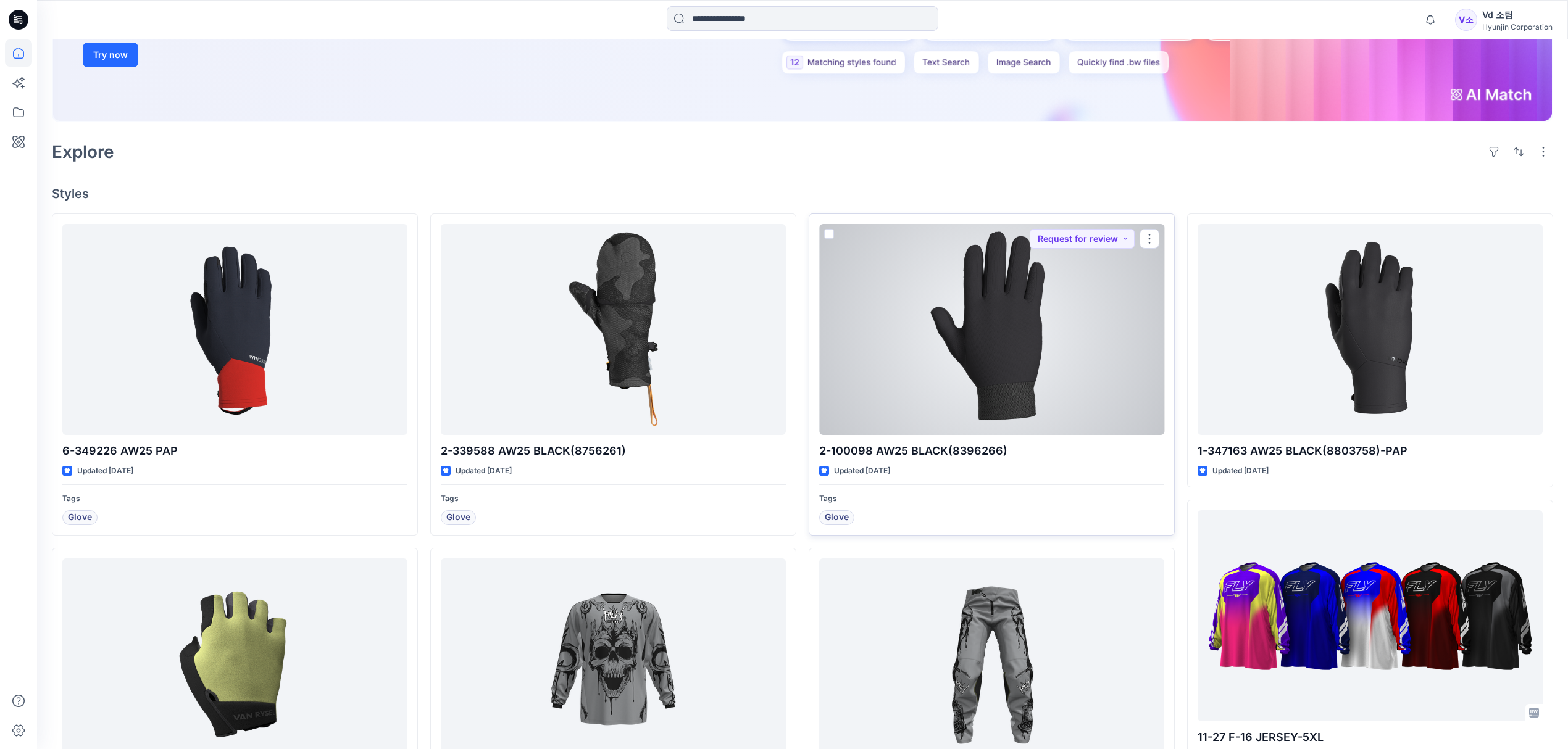
click at [1017, 396] on div at bounding box center [991, 329] width 346 height 211
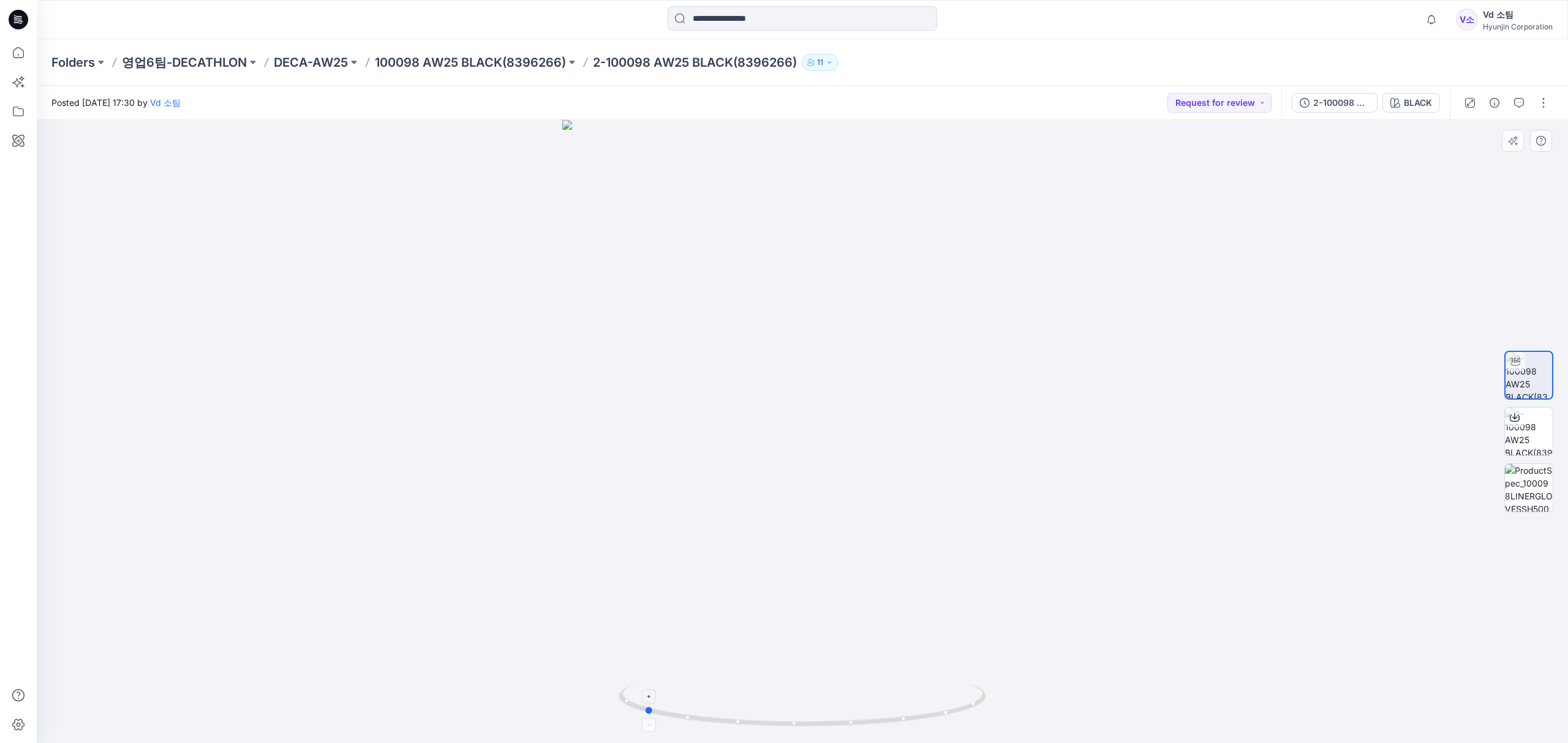
drag, startPoint x: 749, startPoint y: 718, endPoint x: 958, endPoint y: 712, distance: 209.1
click at [958, 712] on icon at bounding box center [804, 706] width 371 height 46
drag, startPoint x: 807, startPoint y: 483, endPoint x: 900, endPoint y: 356, distance: 157.4
drag, startPoint x: 827, startPoint y: 434, endPoint x: 828, endPoint y: 513, distance: 79.0
drag, startPoint x: 853, startPoint y: 385, endPoint x: 870, endPoint y: 290, distance: 96.5
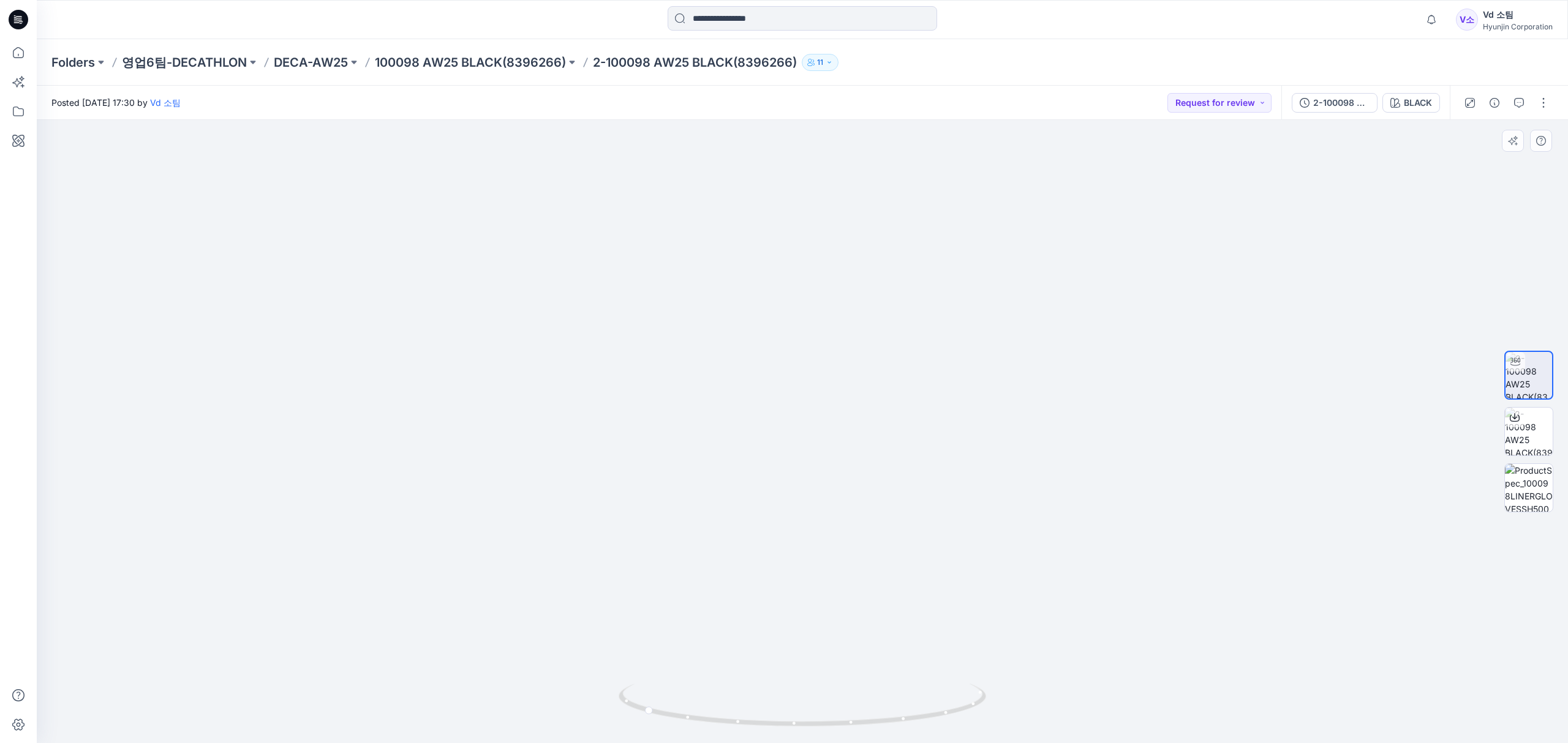
drag, startPoint x: 870, startPoint y: 309, endPoint x: 902, endPoint y: 233, distance: 82.5
drag, startPoint x: 875, startPoint y: 353, endPoint x: 889, endPoint y: 327, distance: 29.5
click at [1541, 429] on img at bounding box center [1528, 431] width 48 height 48
click at [13, 48] on icon at bounding box center [18, 53] width 27 height 27
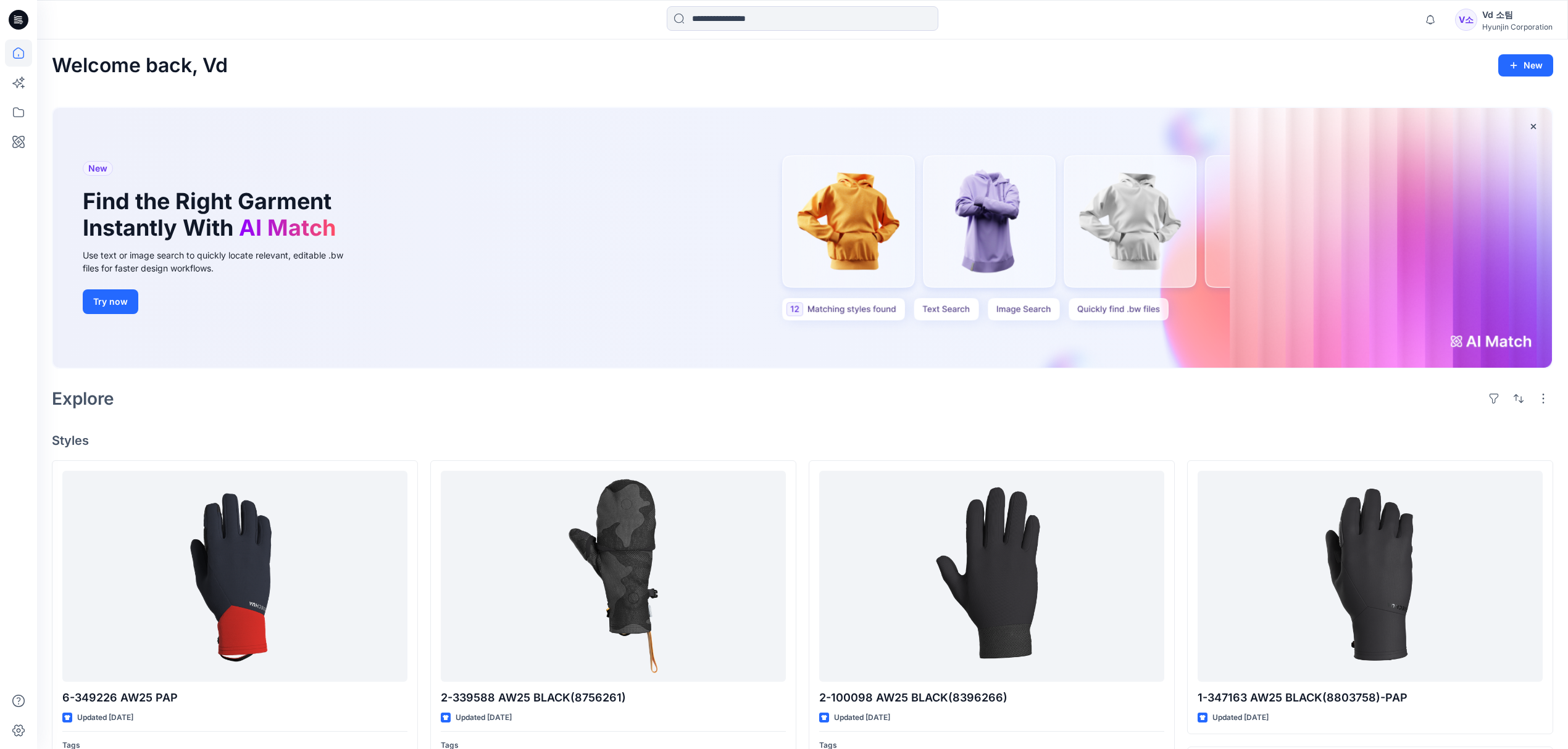
click at [931, 403] on div "Explore" at bounding box center [803, 398] width 1502 height 30
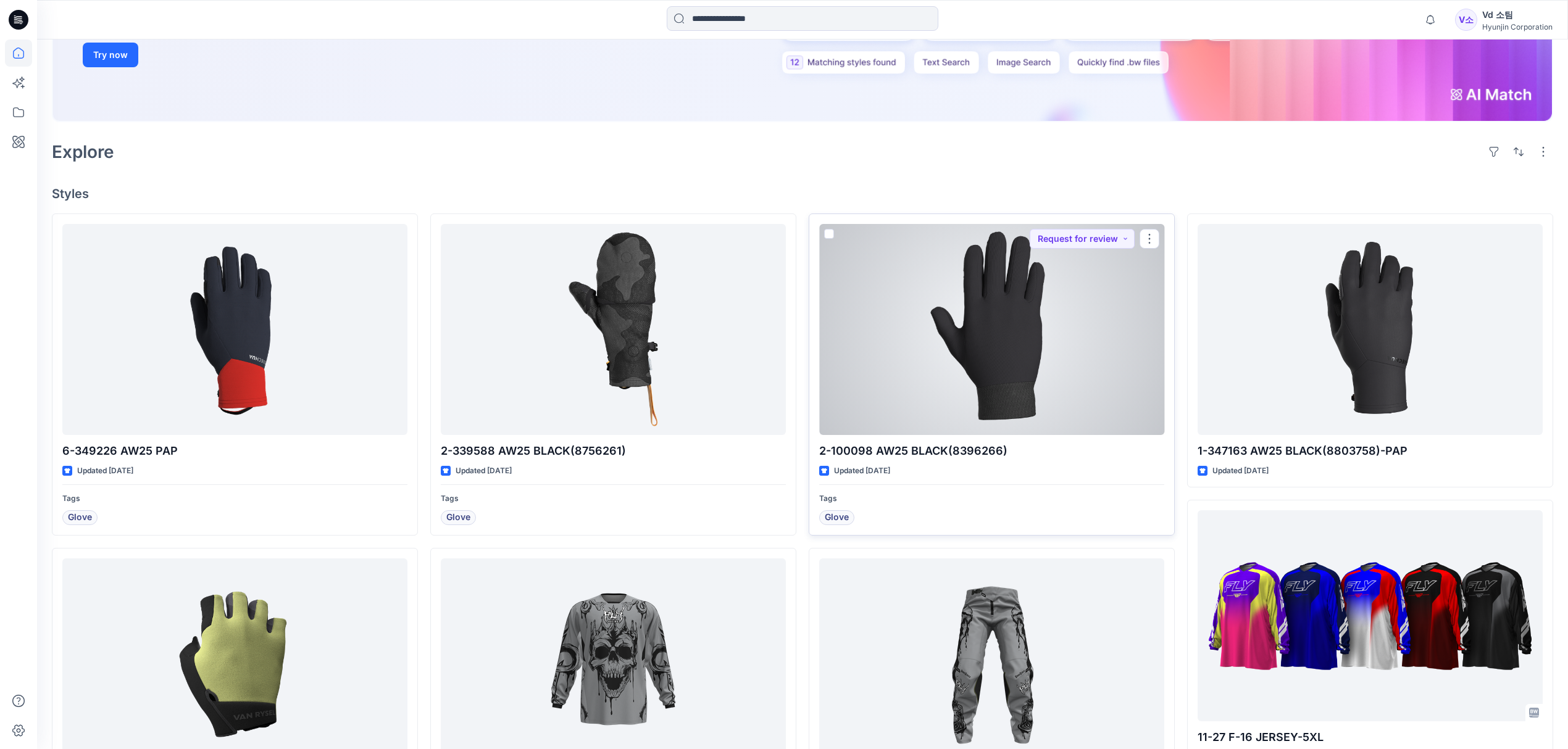
scroll to position [329, 0]
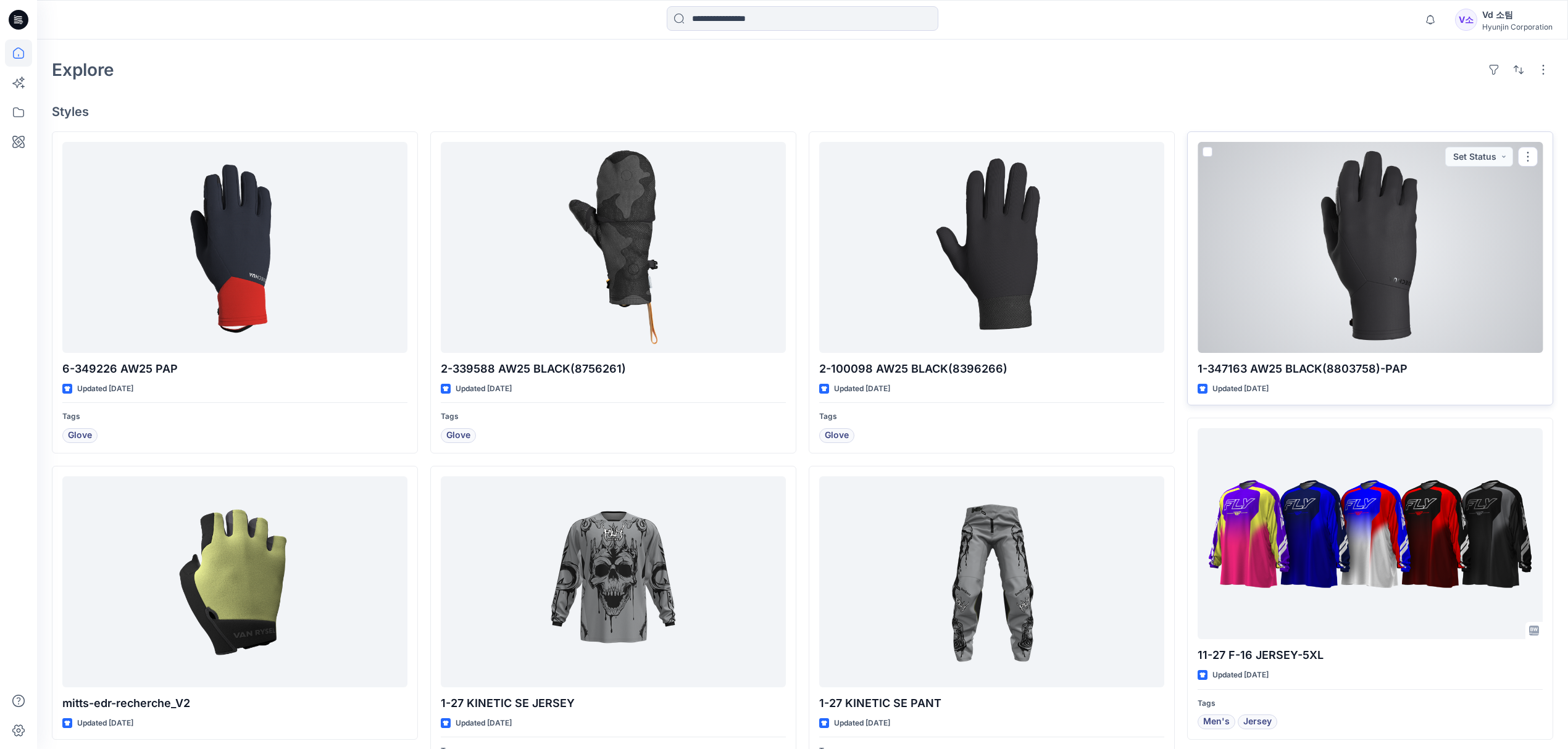
click at [1243, 307] on div at bounding box center [1370, 248] width 346 height 211
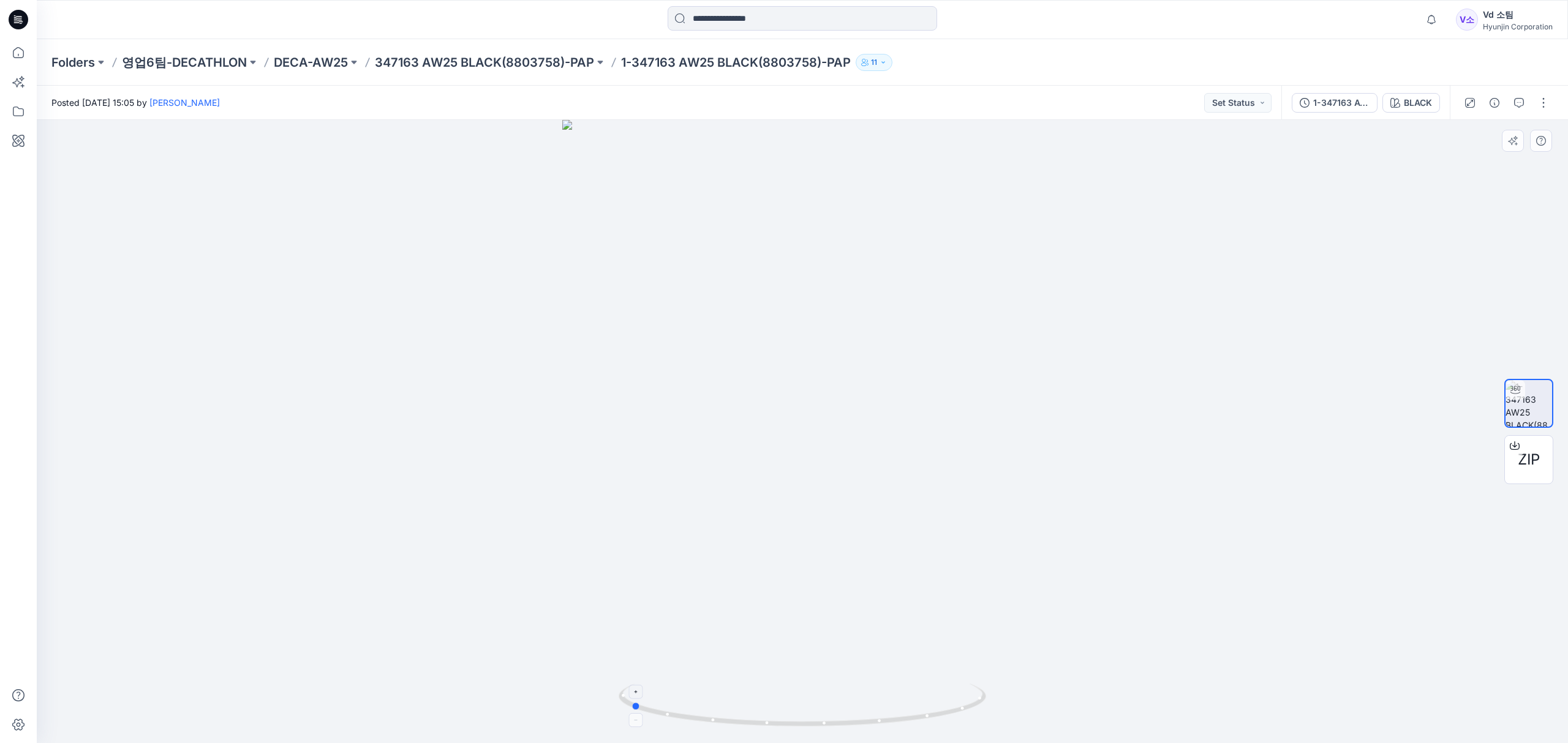
drag, startPoint x: 853, startPoint y: 731, endPoint x: 676, endPoint y: 709, distance: 178.4
click at [679, 713] on div at bounding box center [802, 431] width 1531 height 623
click at [21, 45] on icon at bounding box center [18, 53] width 27 height 27
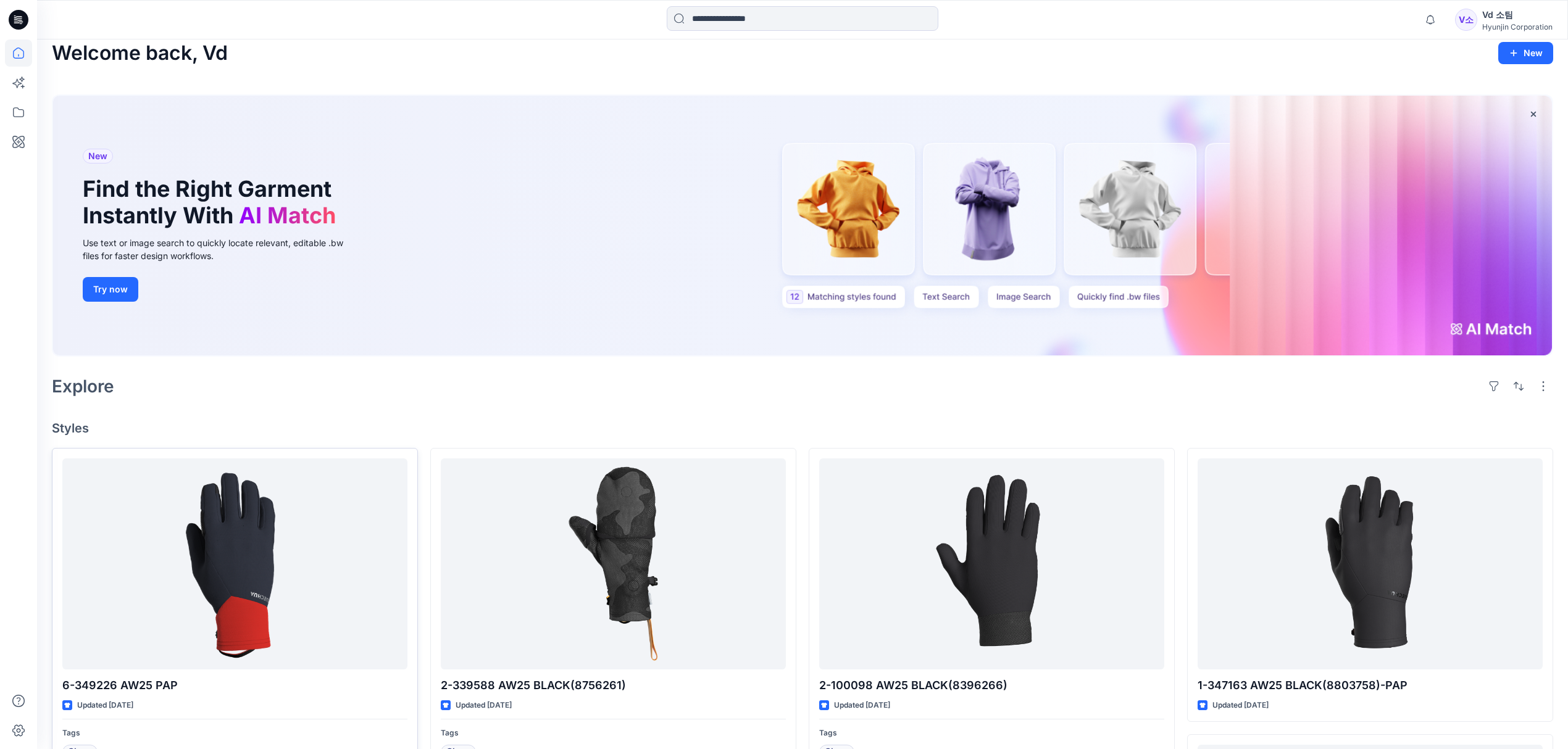
scroll to position [164, 0]
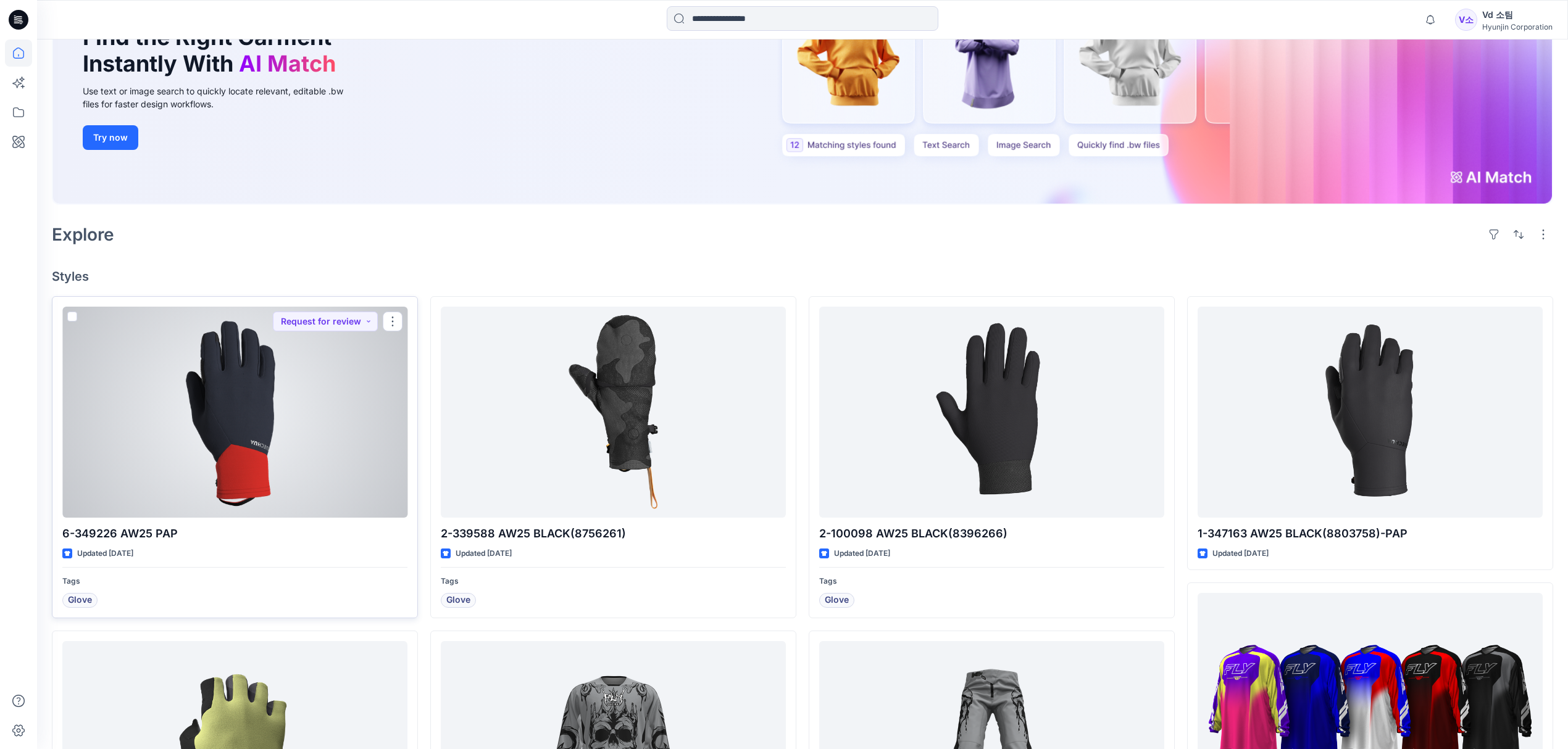
click at [242, 448] on div at bounding box center [235, 412] width 346 height 211
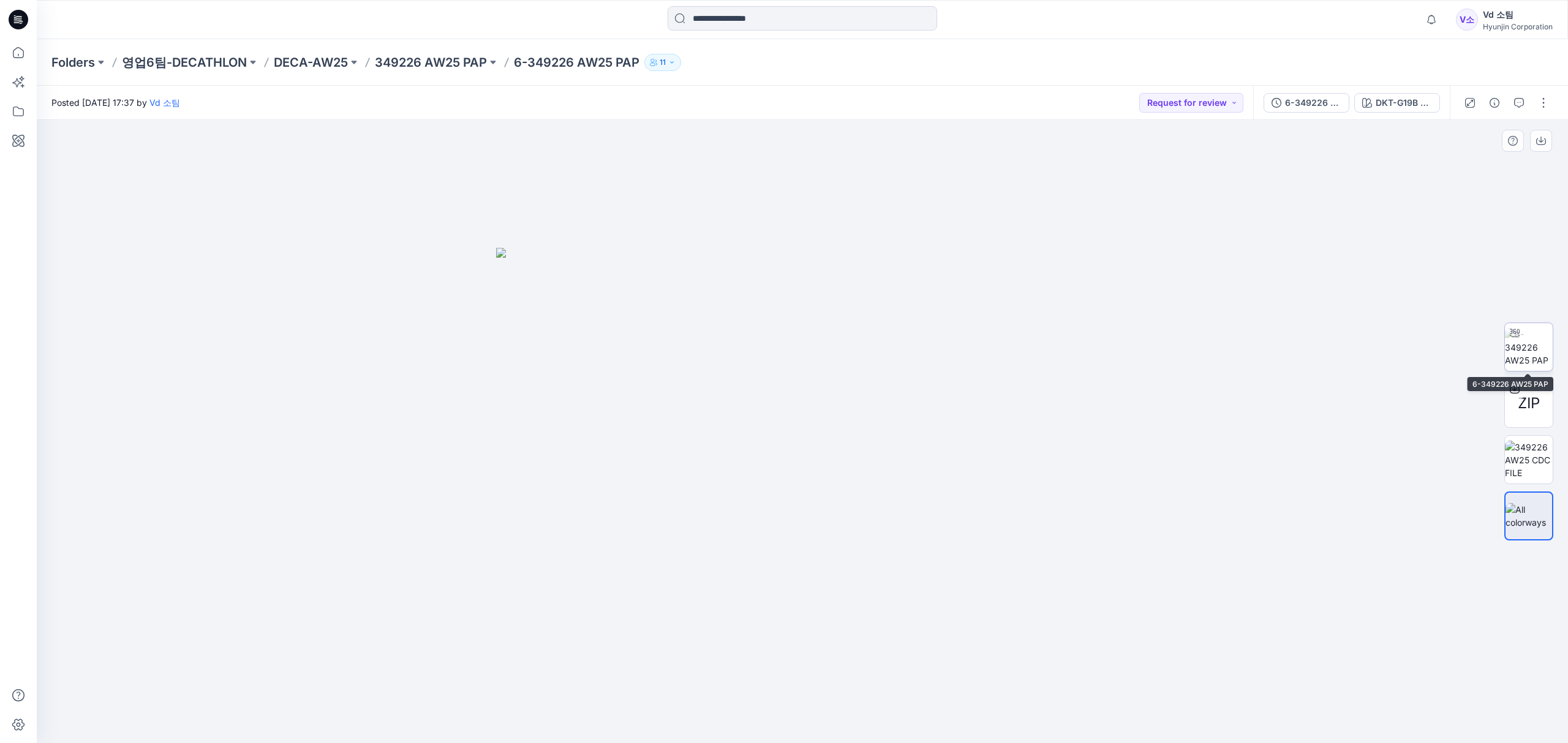
click at [1531, 346] on img at bounding box center [1528, 347] width 48 height 39
drag, startPoint x: 824, startPoint y: 711, endPoint x: 675, endPoint y: 690, distance: 150.5
click at [675, 690] on icon at bounding box center [804, 706] width 371 height 46
drag, startPoint x: 824, startPoint y: 729, endPoint x: 641, endPoint y: 718, distance: 183.3
click at [641, 718] on icon at bounding box center [804, 706] width 371 height 46
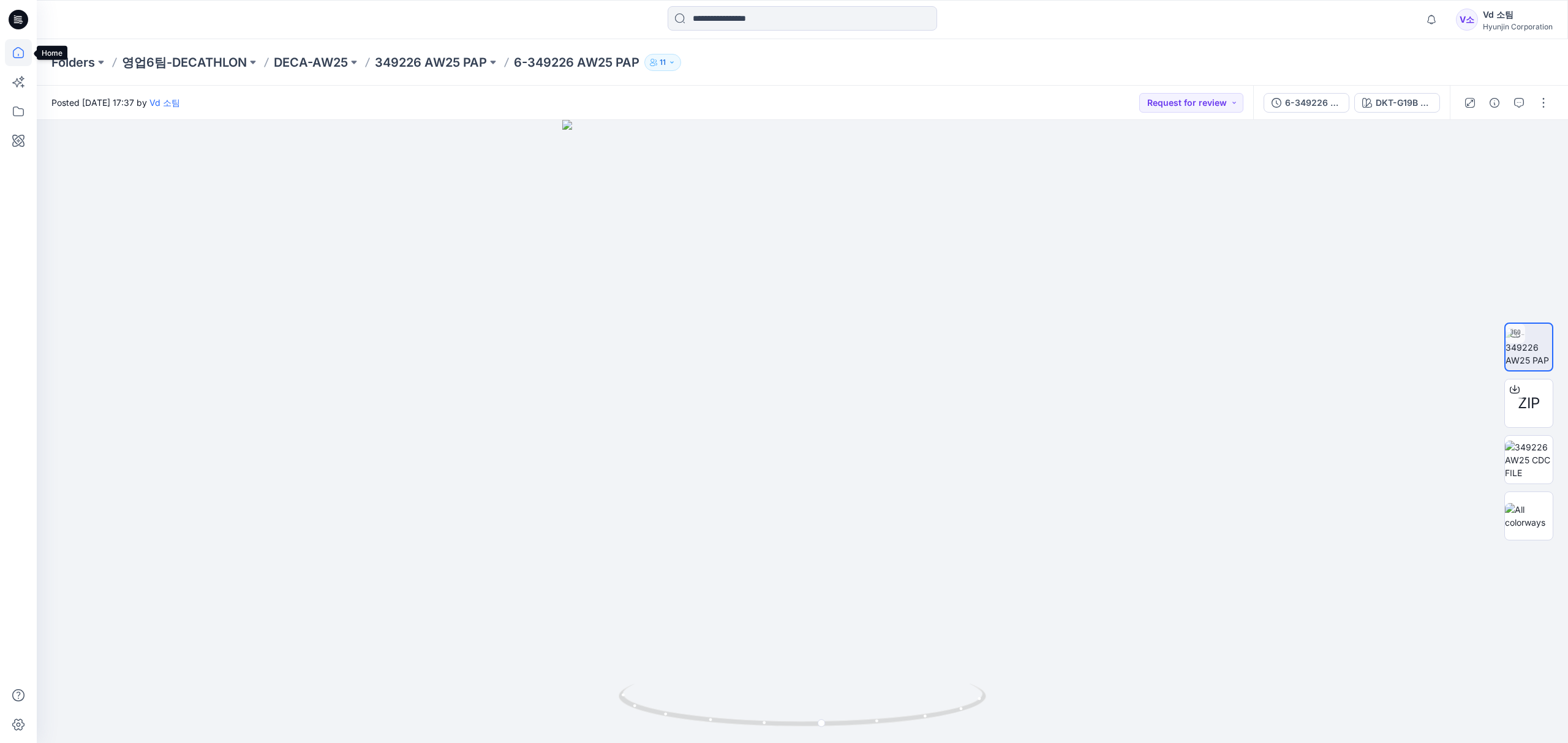
click at [11, 43] on icon at bounding box center [18, 53] width 27 height 27
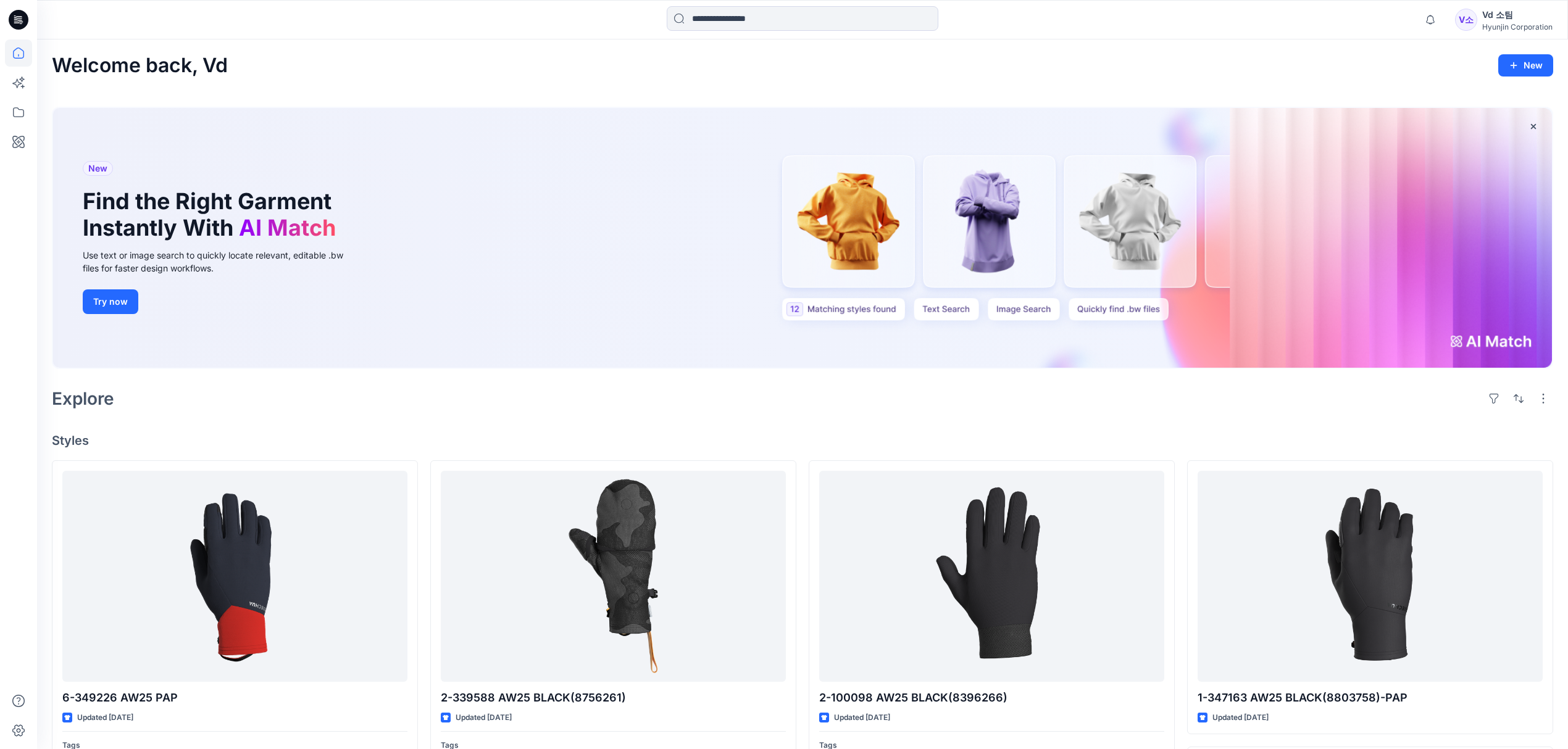
click at [457, 404] on div "Explore" at bounding box center [803, 398] width 1502 height 30
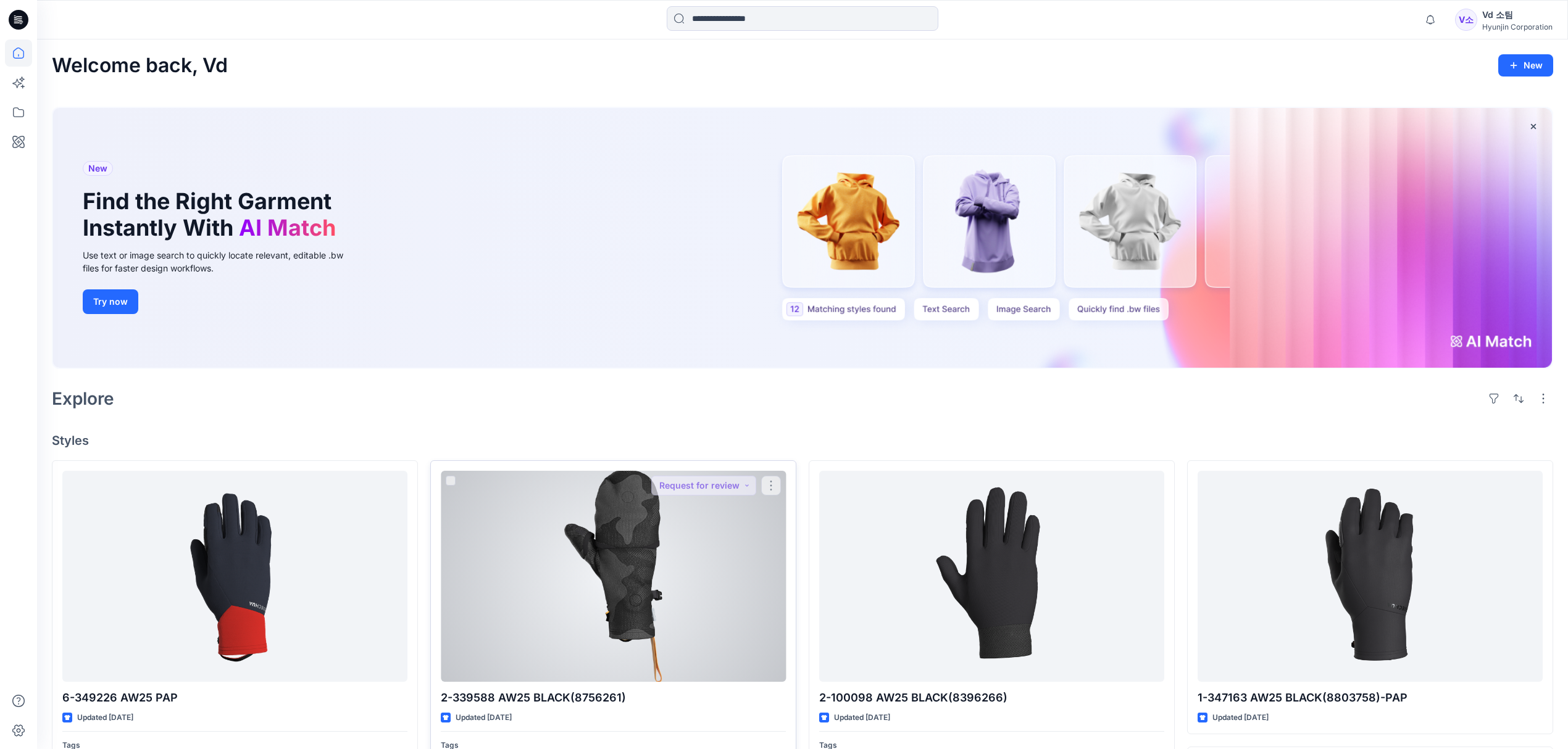
click at [596, 569] on div at bounding box center [613, 576] width 346 height 211
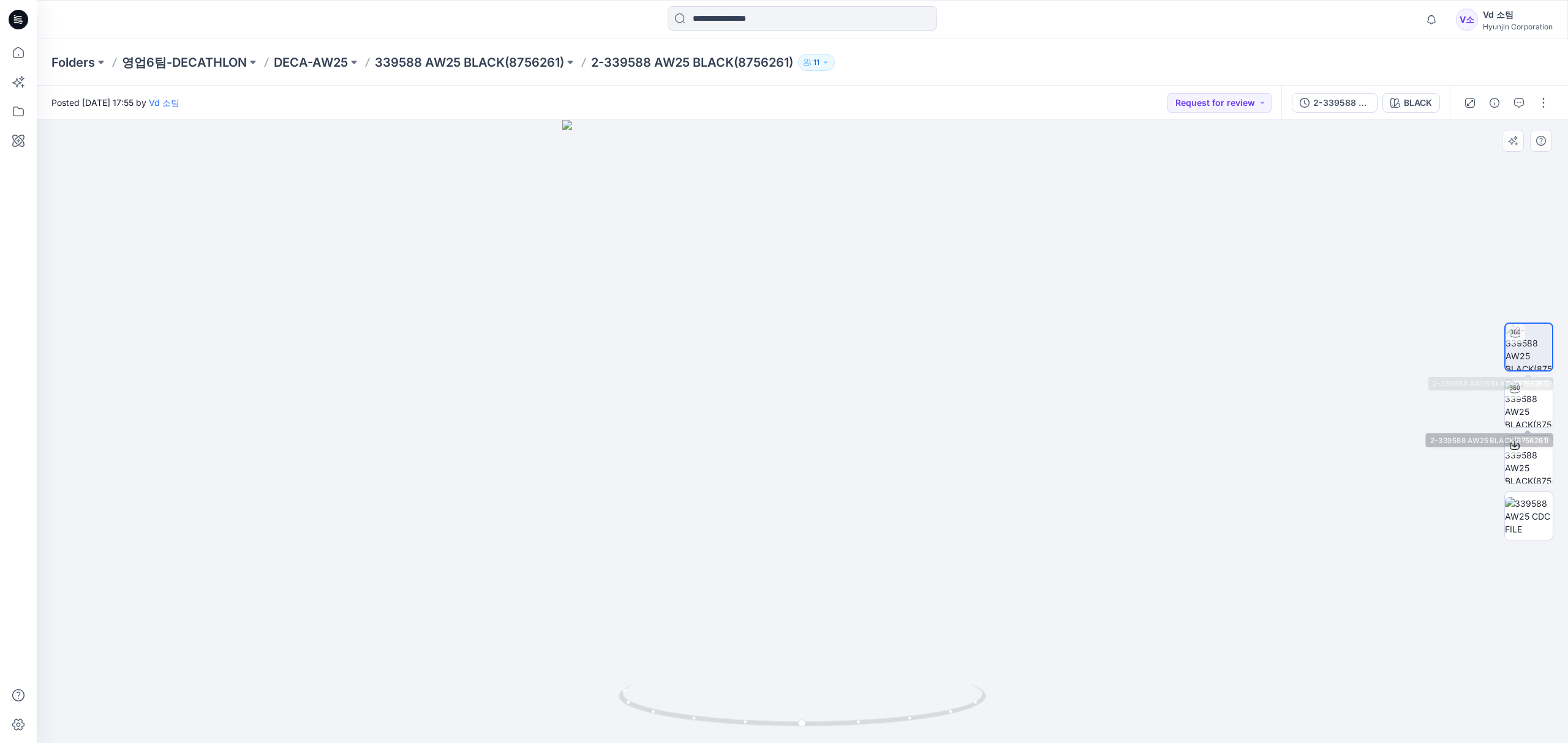
click at [1531, 345] on img at bounding box center [1528, 347] width 47 height 47
drag, startPoint x: 753, startPoint y: 721, endPoint x: 973, endPoint y: 708, distance: 220.4
click at [973, 708] on icon at bounding box center [804, 706] width 371 height 46
drag, startPoint x: 741, startPoint y: 611, endPoint x: 721, endPoint y: 658, distance: 51.1
drag, startPoint x: 954, startPoint y: 492, endPoint x: 959, endPoint y: 438, distance: 54.2
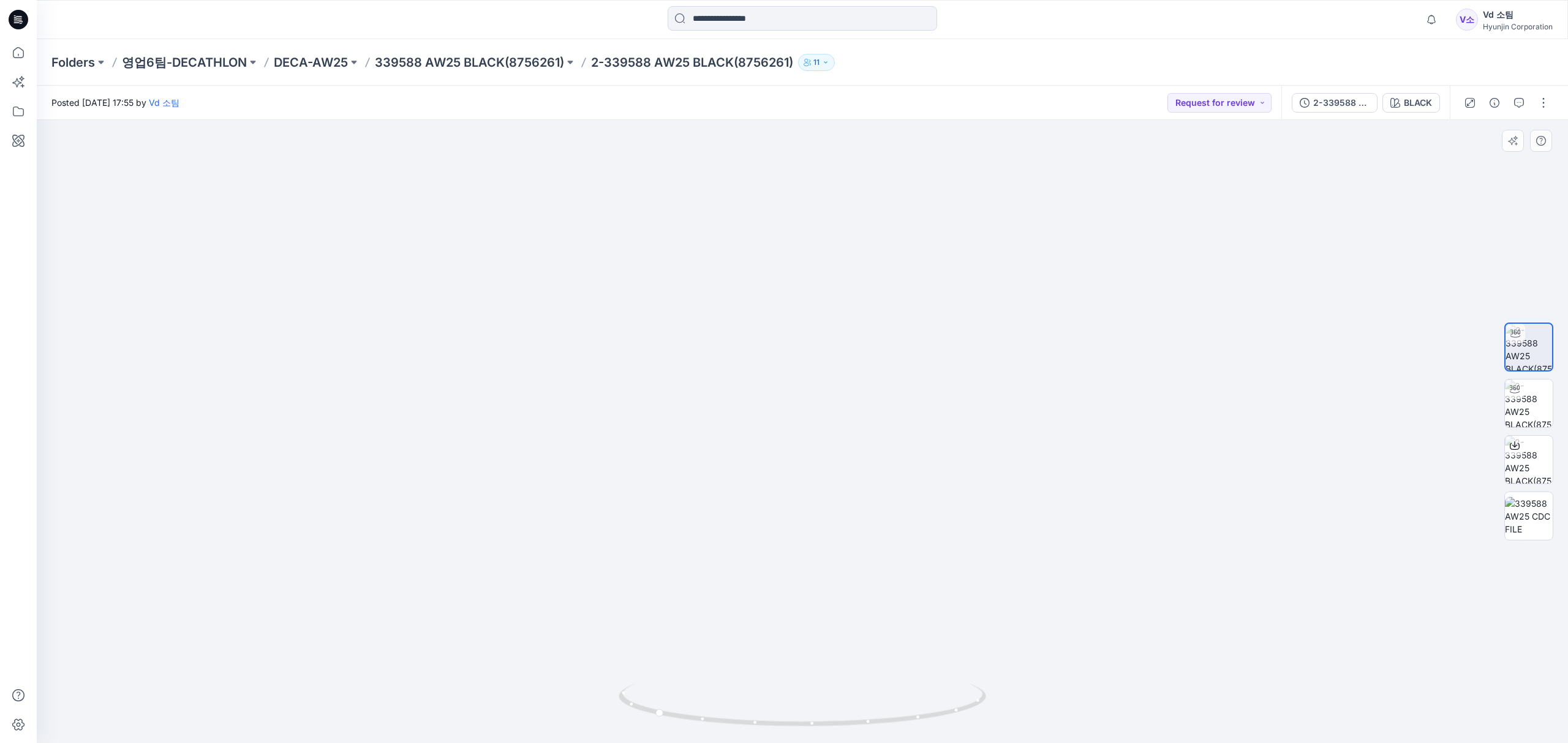
drag, startPoint x: 956, startPoint y: 568, endPoint x: 953, endPoint y: 284, distance: 284.0
drag, startPoint x: 908, startPoint y: 380, endPoint x: 919, endPoint y: 323, distance: 58.1
drag, startPoint x: 909, startPoint y: 358, endPoint x: 863, endPoint y: 467, distance: 118.3
drag, startPoint x: 864, startPoint y: 446, endPoint x: 822, endPoint y: 596, distance: 155.8
drag, startPoint x: 759, startPoint y: 729, endPoint x: 870, endPoint y: 712, distance: 112.3
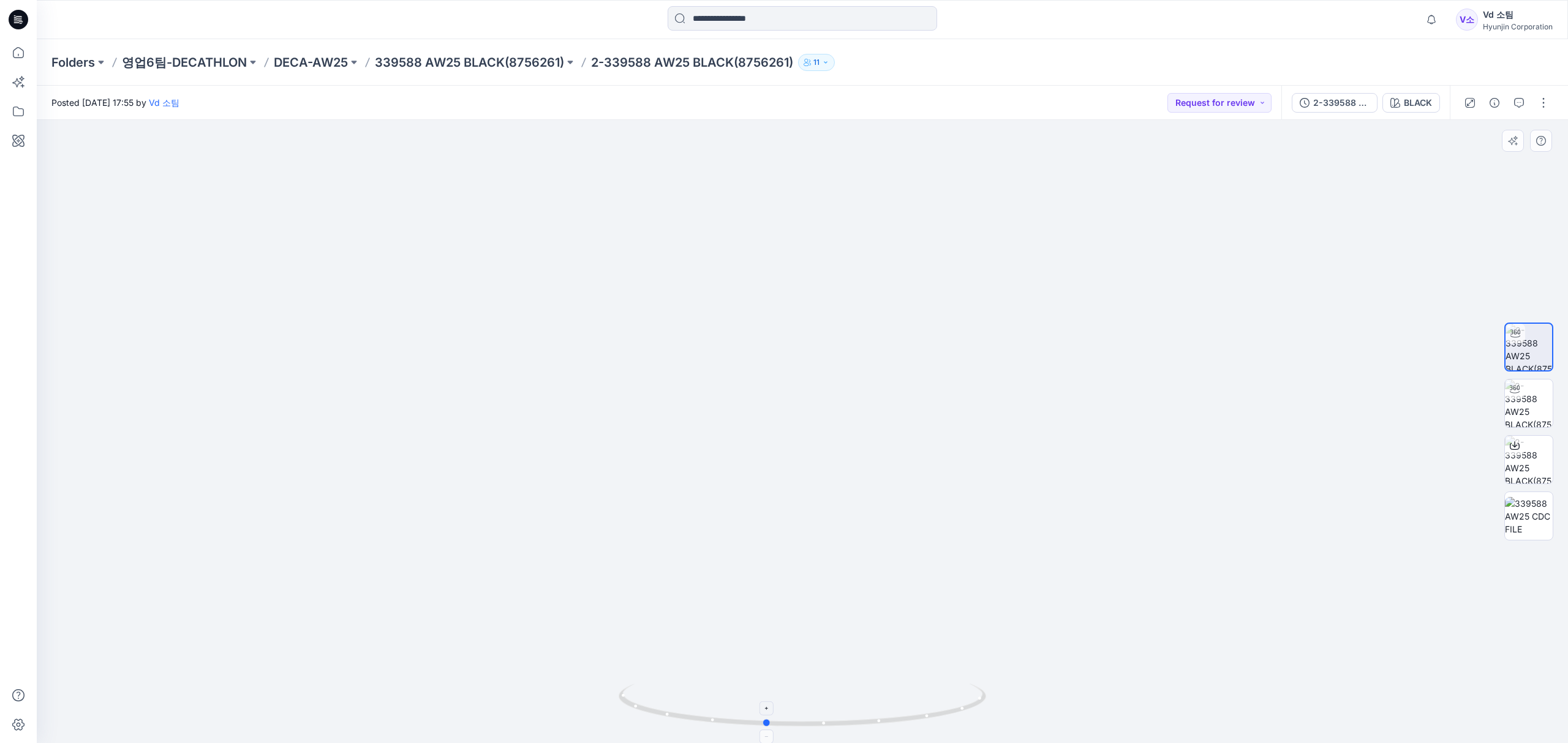
click at [870, 712] on icon at bounding box center [804, 706] width 371 height 46
drag, startPoint x: 816, startPoint y: 724, endPoint x: 872, endPoint y: 715, distance: 56.7
click at [872, 715] on icon at bounding box center [804, 706] width 371 height 46
drag, startPoint x: 901, startPoint y: 672, endPoint x: 901, endPoint y: 682, distance: 10.0
click at [1535, 410] on img at bounding box center [1528, 403] width 48 height 48
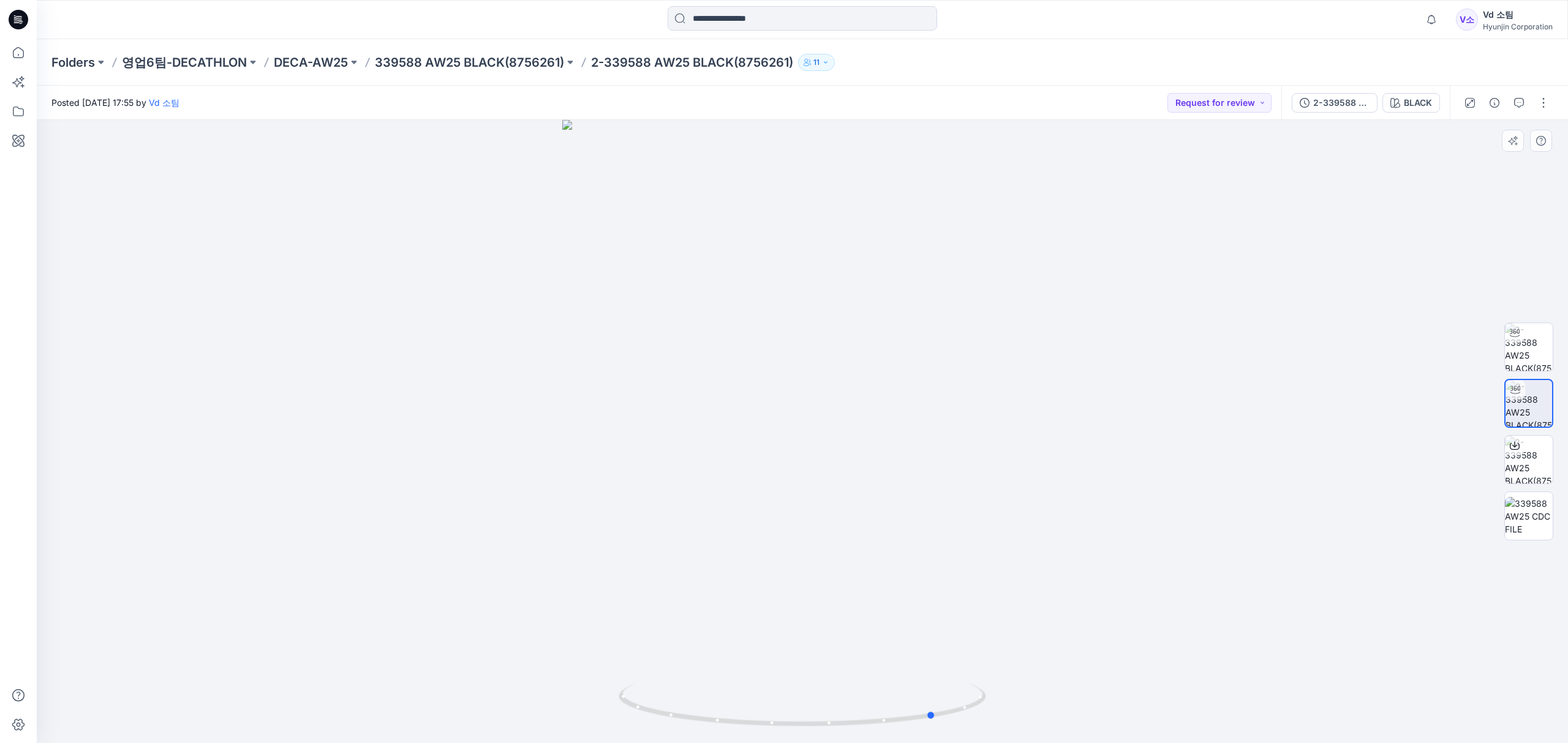
drag, startPoint x: 868, startPoint y: 711, endPoint x: 616, endPoint y: 694, distance: 252.6
click at [616, 694] on div at bounding box center [802, 431] width 1531 height 623
click at [14, 53] on icon at bounding box center [18, 53] width 27 height 27
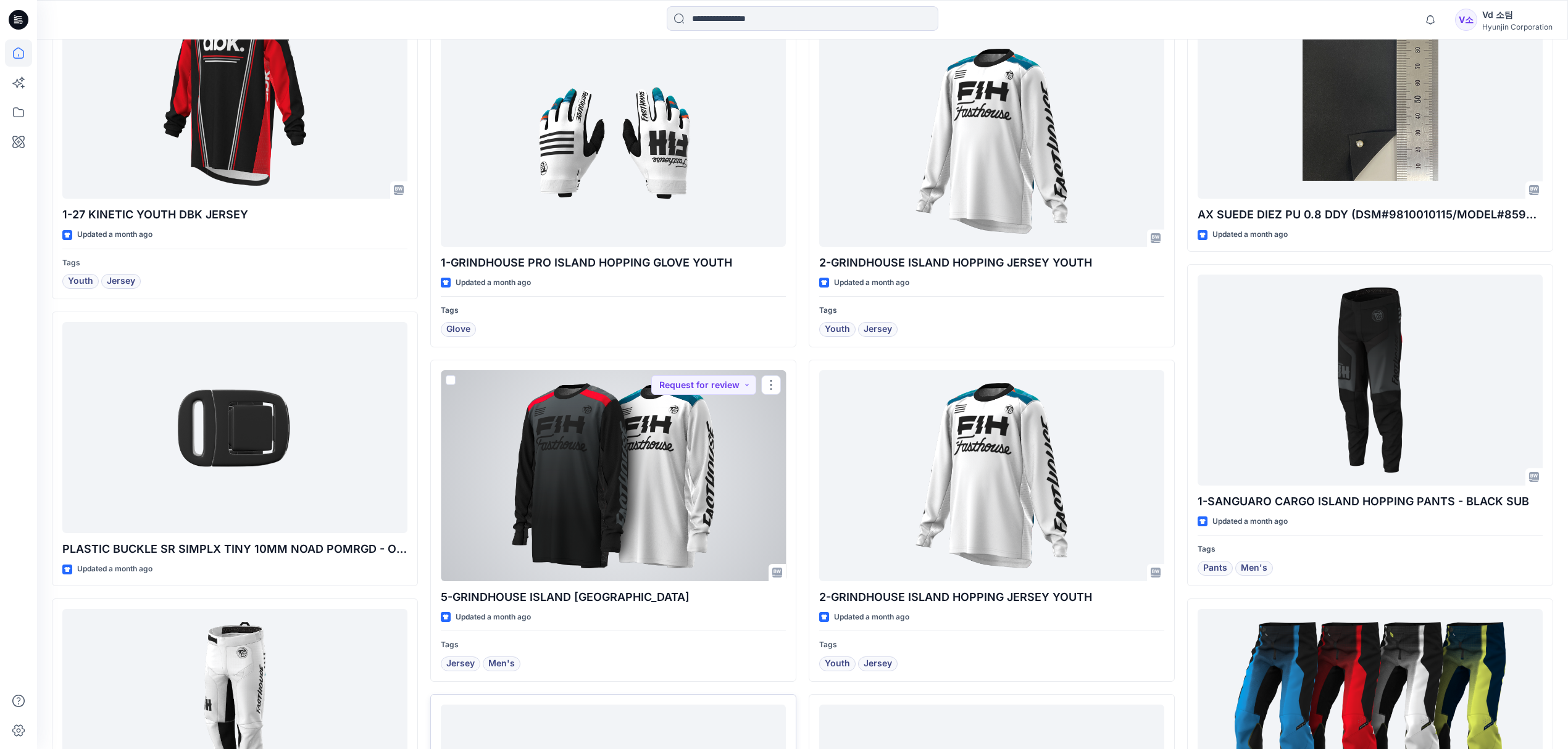
scroll to position [2360, 0]
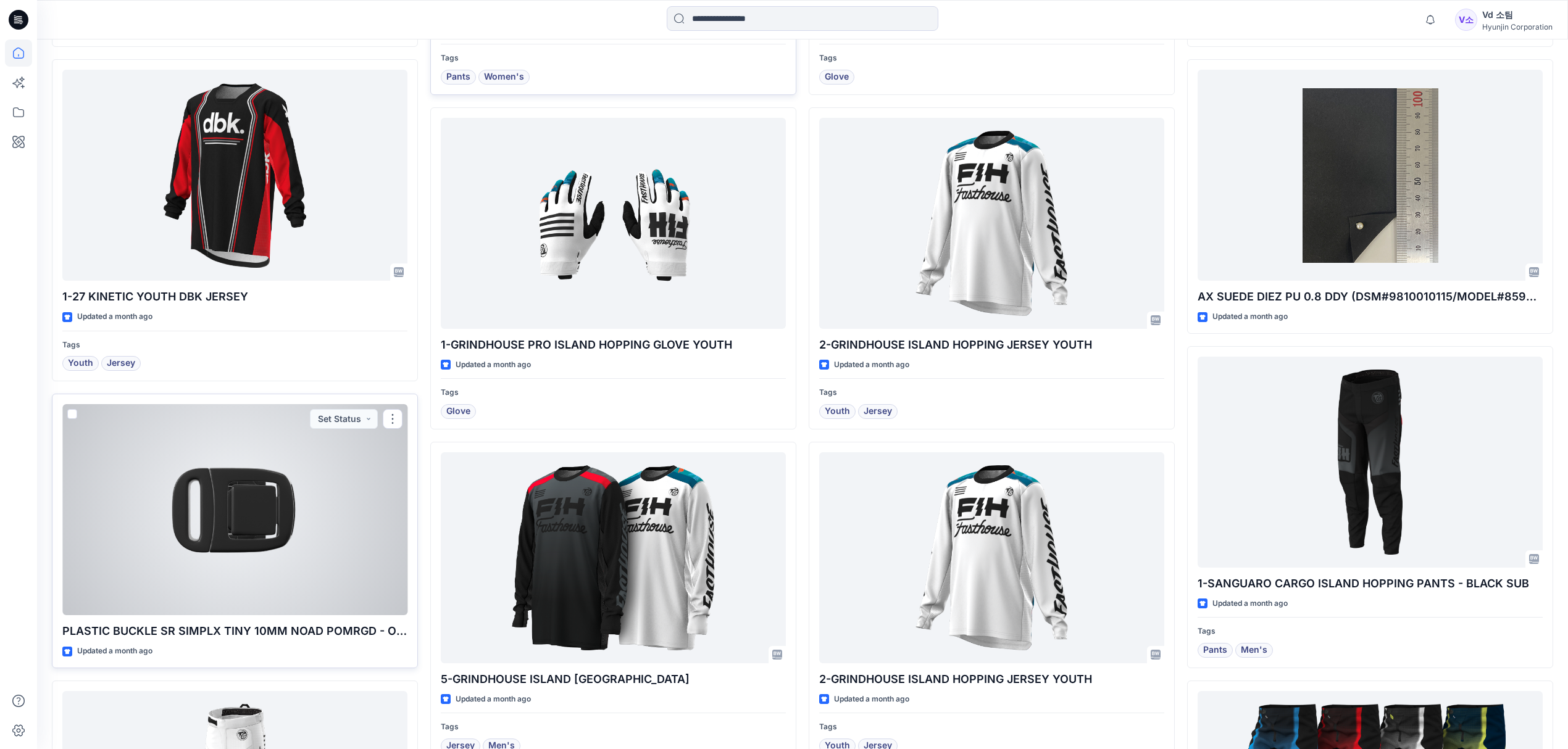
click at [299, 549] on div at bounding box center [235, 510] width 346 height 211
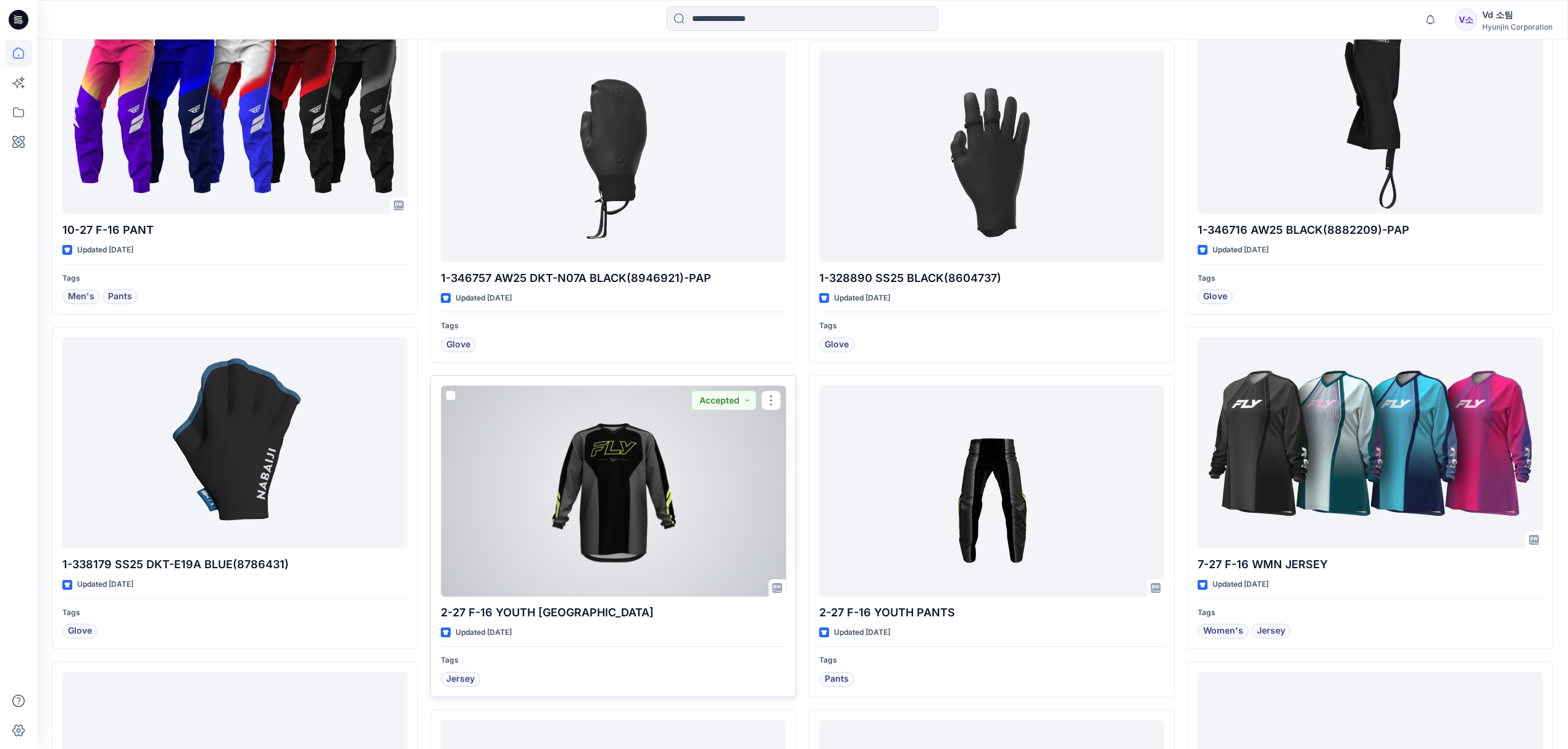
scroll to position [961, 0]
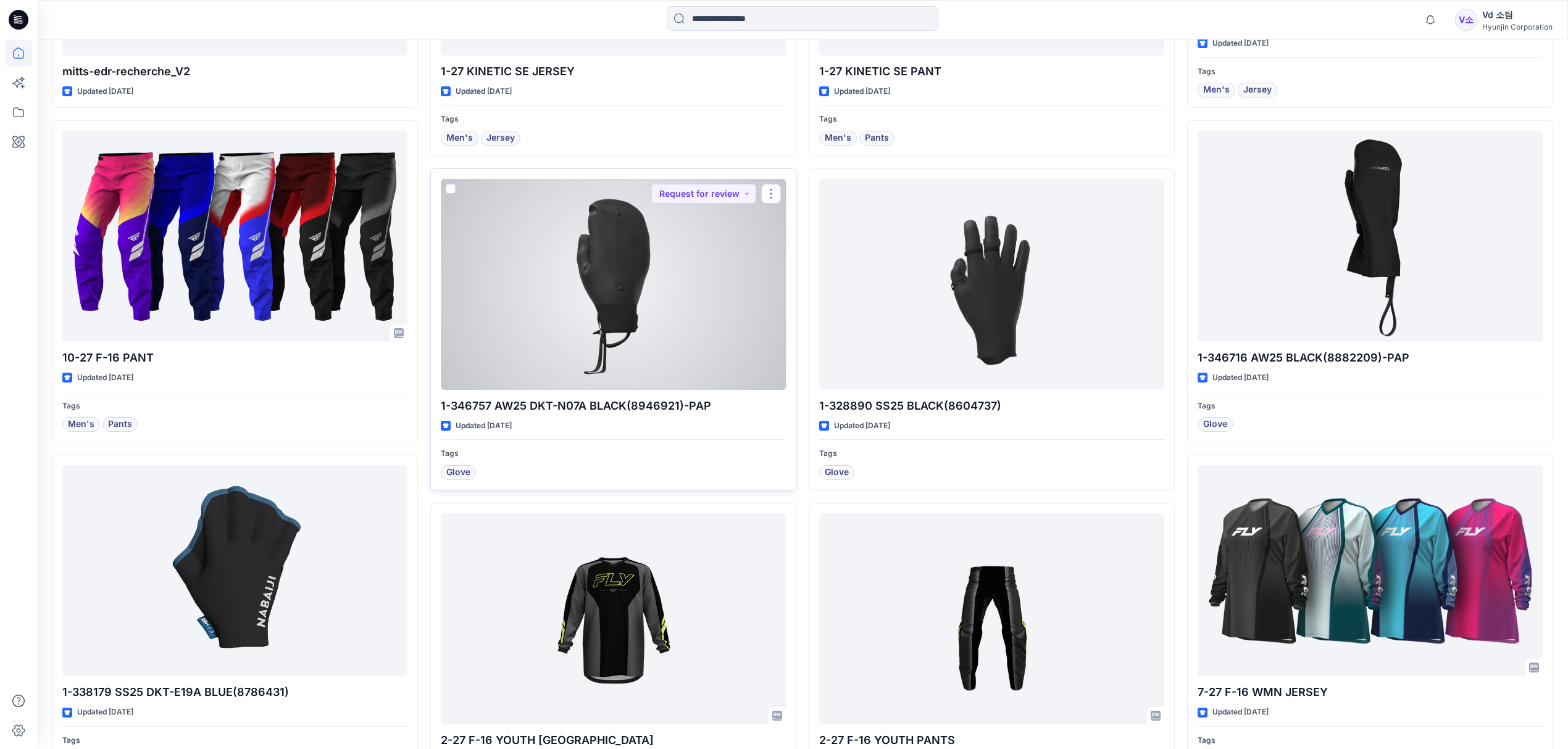
click at [686, 277] on div at bounding box center [613, 284] width 346 height 211
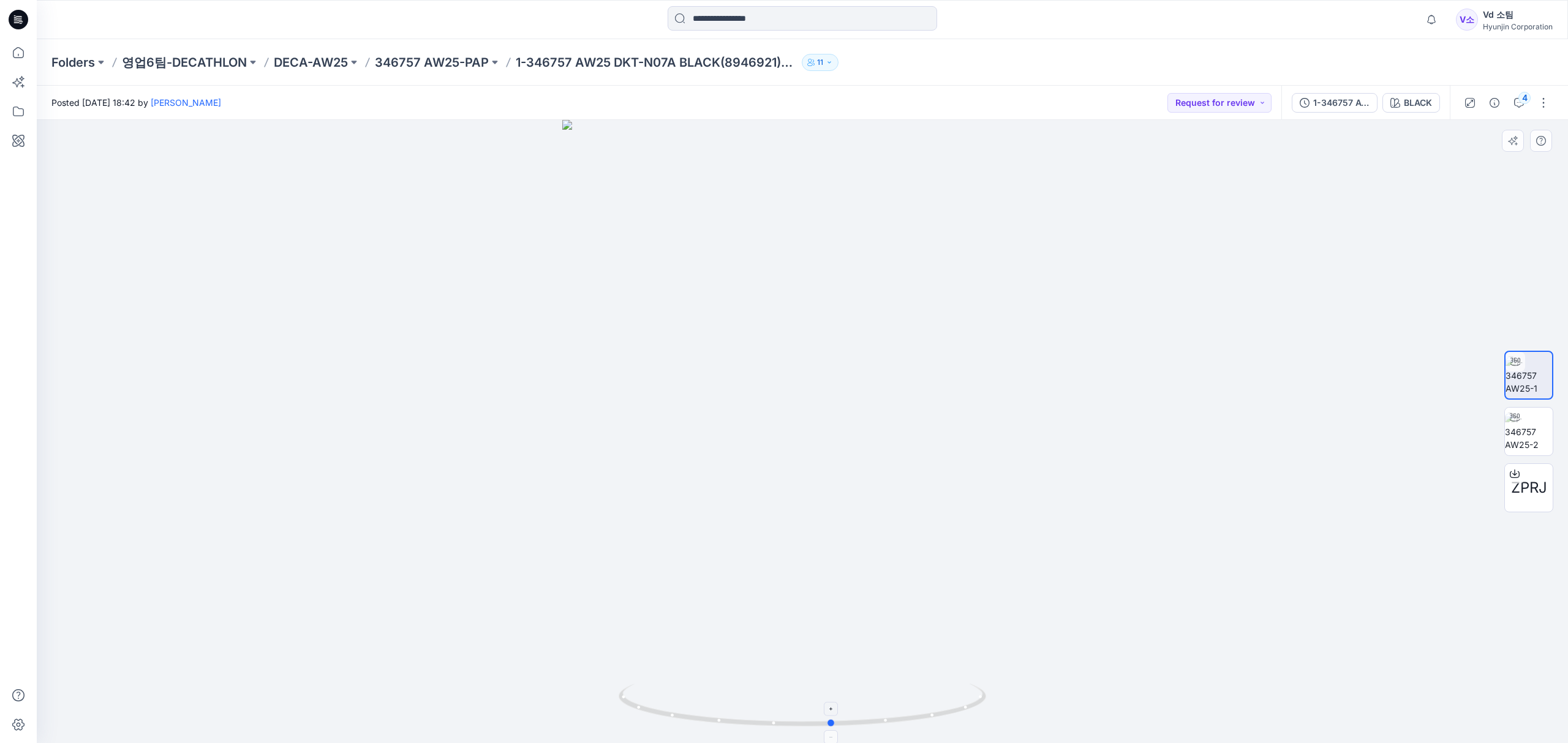
drag, startPoint x: 840, startPoint y: 726, endPoint x: 870, endPoint y: 699, distance: 40.4
click at [870, 699] on icon at bounding box center [804, 706] width 371 height 46
drag, startPoint x: 875, startPoint y: 389, endPoint x: 847, endPoint y: 610, distance: 222.8
click at [847, 611] on img at bounding box center [802, 367] width 918 height 751
drag, startPoint x: 850, startPoint y: 722, endPoint x: 786, endPoint y: 721, distance: 64.0
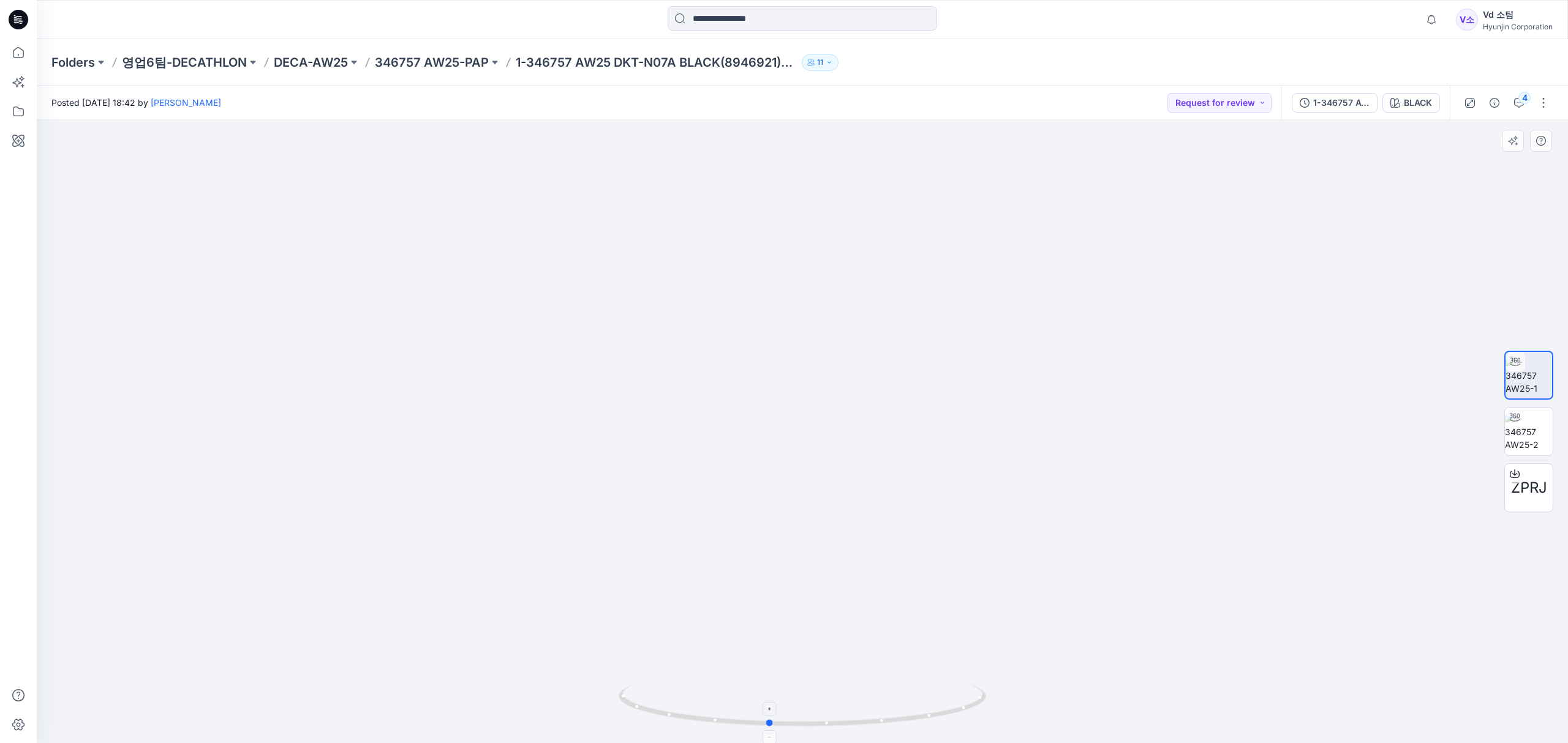
click at [786, 721] on icon at bounding box center [804, 706] width 371 height 46
click at [1519, 101] on div "4" at bounding box center [1525, 98] width 13 height 13
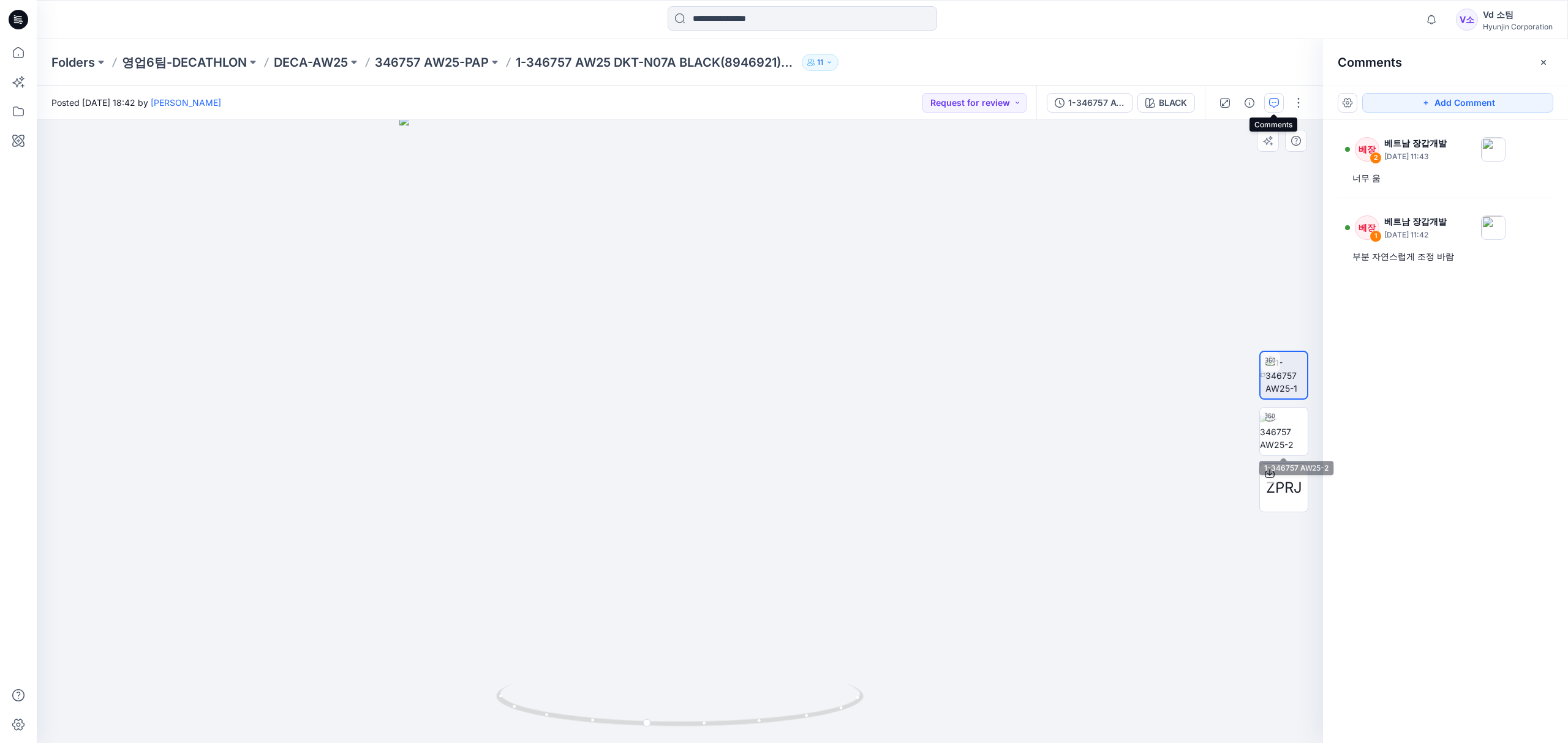
click at [1251, 433] on div "ZPRJ" at bounding box center [1283, 432] width 78 height 306
click at [1275, 431] on img at bounding box center [1283, 432] width 48 height 39
drag, startPoint x: 802, startPoint y: 708, endPoint x: 1021, endPoint y: 688, distance: 219.9
click at [1021, 688] on div at bounding box center [680, 431] width 1286 height 623
drag, startPoint x: 753, startPoint y: 716, endPoint x: 755, endPoint y: 699, distance: 17.1
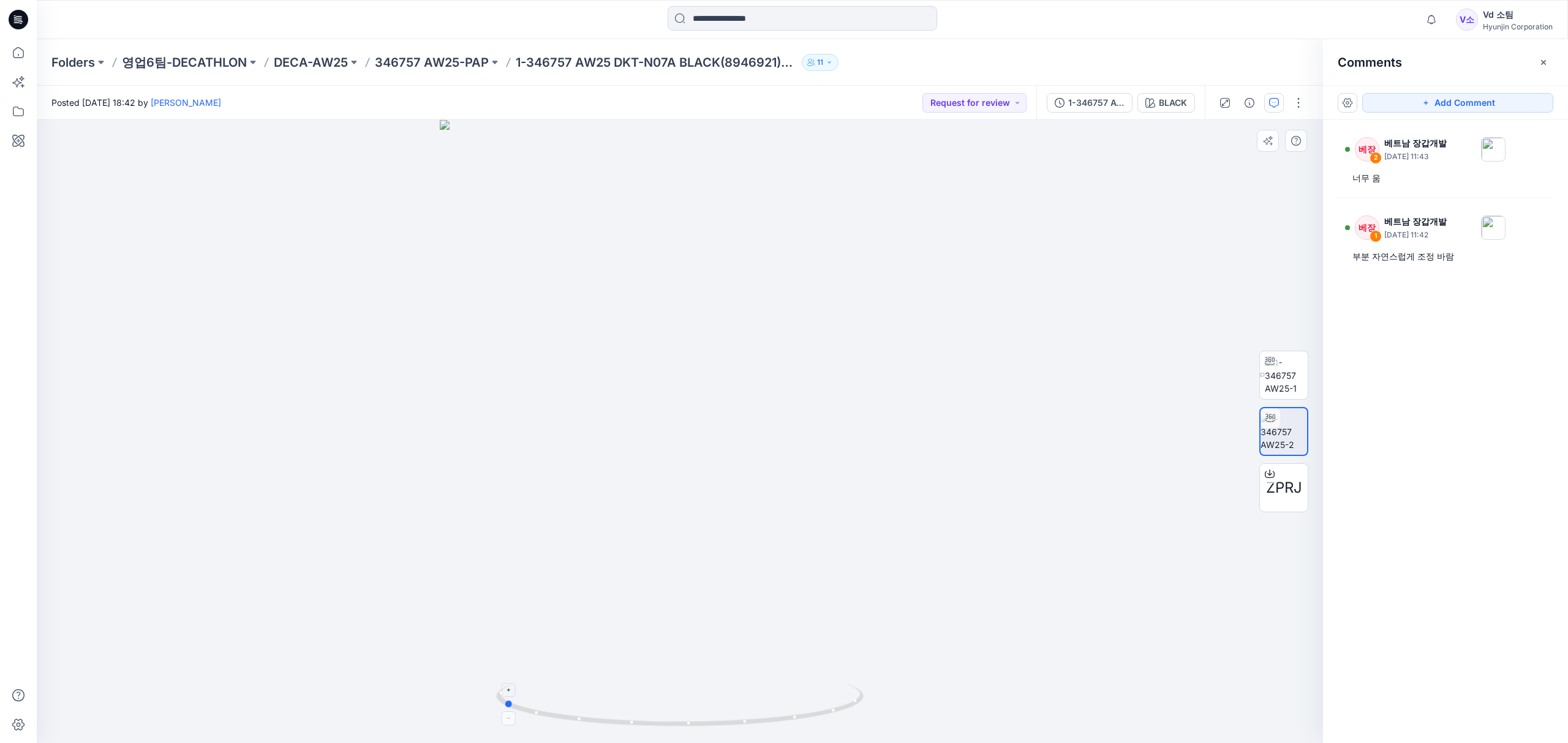
click at [755, 699] on icon at bounding box center [681, 706] width 371 height 46
click at [26, 52] on icon at bounding box center [18, 53] width 27 height 27
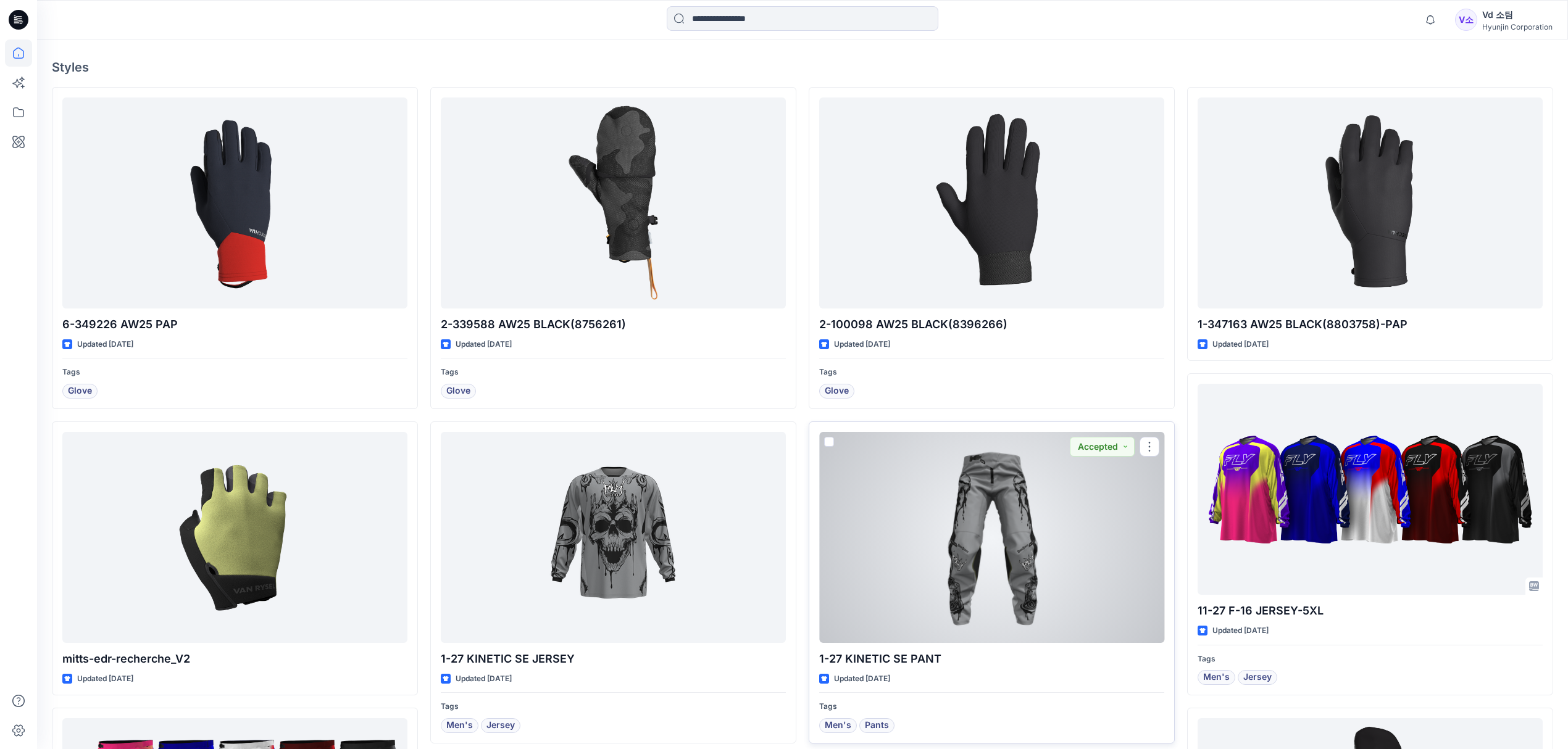
scroll to position [329, 0]
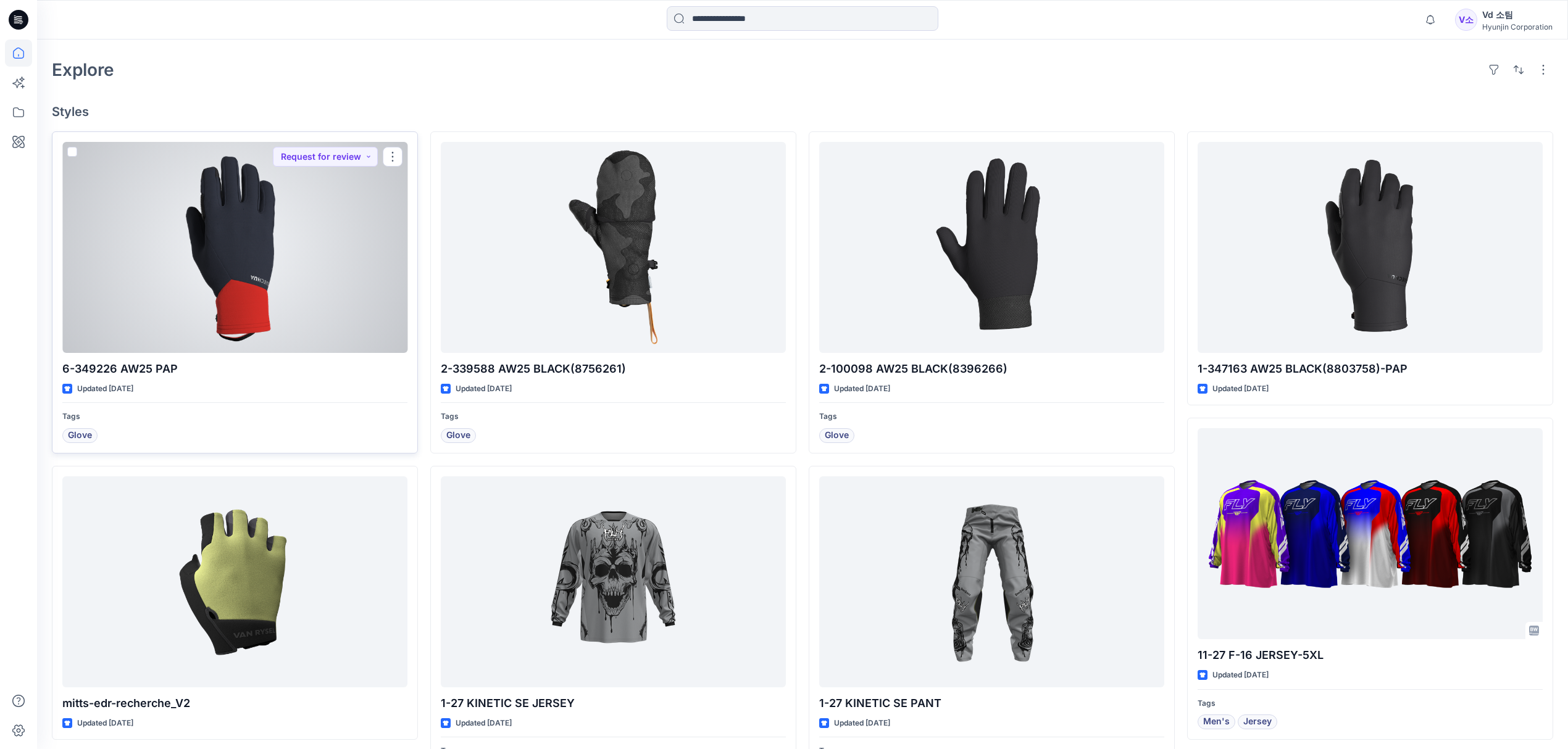
click at [228, 336] on div at bounding box center [235, 248] width 346 height 211
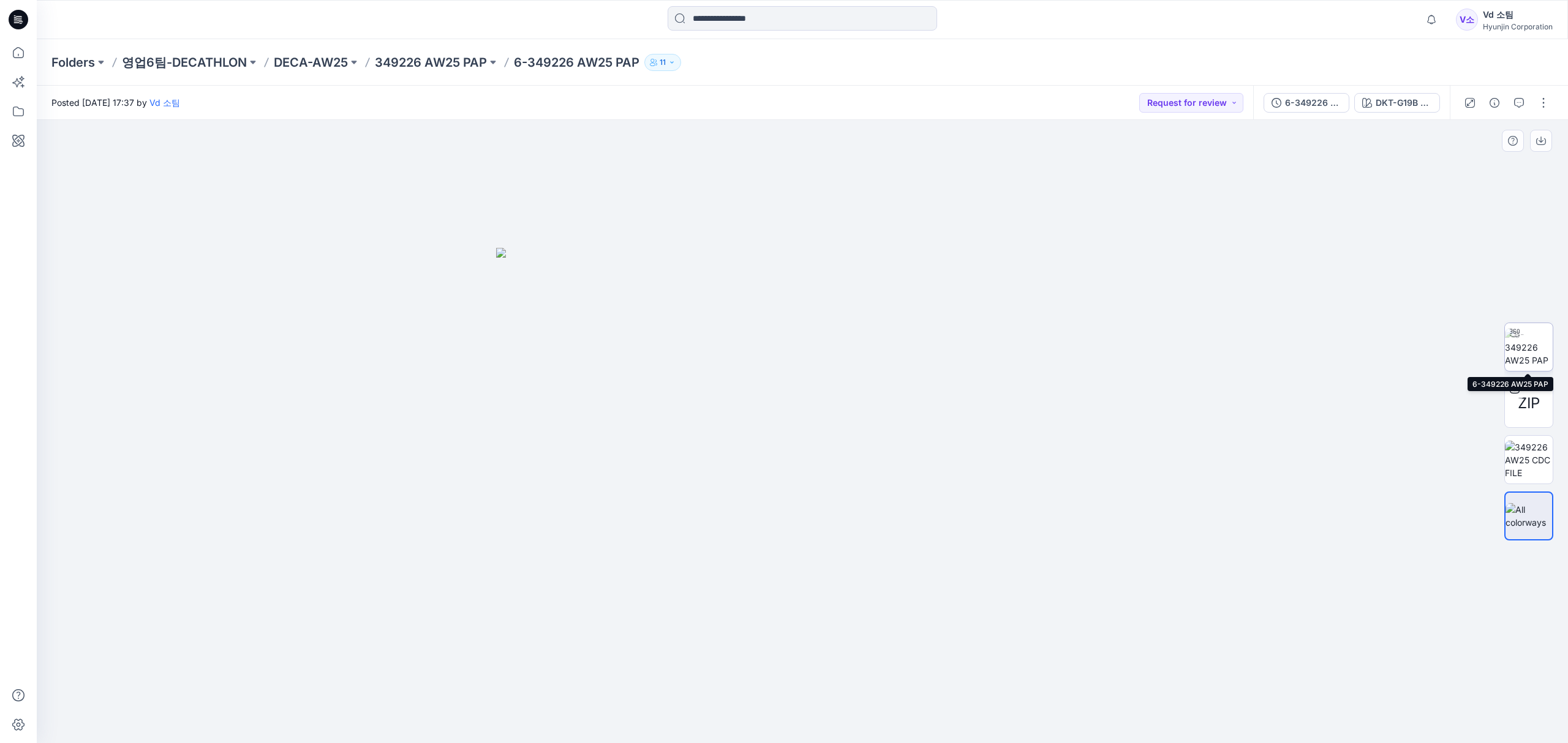
click at [1510, 345] on img at bounding box center [1528, 347] width 48 height 39
click at [0, 51] on div at bounding box center [18, 372] width 37 height 743
click at [8, 49] on icon at bounding box center [18, 53] width 27 height 27
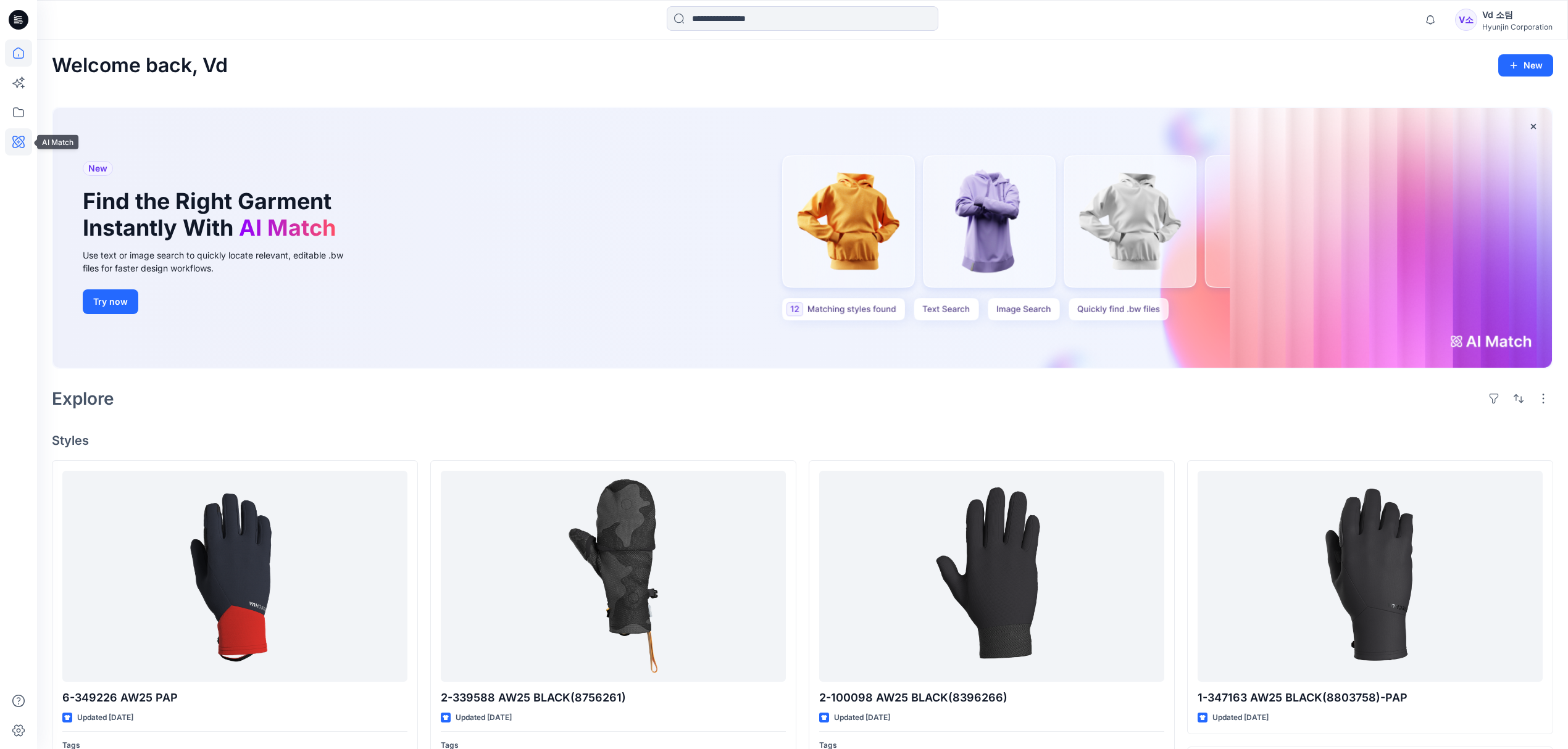
click at [28, 142] on icon at bounding box center [18, 142] width 27 height 27
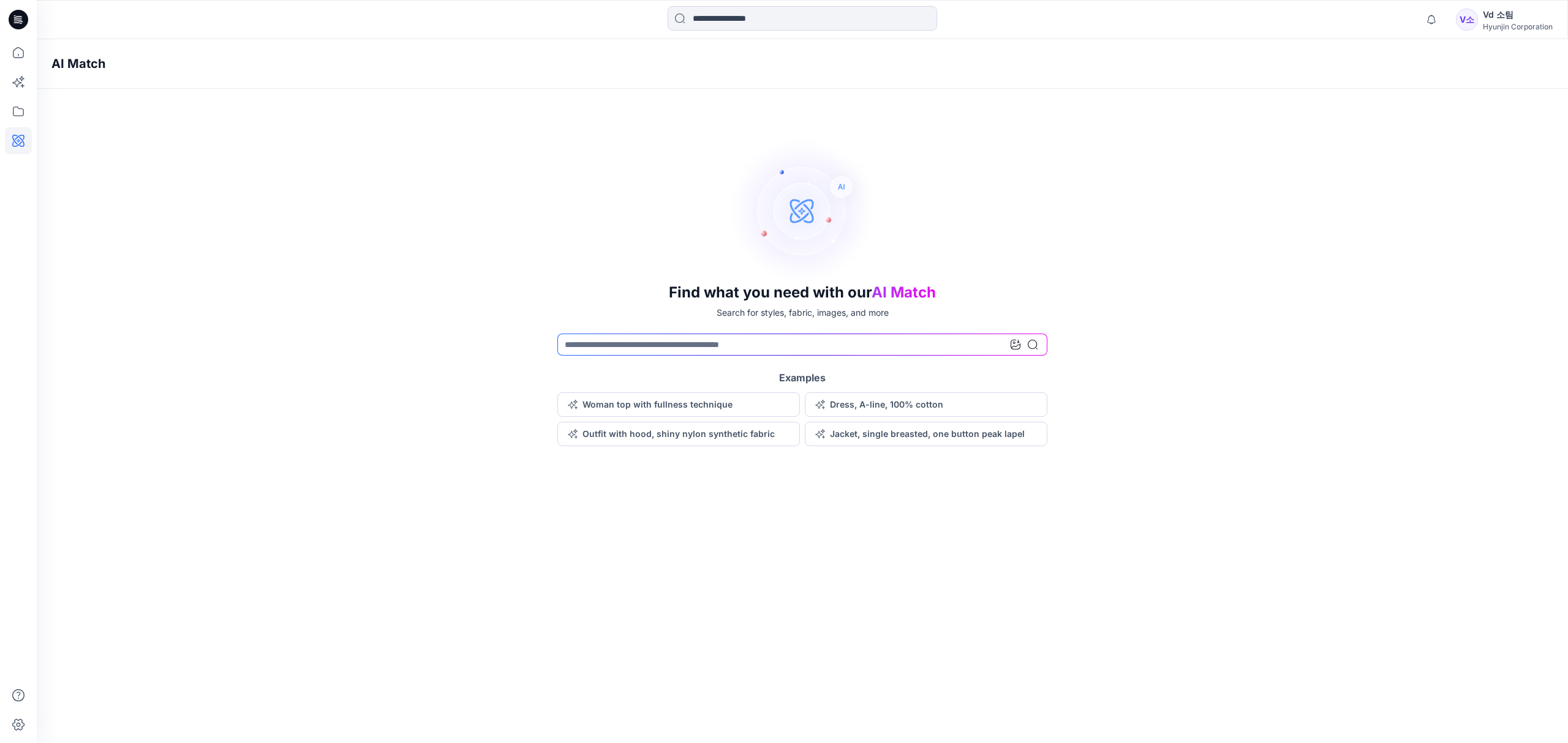
click at [261, 525] on div "AI Match Find what you need with our AI Match Search for styles, fabric, images…" at bounding box center [802, 391] width 1531 height 704
click at [1258, 304] on div "Find what you need with our AI Match Search for styles, fabric, images, and mor…" at bounding box center [802, 291] width 1531 height 309
click at [948, 223] on div "Find what you need with our AI Match Search for styles, fabric, images, and mor…" at bounding box center [802, 291] width 1531 height 309
